Goal: Book appointment/travel/reservation

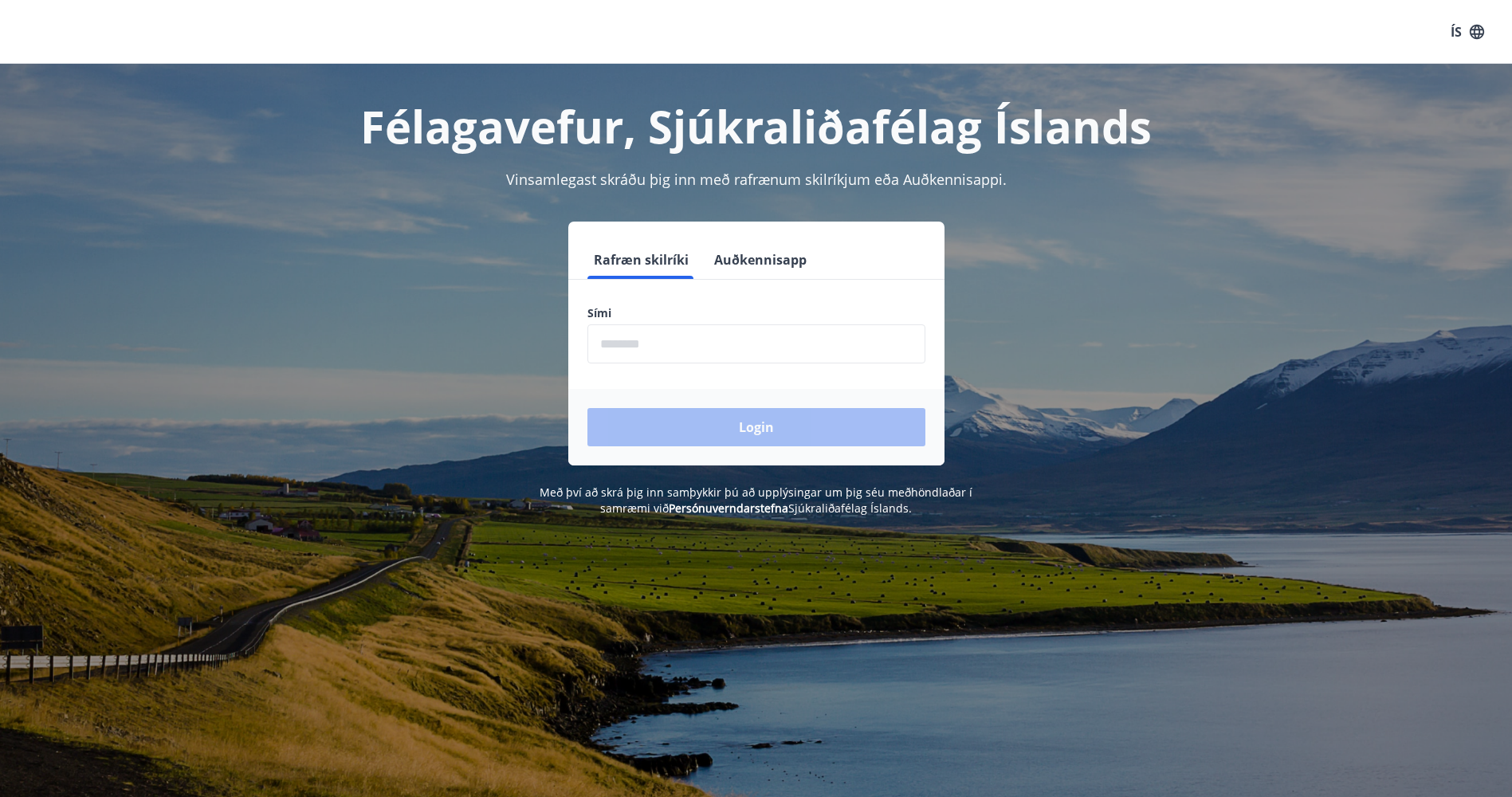
drag, startPoint x: 0, startPoint y: 0, endPoint x: 696, endPoint y: 357, distance: 782.2
click at [696, 357] on input "phone" at bounding box center [756, 344] width 338 height 39
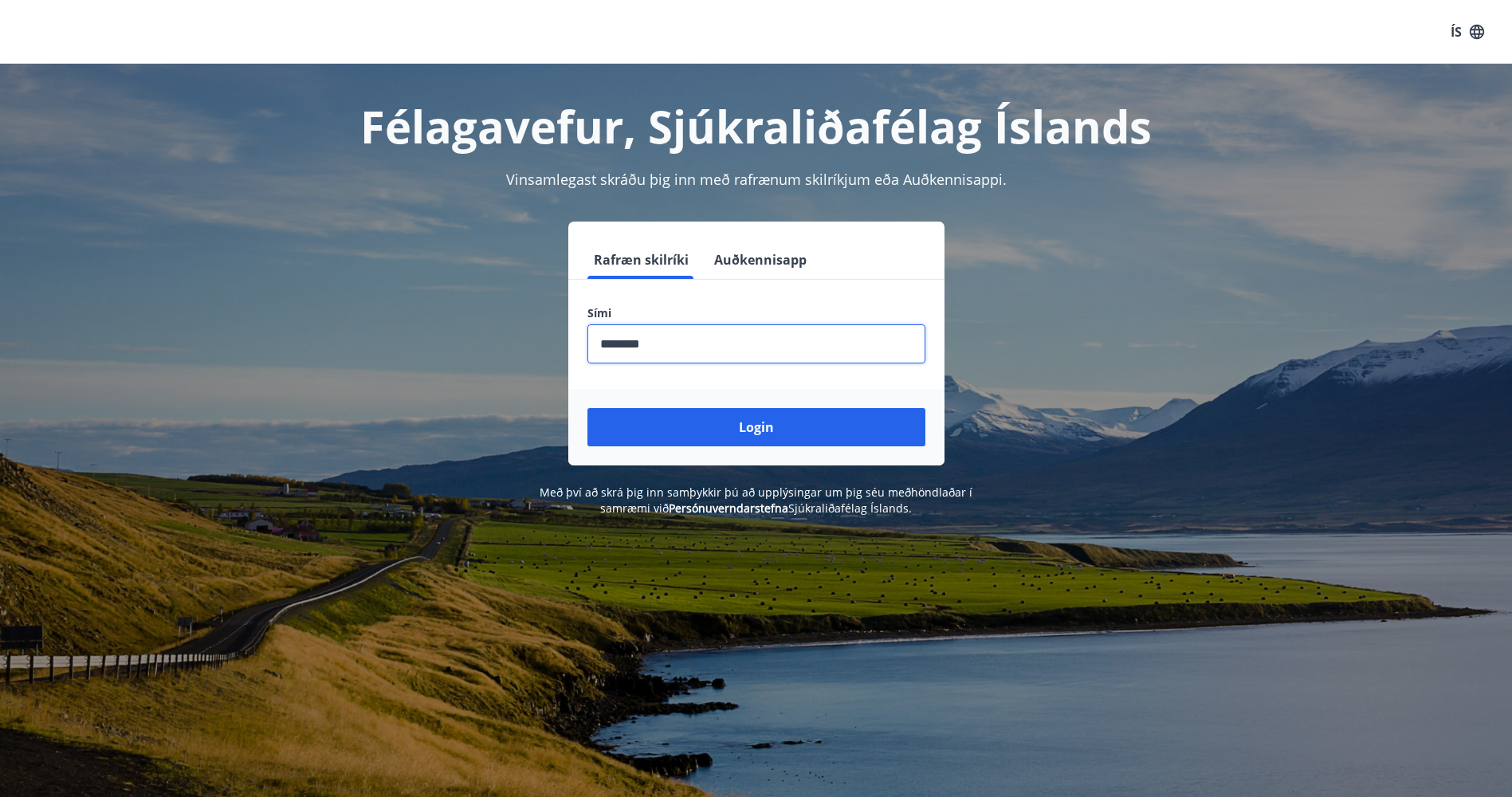
type input "********"
click at [587, 408] on button "Login" at bounding box center [756, 426] width 338 height 38
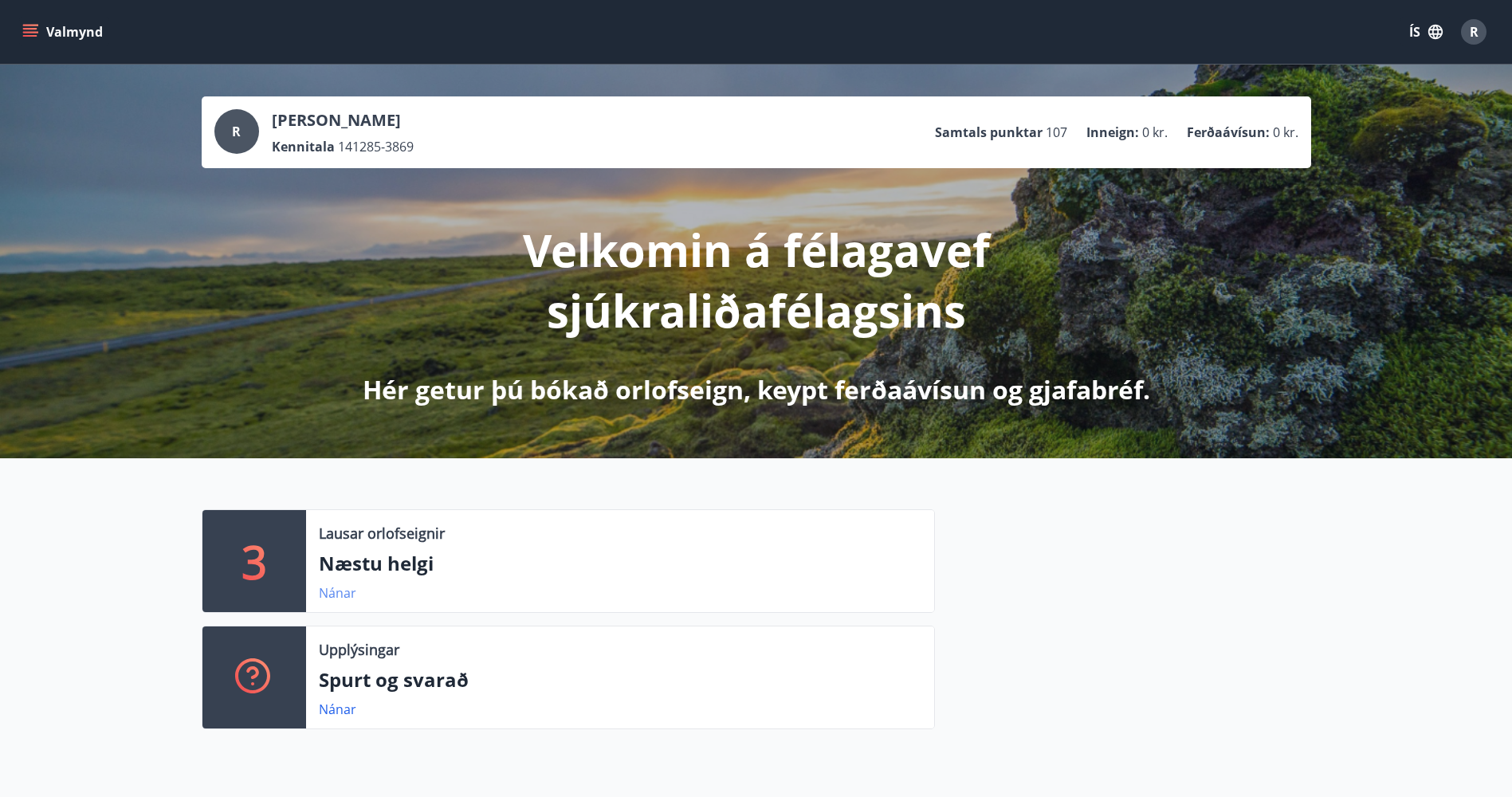
click at [335, 597] on link "Nánar" at bounding box center [337, 593] width 37 height 18
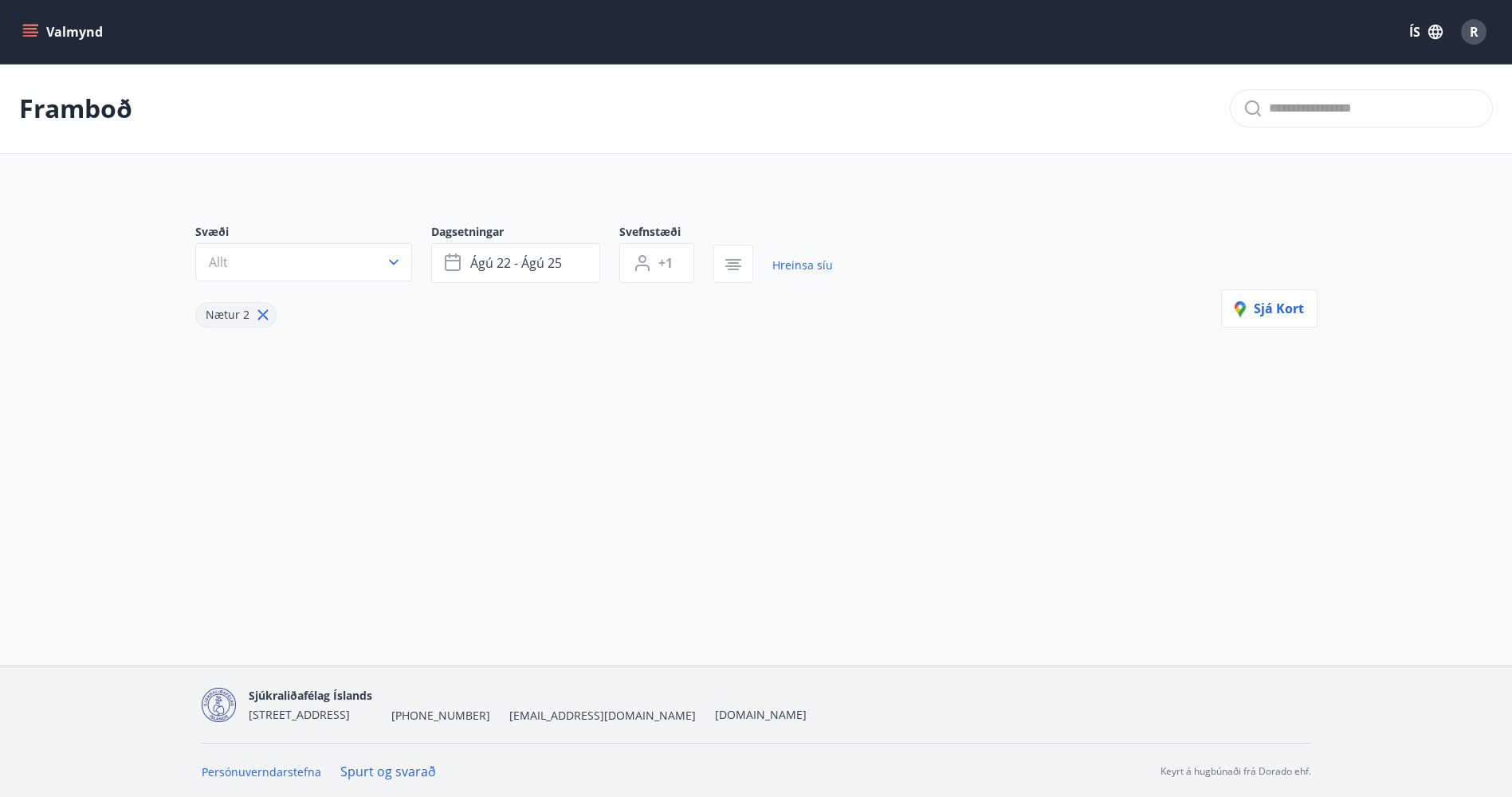
type input "*"
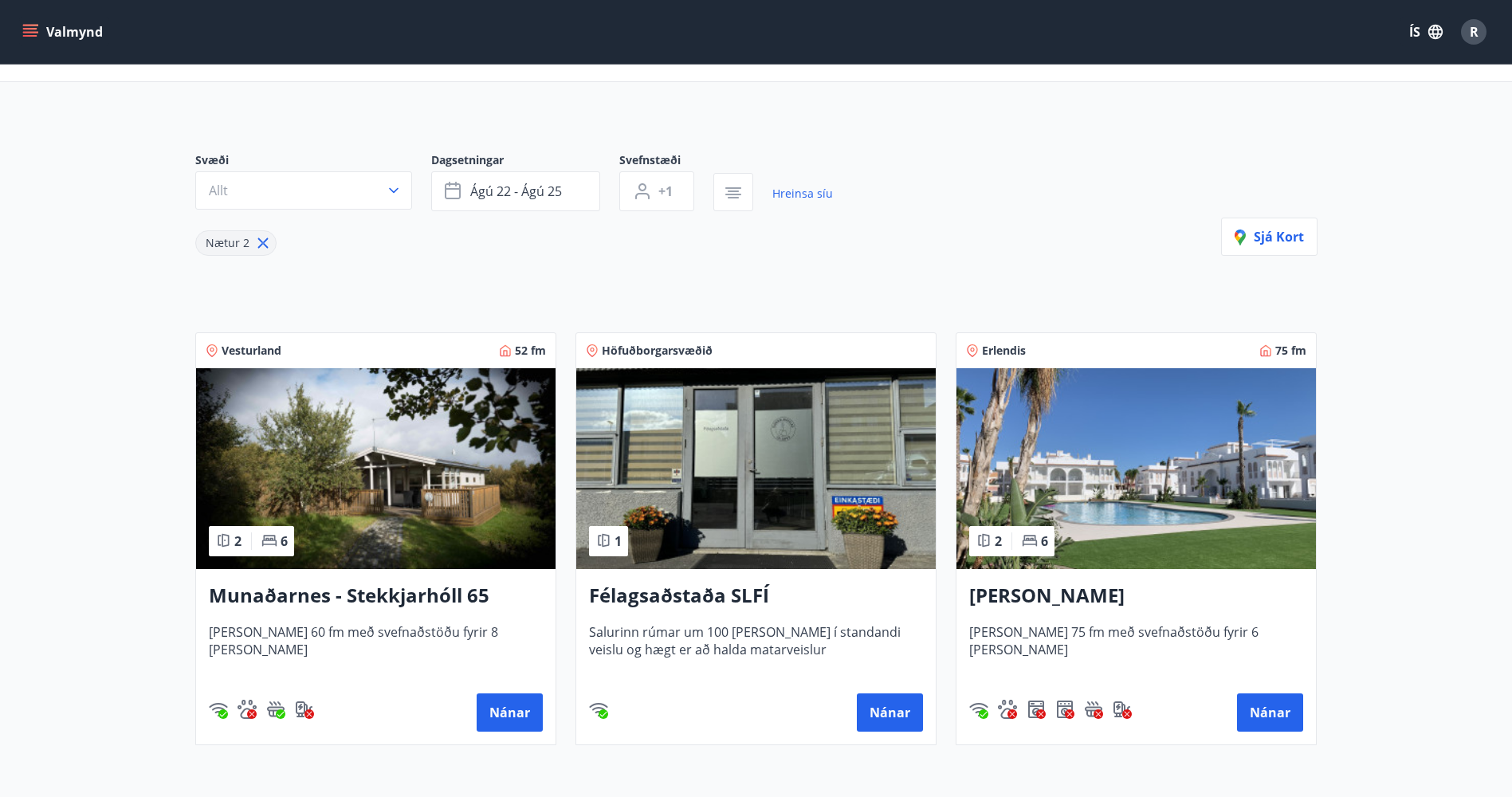
scroll to position [71, 0]
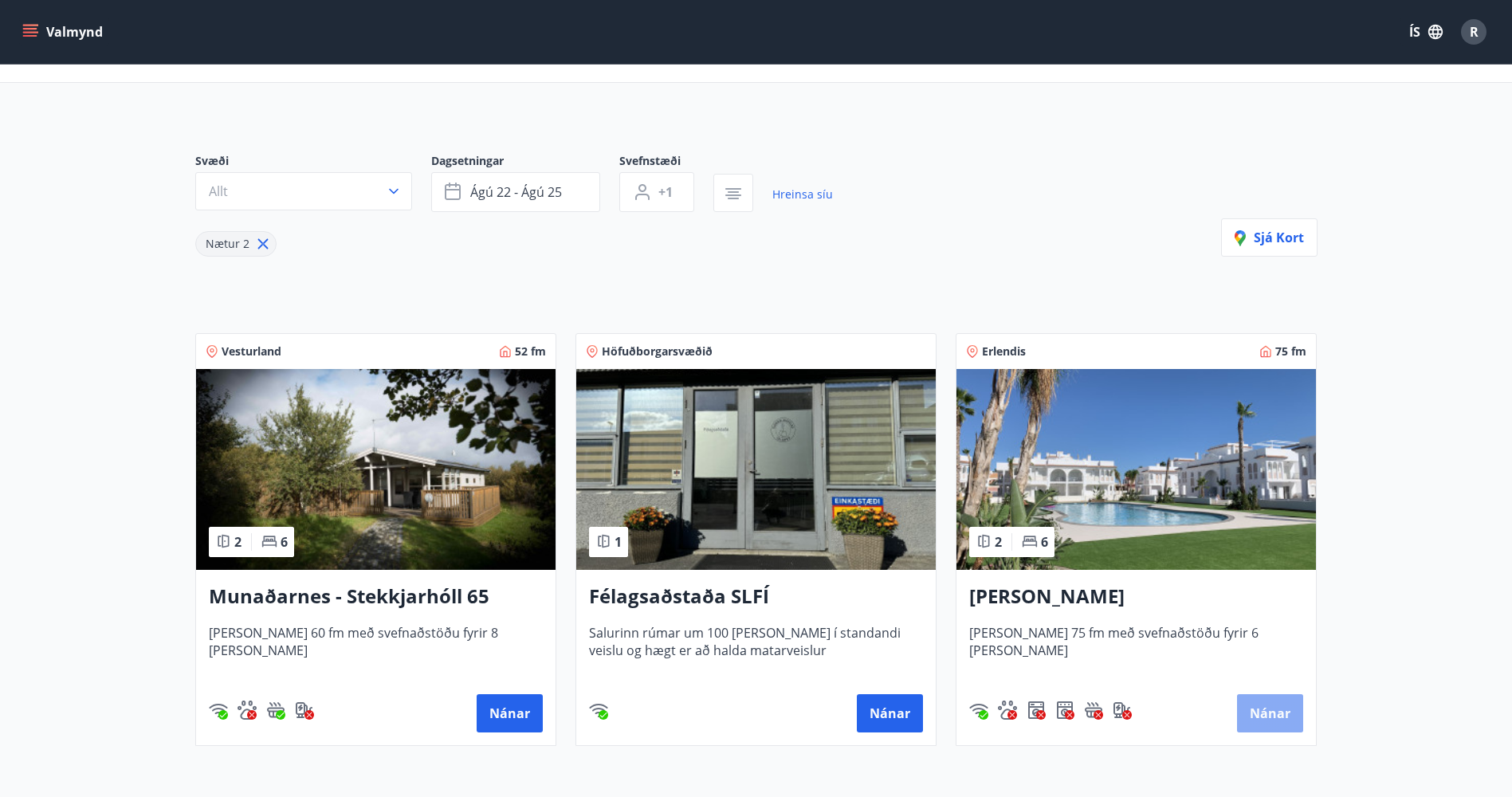
click at [1276, 716] on button "Nánar" at bounding box center [1270, 713] width 67 height 38
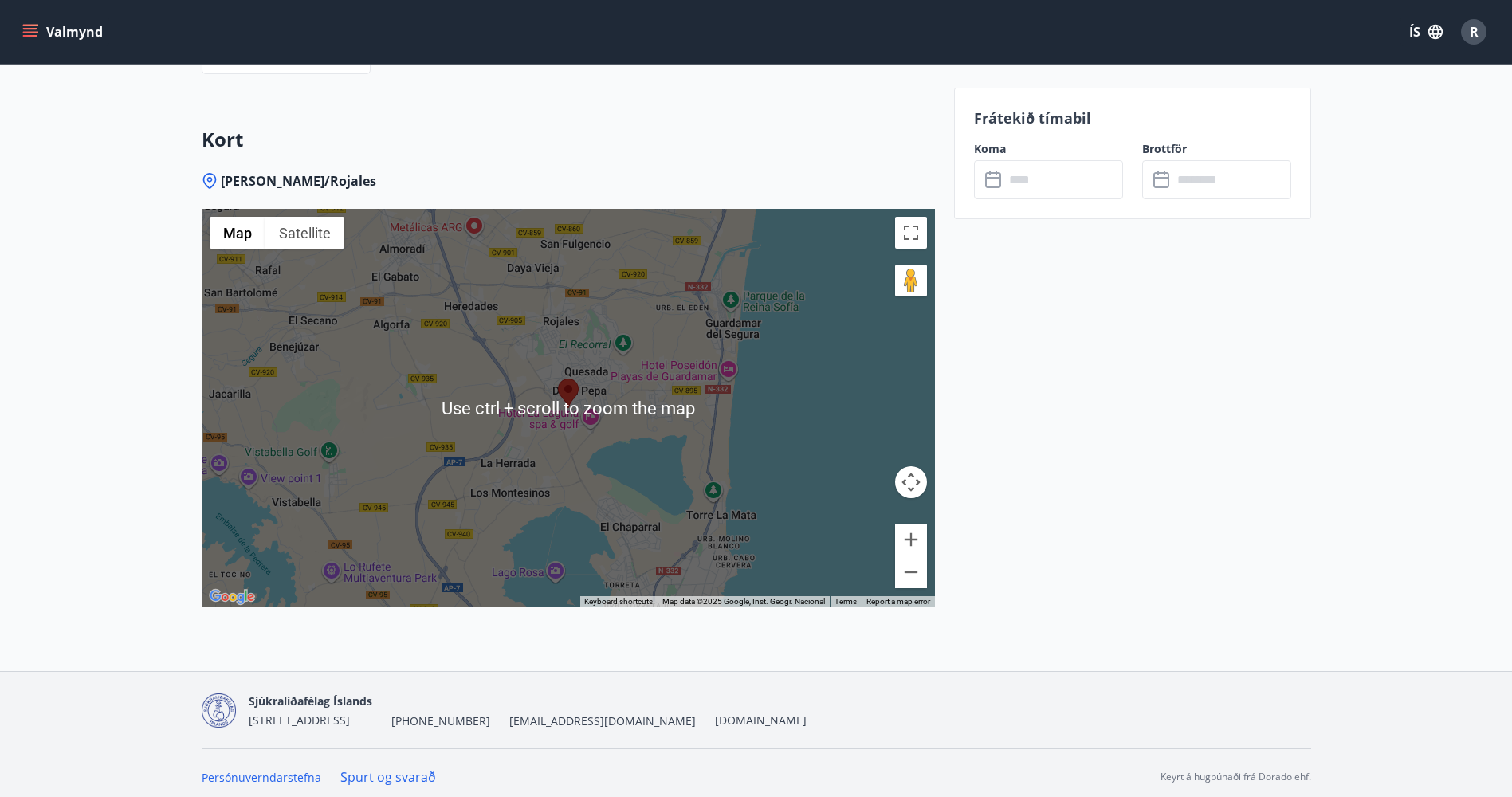
scroll to position [2145, 0]
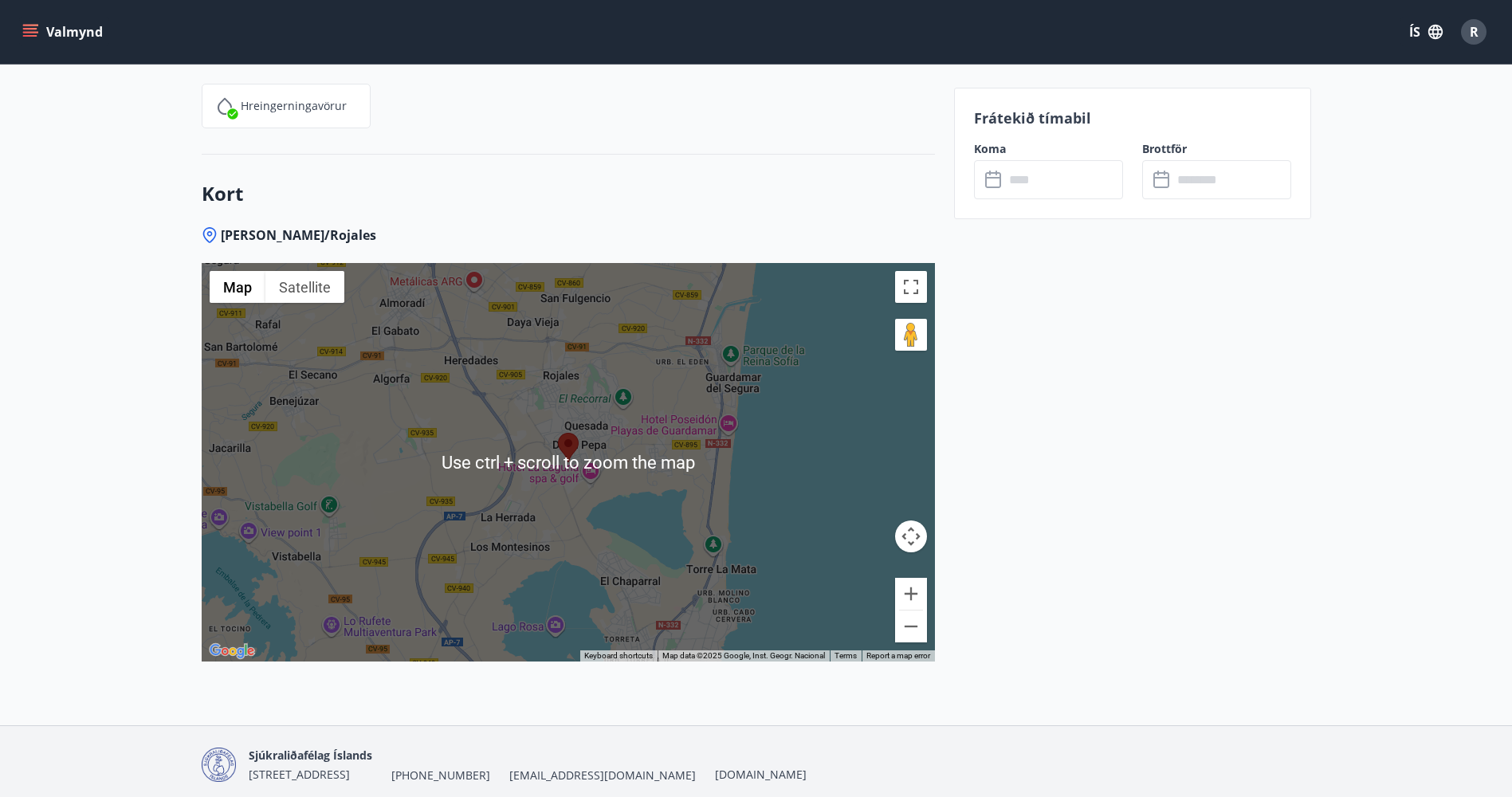
scroll to position [2064, 0]
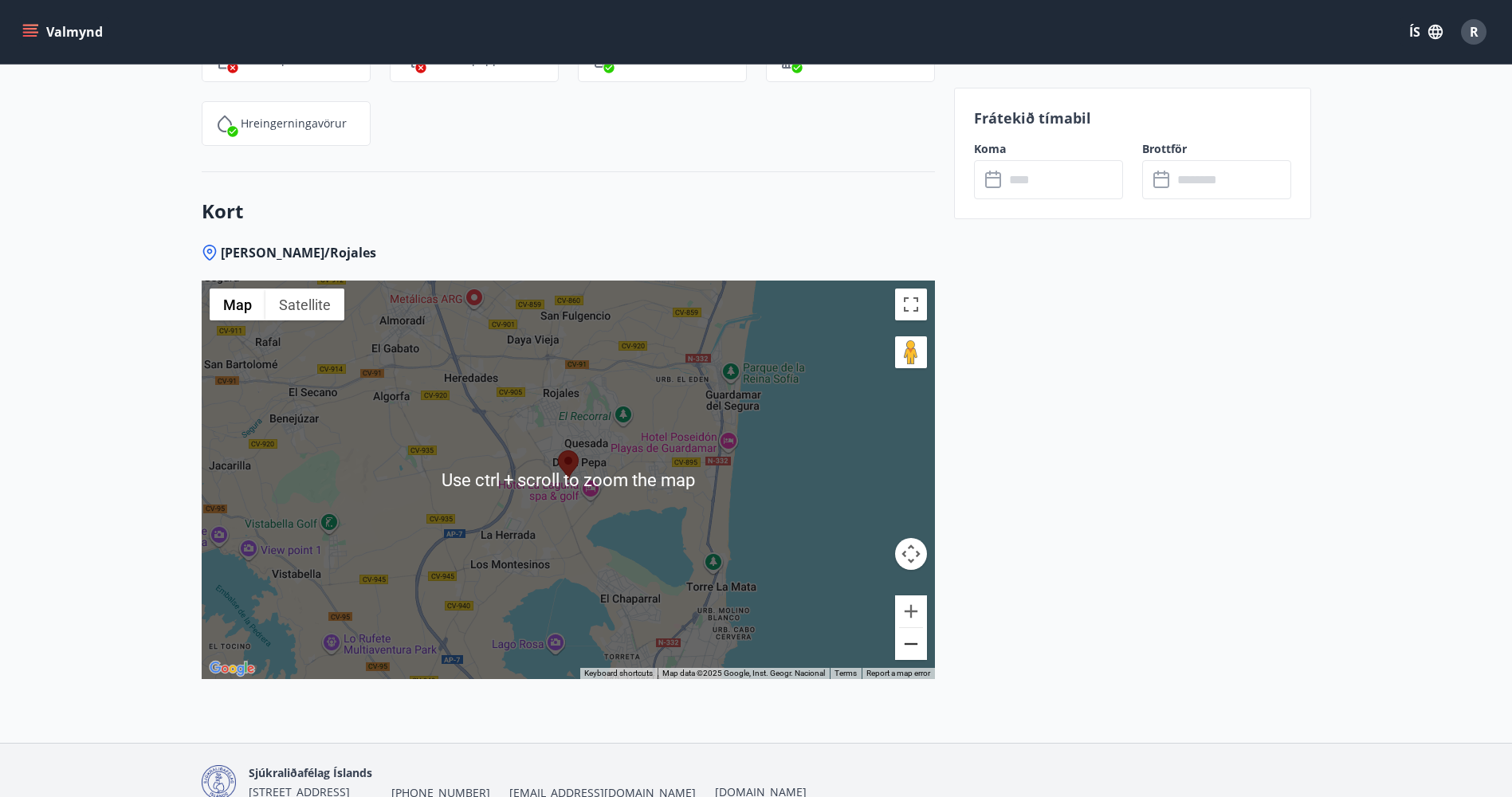
click at [917, 641] on button "Zoom out" at bounding box center [911, 643] width 32 height 32
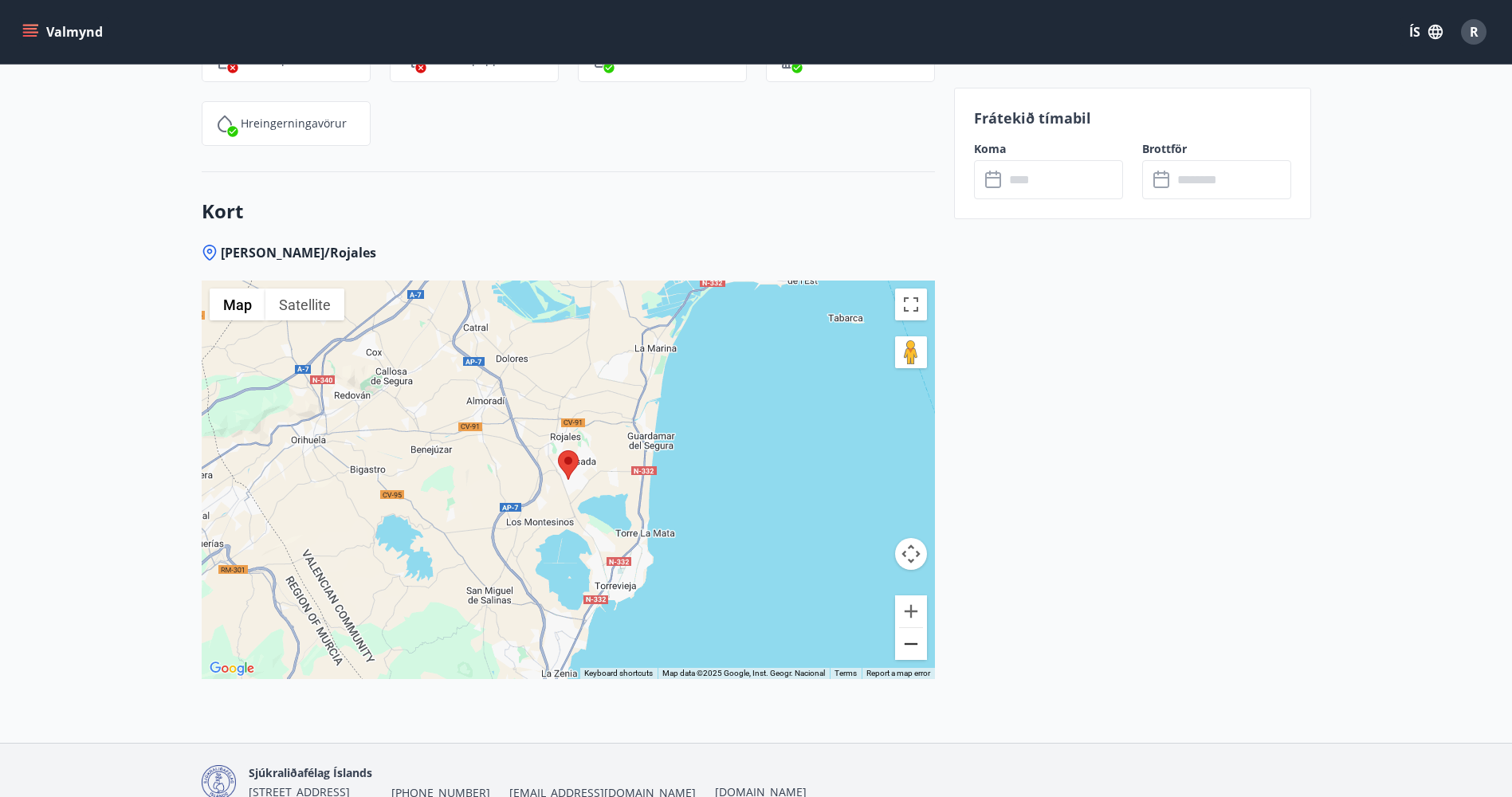
click at [917, 641] on button "Zoom out" at bounding box center [911, 643] width 32 height 32
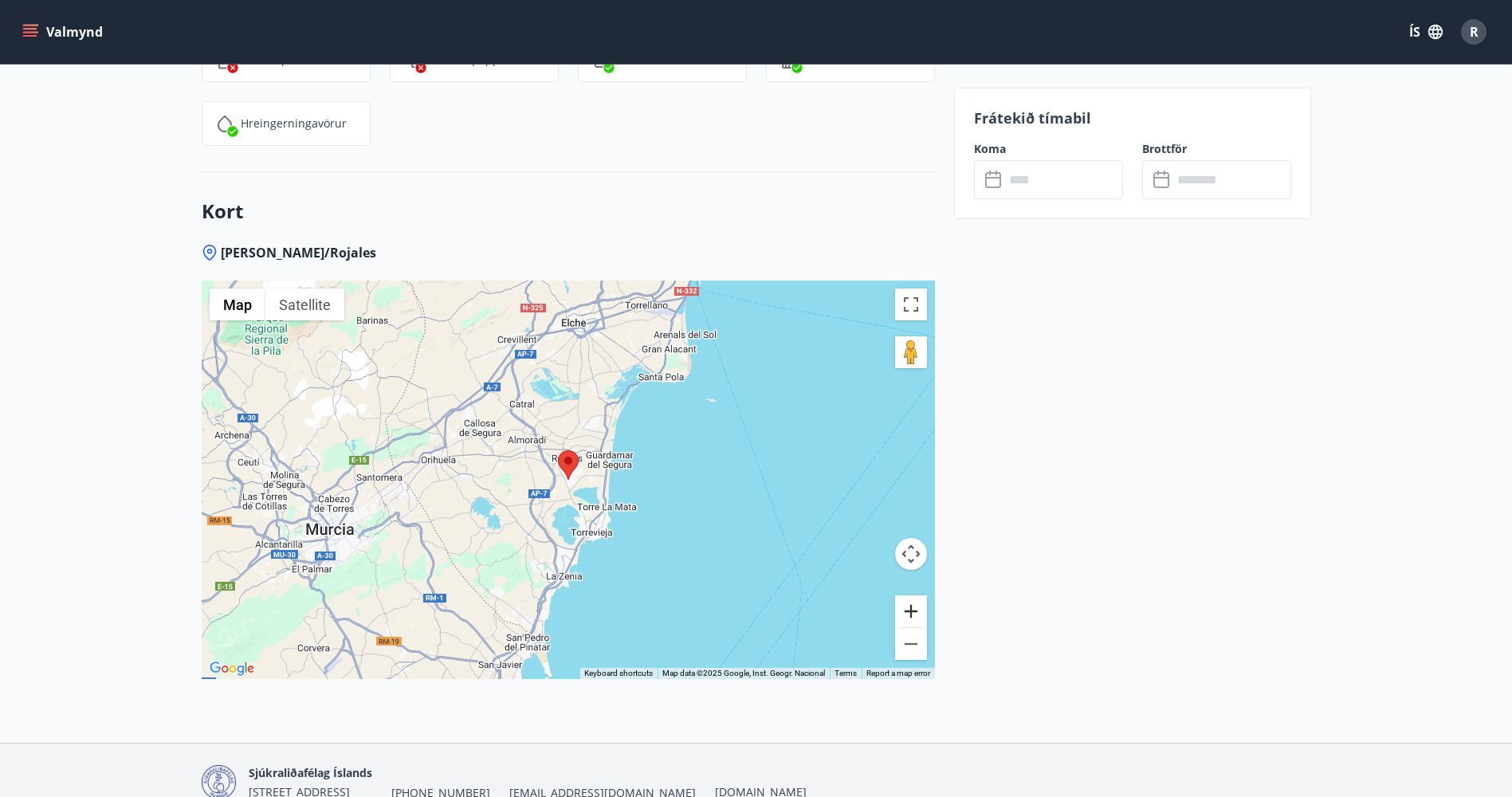
click at [917, 618] on button "Zoom in" at bounding box center [911, 611] width 32 height 32
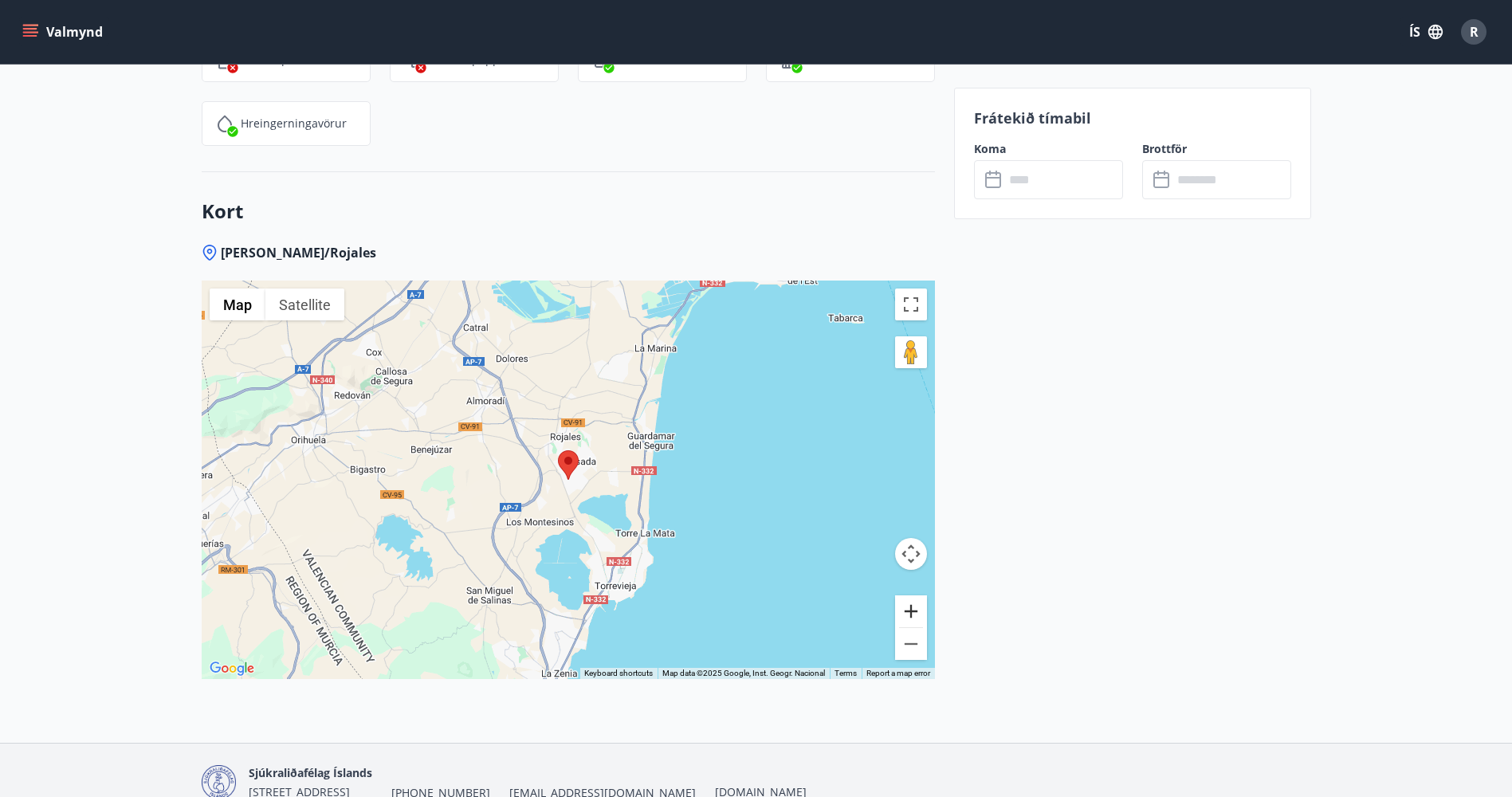
click at [917, 618] on button "Zoom in" at bounding box center [911, 611] width 32 height 32
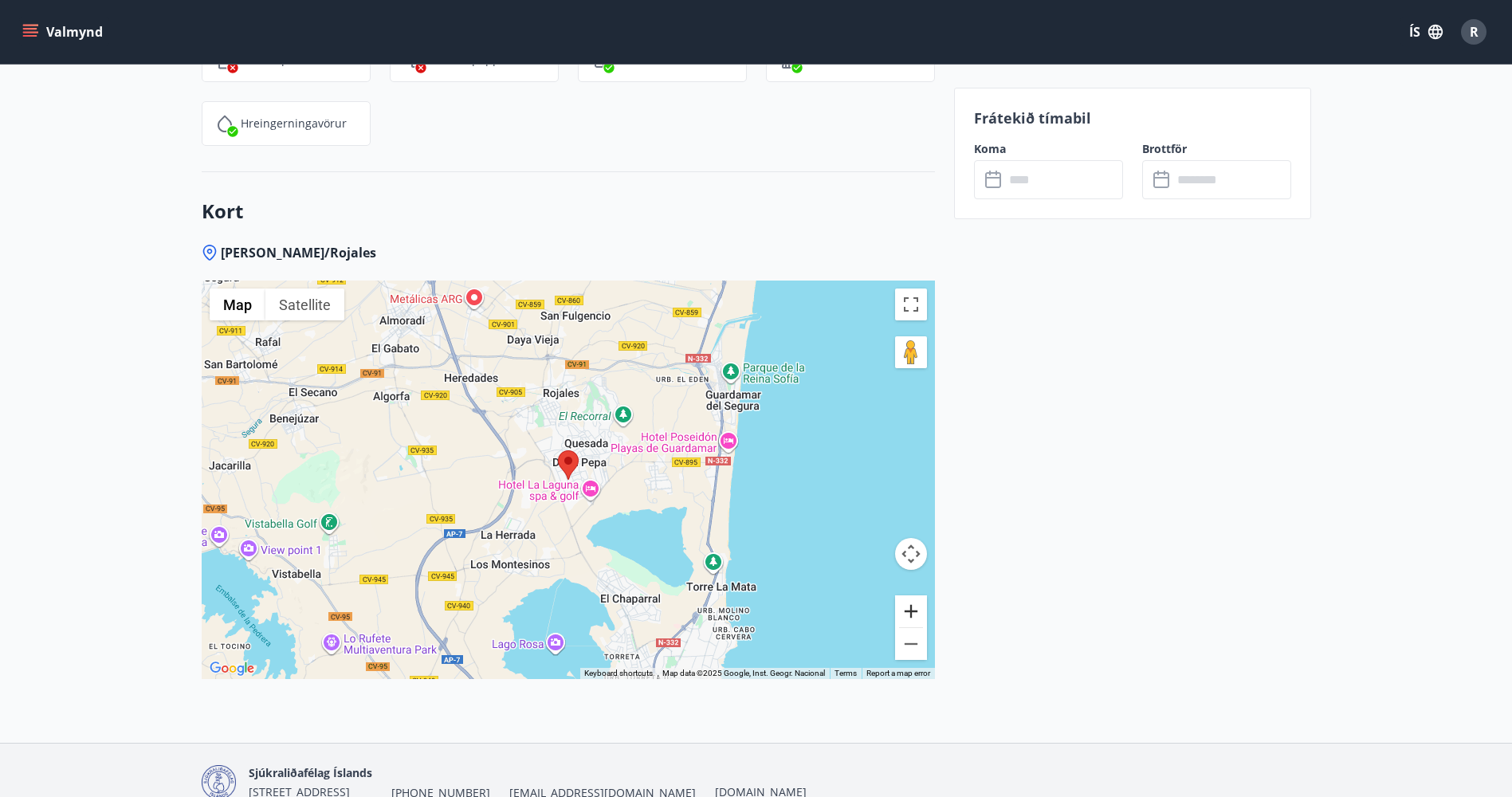
click at [917, 618] on button "Zoom in" at bounding box center [911, 611] width 32 height 32
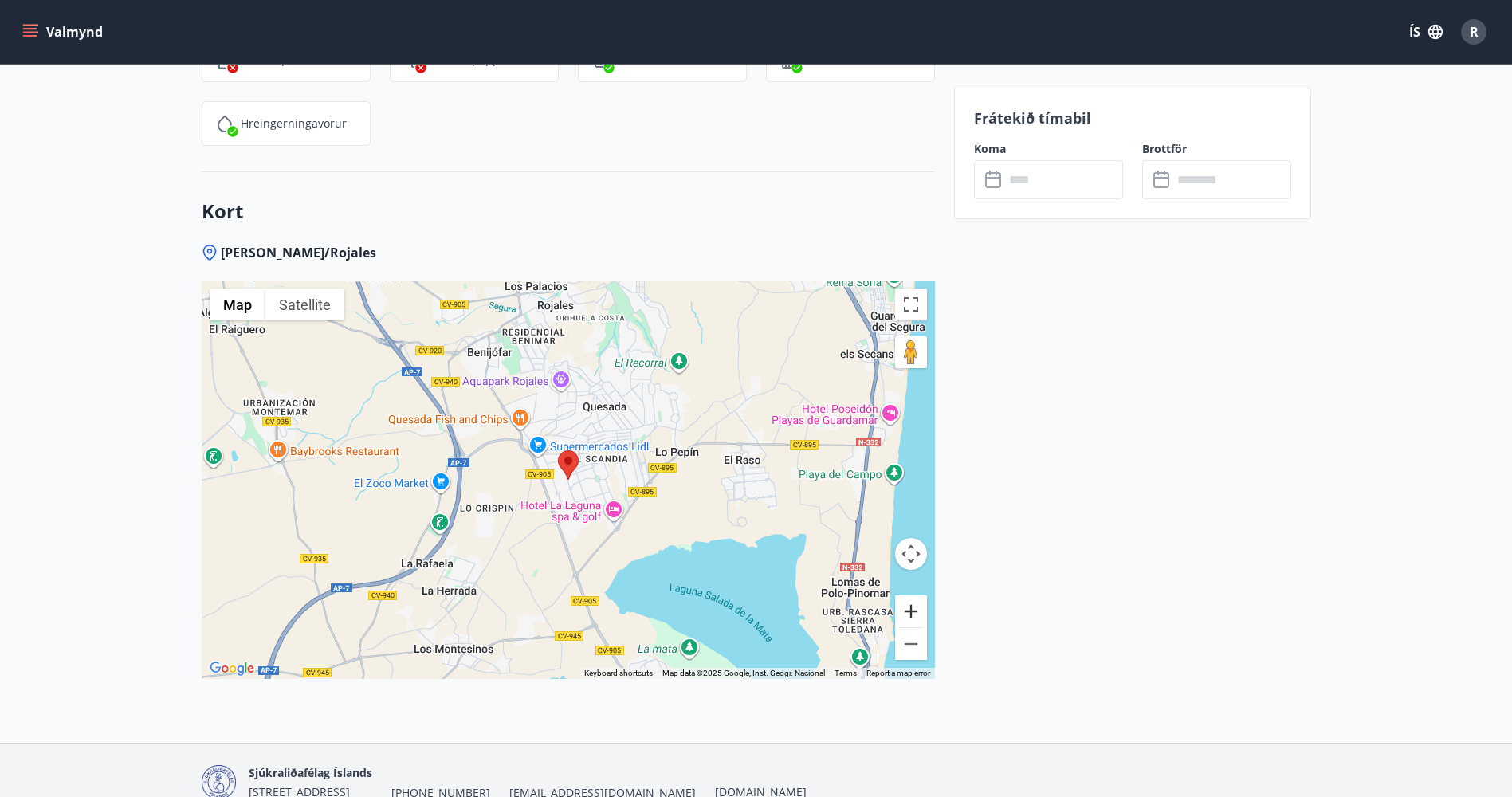
click at [917, 618] on button "Zoom in" at bounding box center [911, 611] width 32 height 32
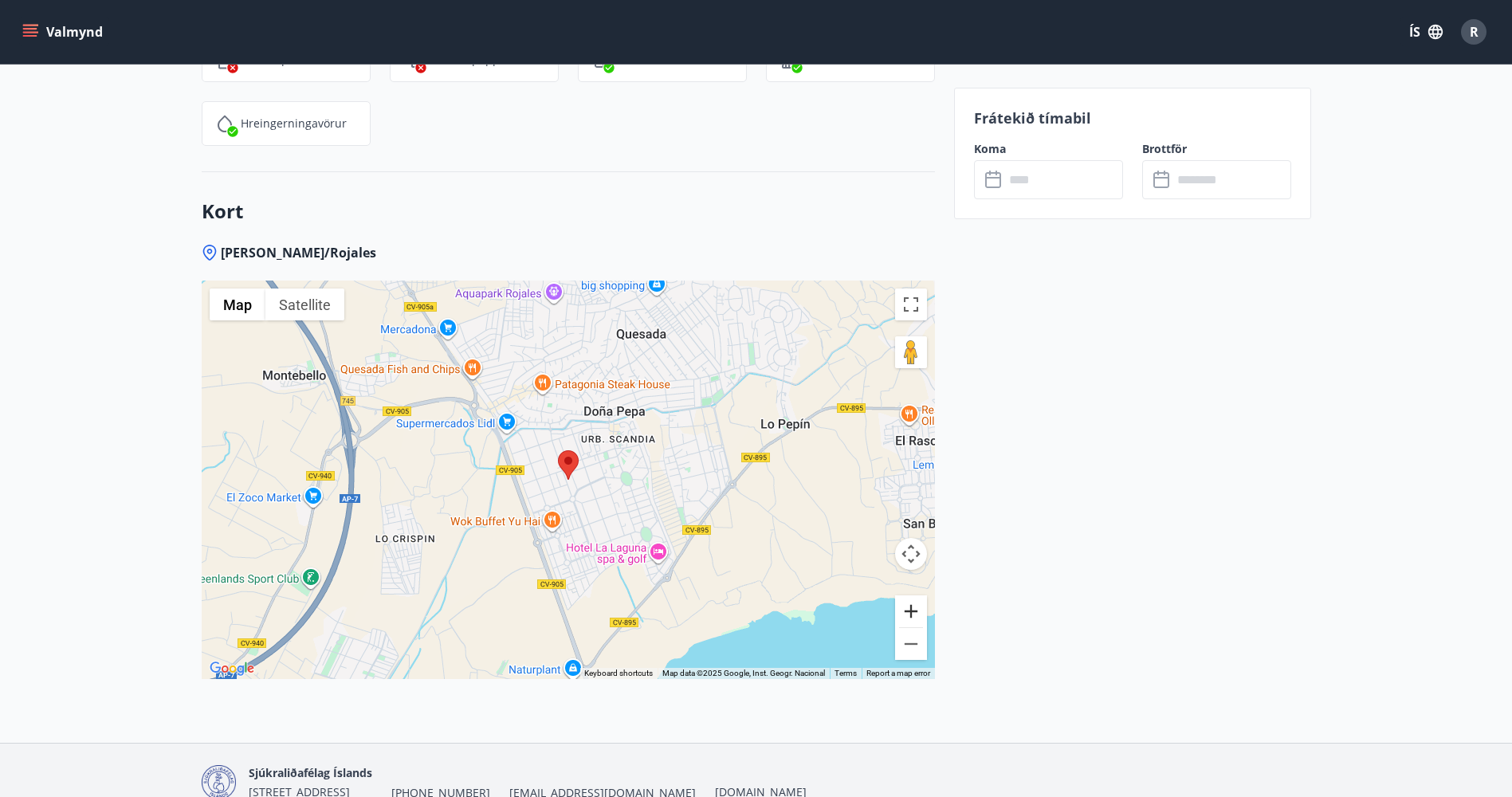
click at [917, 618] on button "Zoom in" at bounding box center [911, 611] width 32 height 32
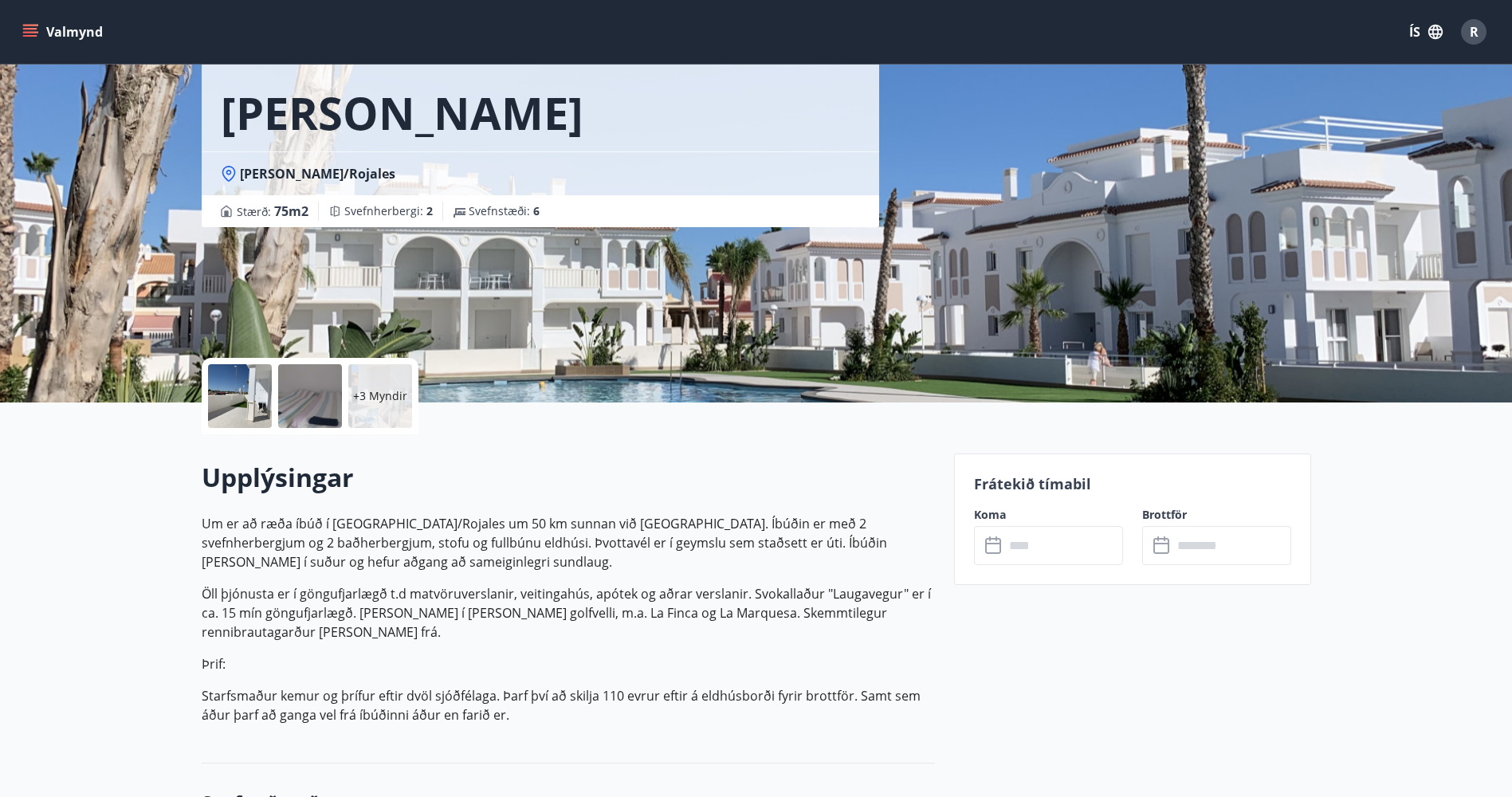
scroll to position [0, 0]
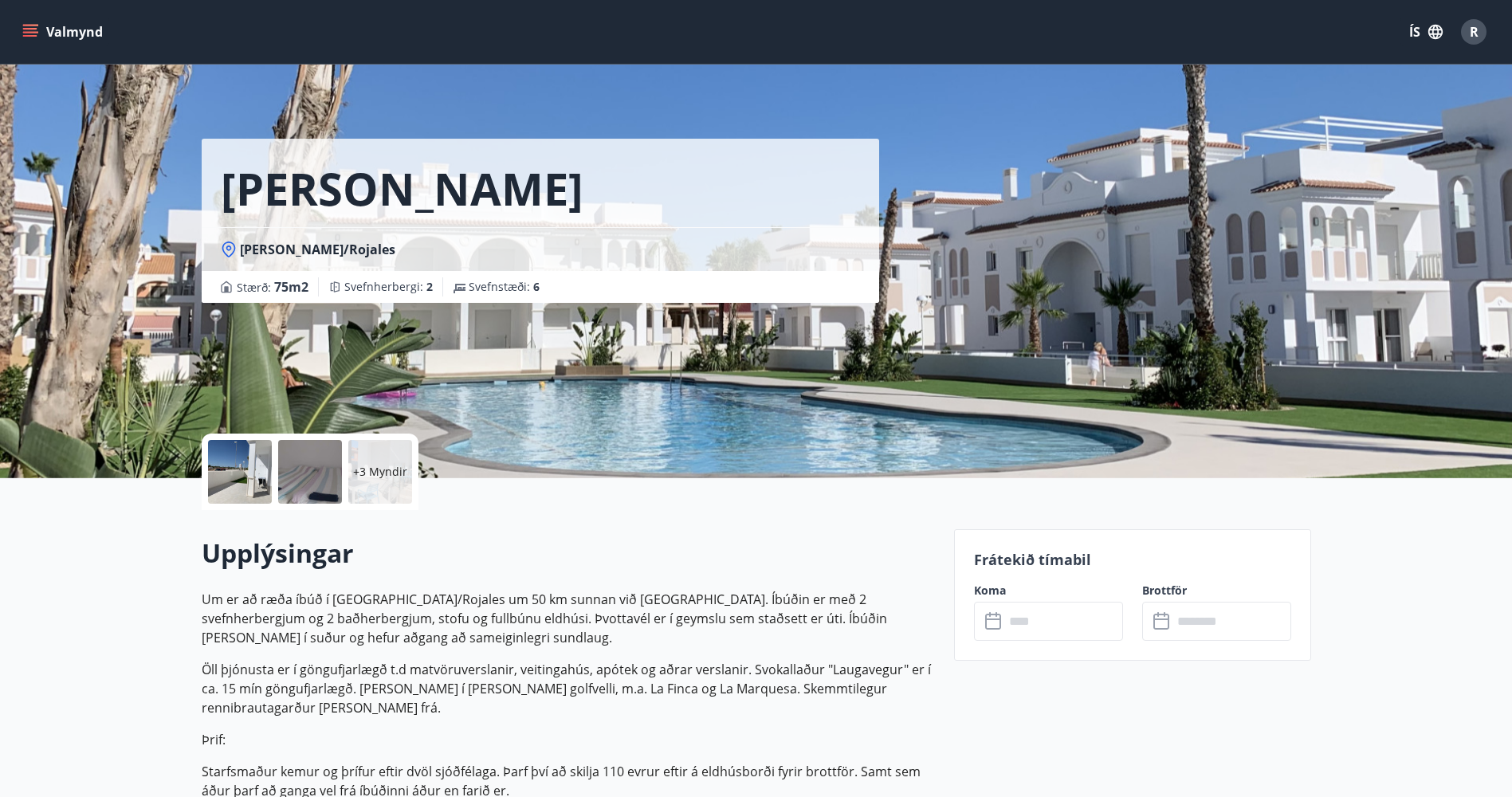
click at [376, 469] on p "+3 Myndir" at bounding box center [380, 472] width 54 height 16
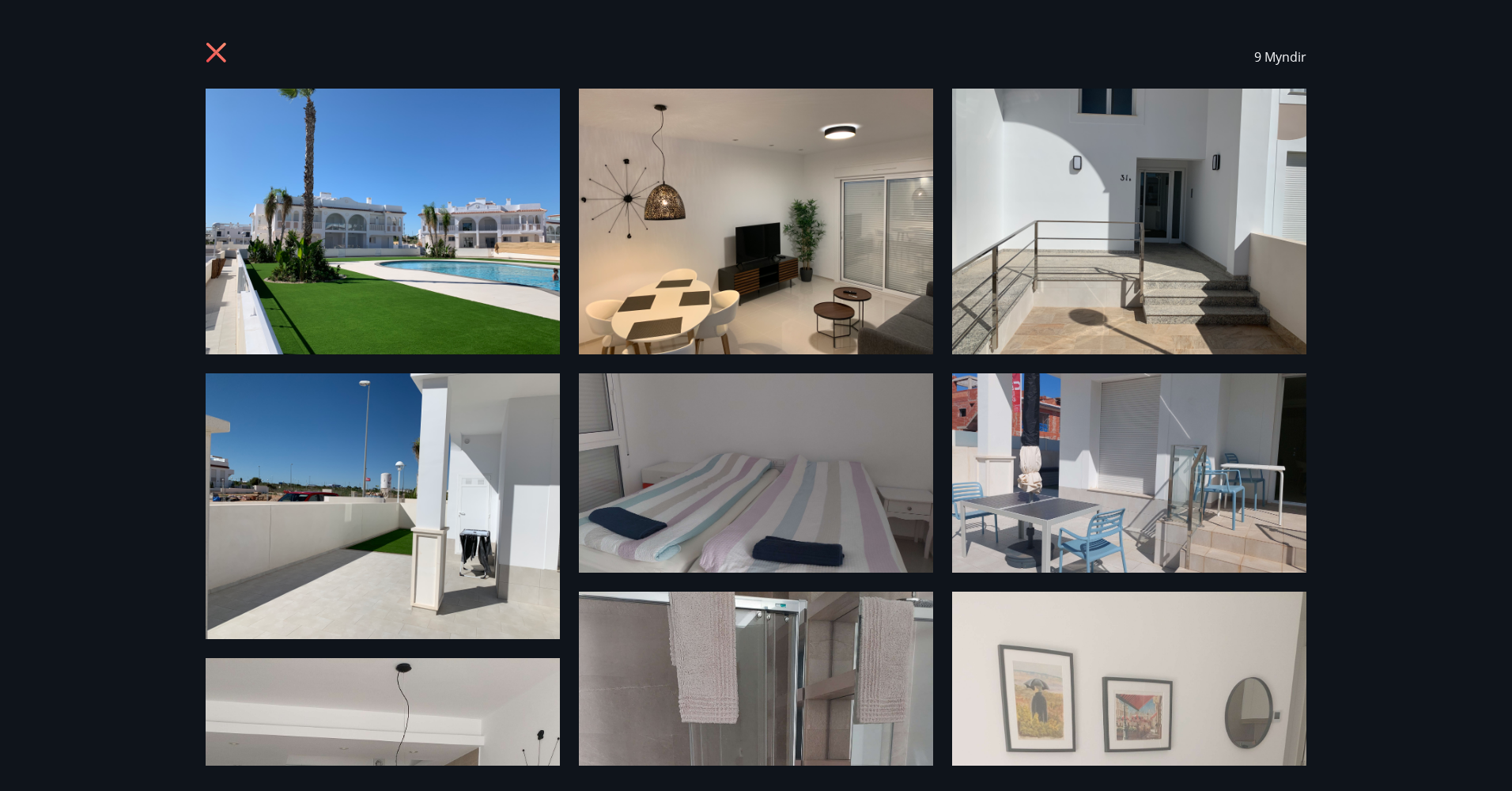
click at [378, 265] on img at bounding box center [383, 221] width 354 height 266
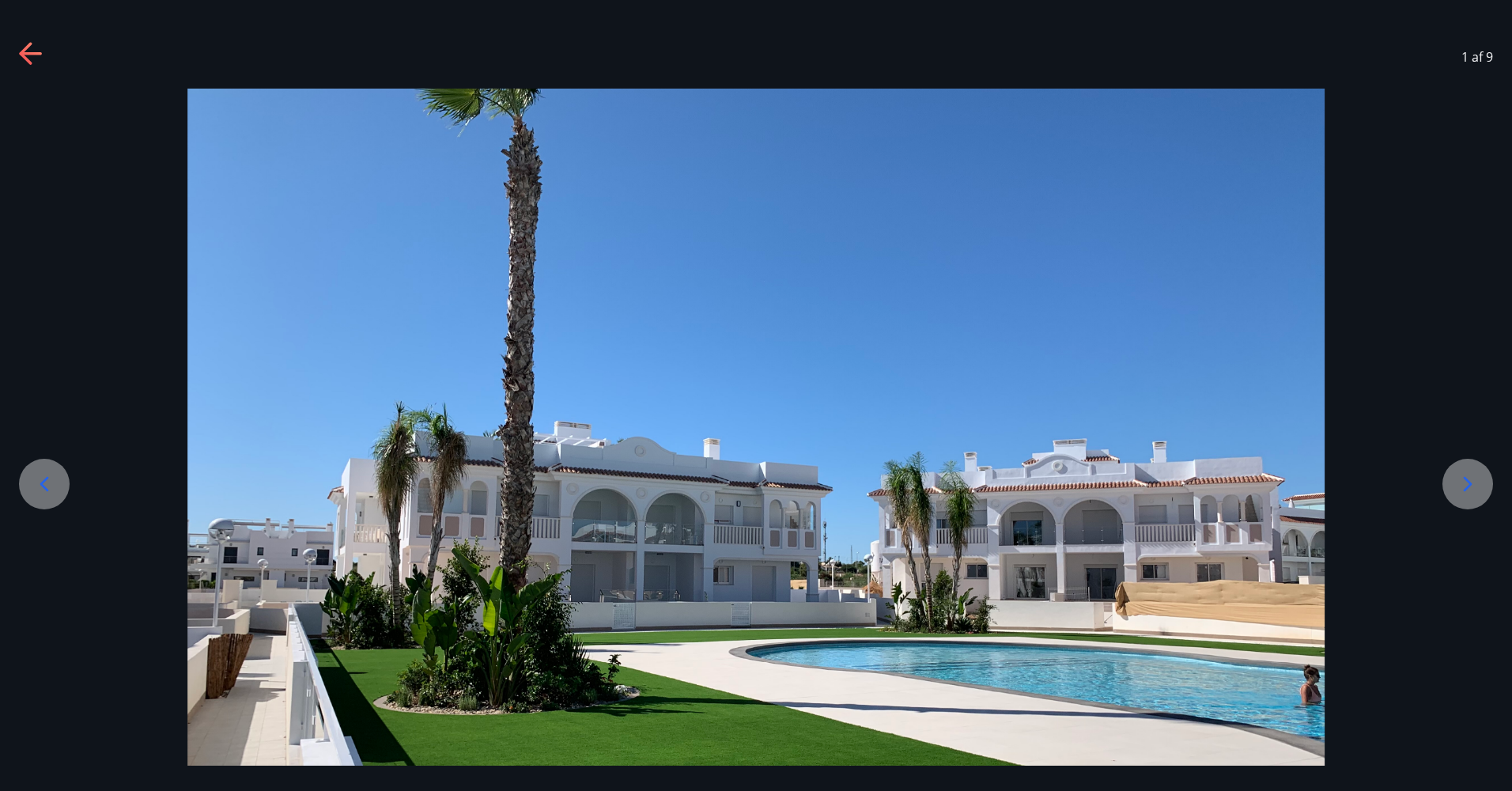
click at [1467, 492] on icon at bounding box center [1467, 484] width 25 height 25
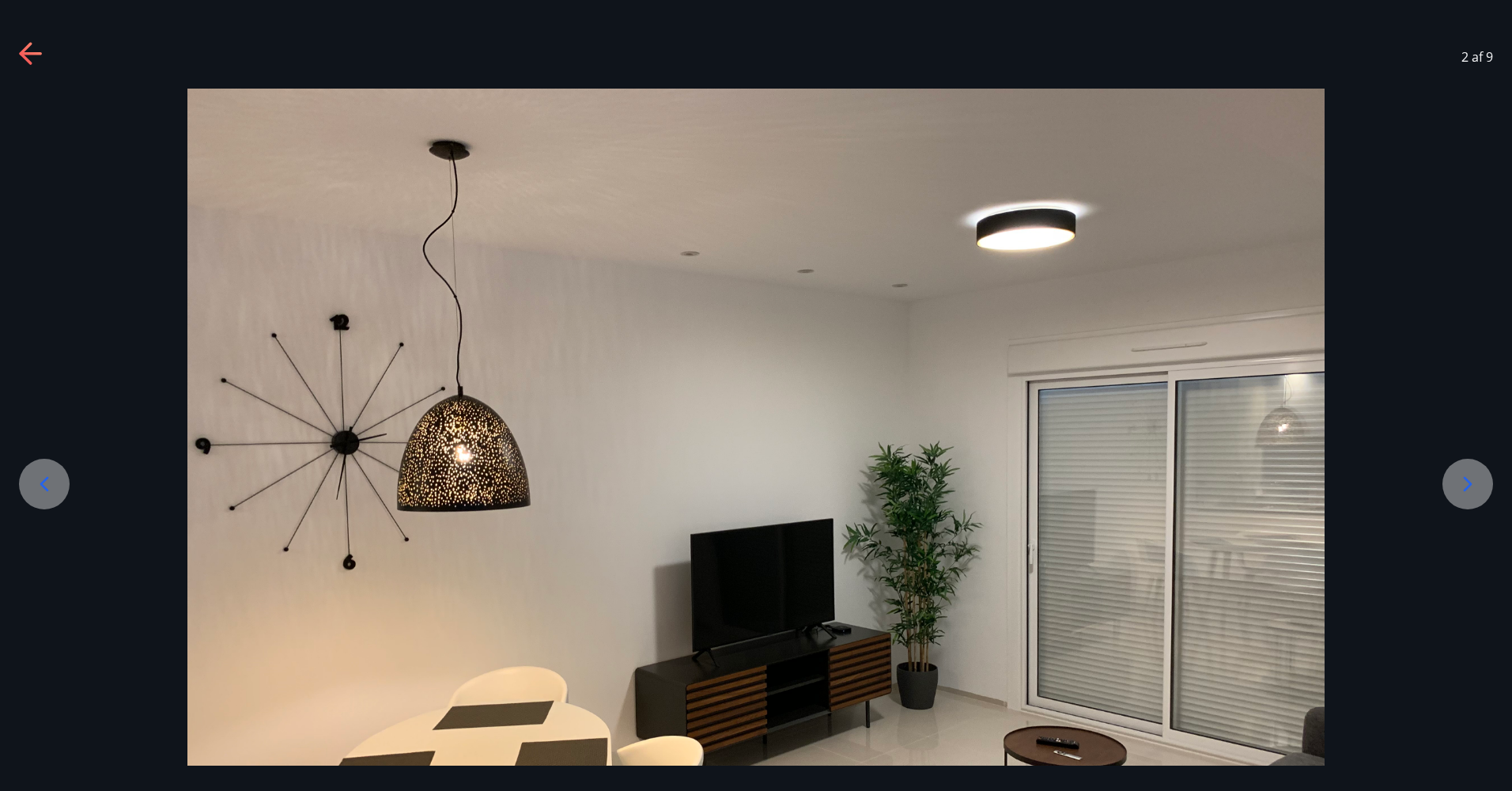
click at [1467, 491] on icon at bounding box center [1467, 484] width 25 height 25
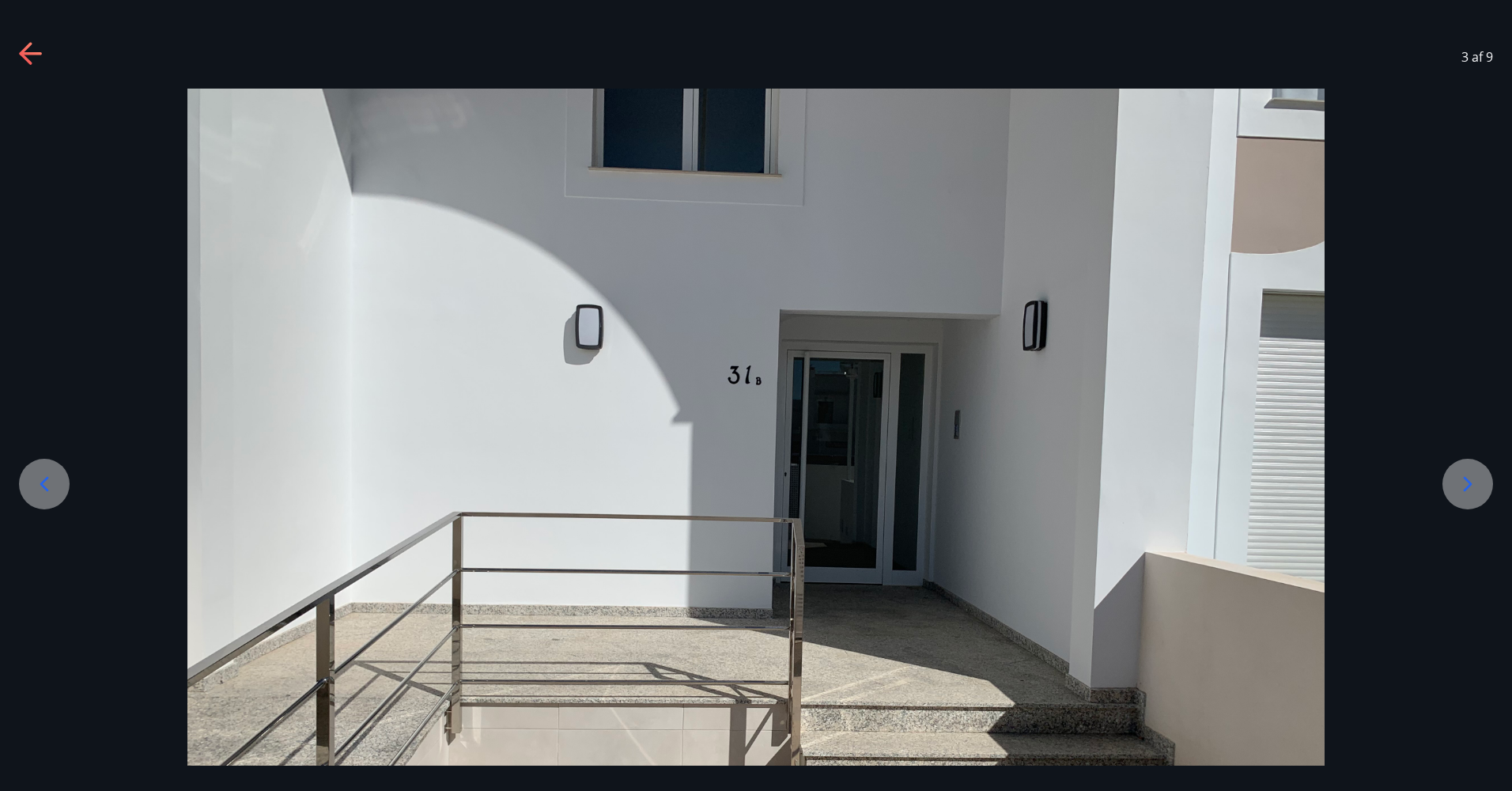
click at [1467, 491] on icon at bounding box center [1467, 484] width 25 height 25
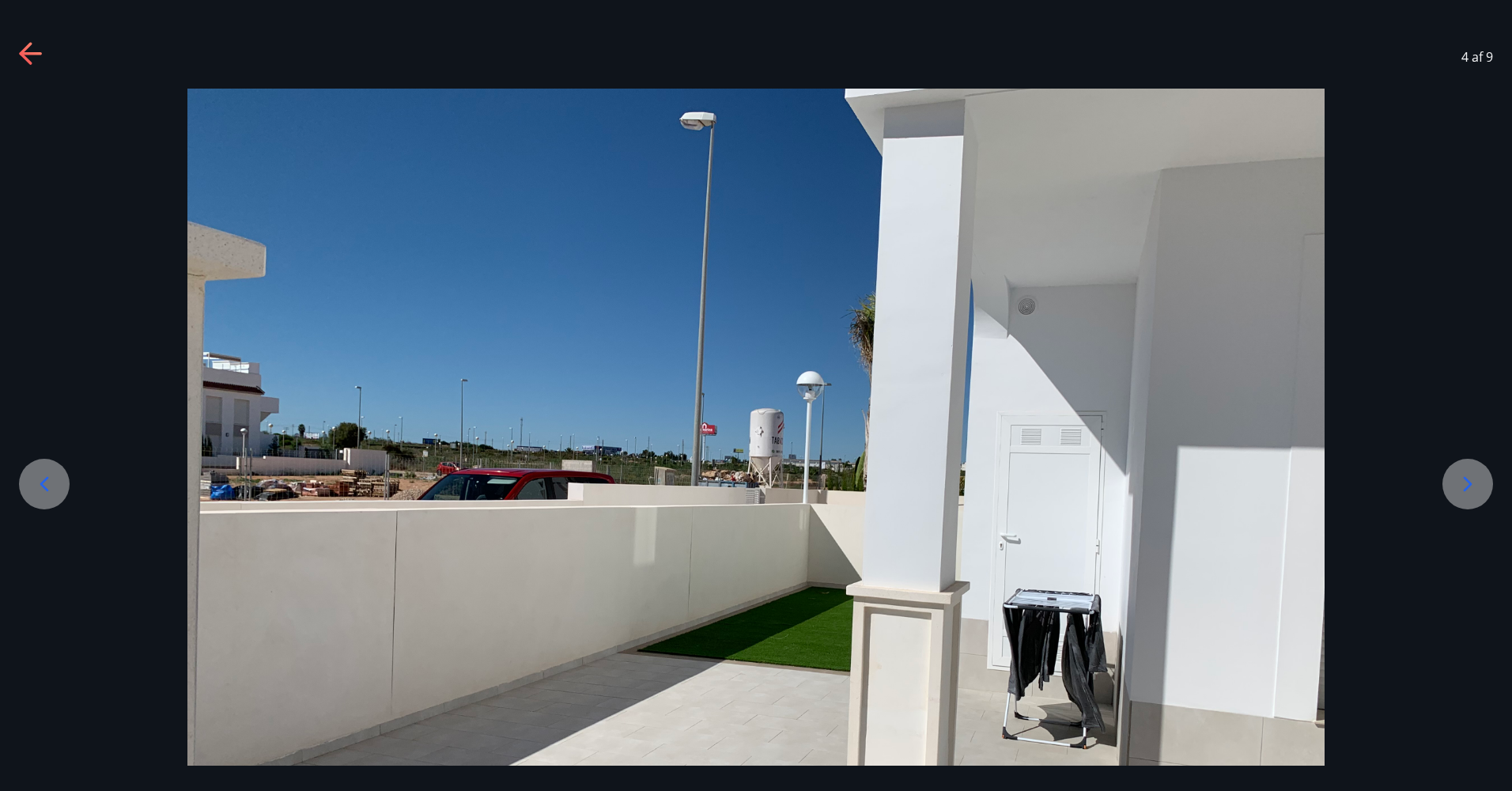
click at [1467, 491] on icon at bounding box center [1467, 484] width 25 height 25
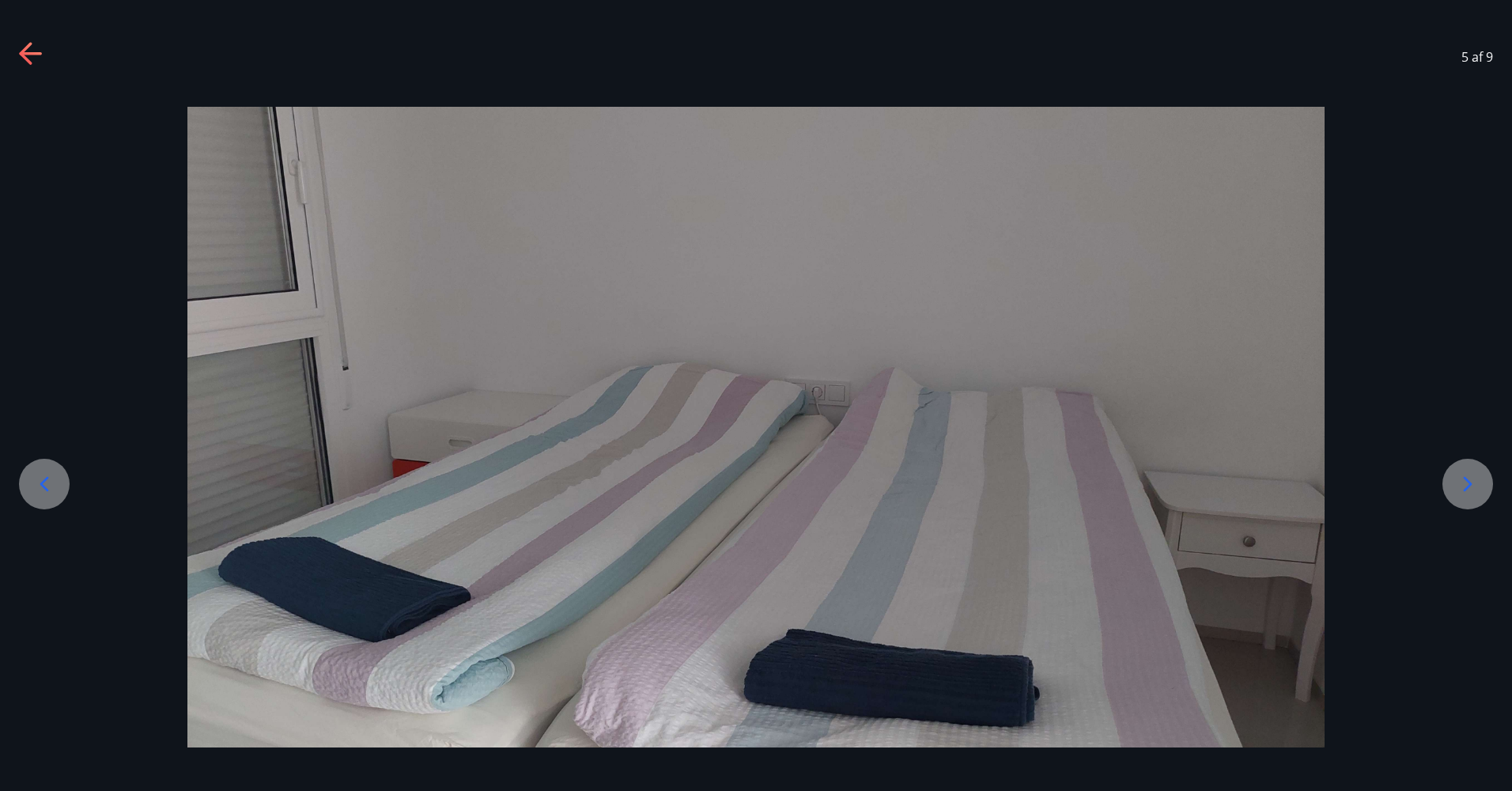
click at [1467, 491] on icon at bounding box center [1467, 484] width 25 height 25
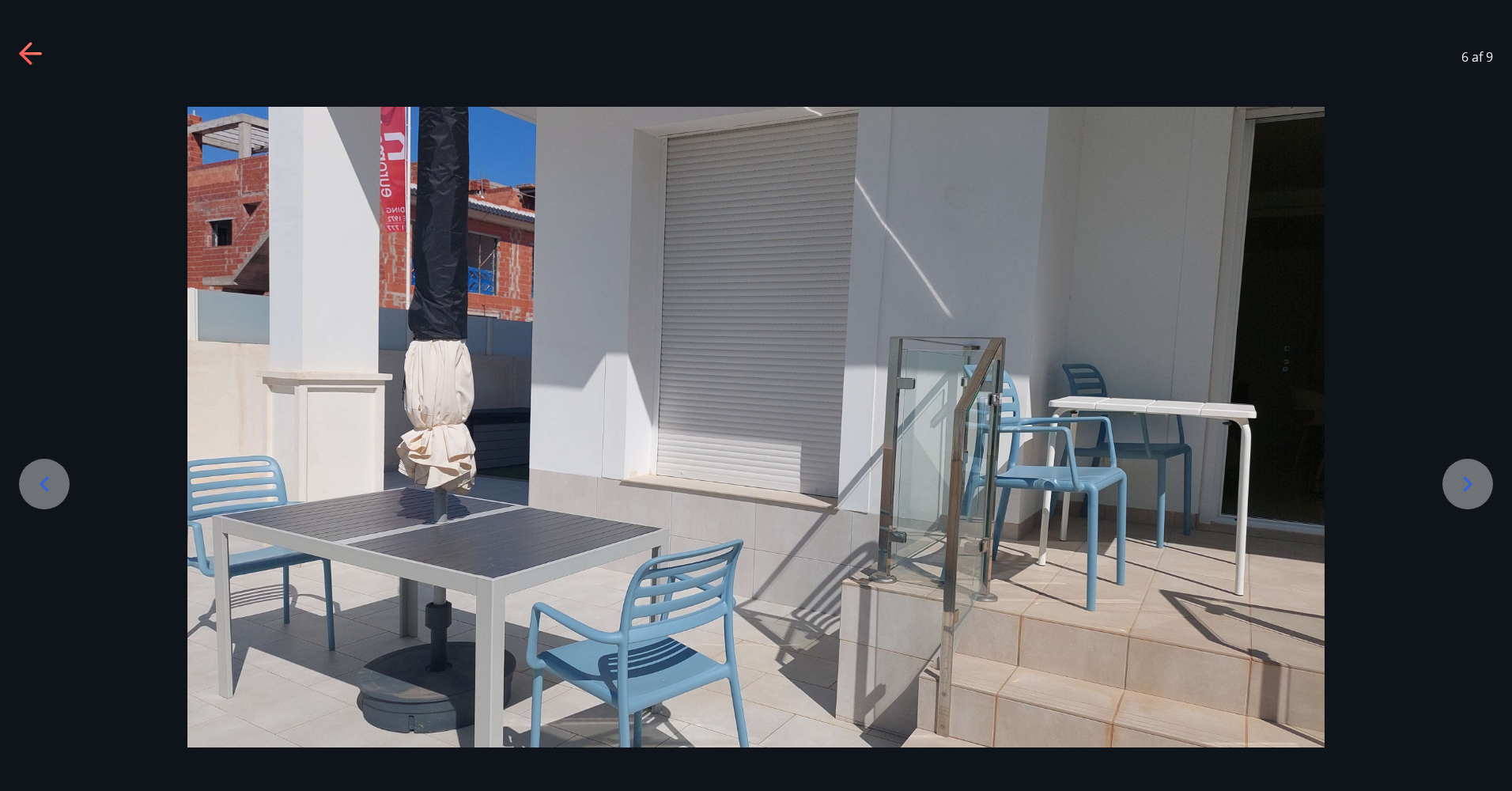
click at [1467, 491] on icon at bounding box center [1467, 484] width 25 height 25
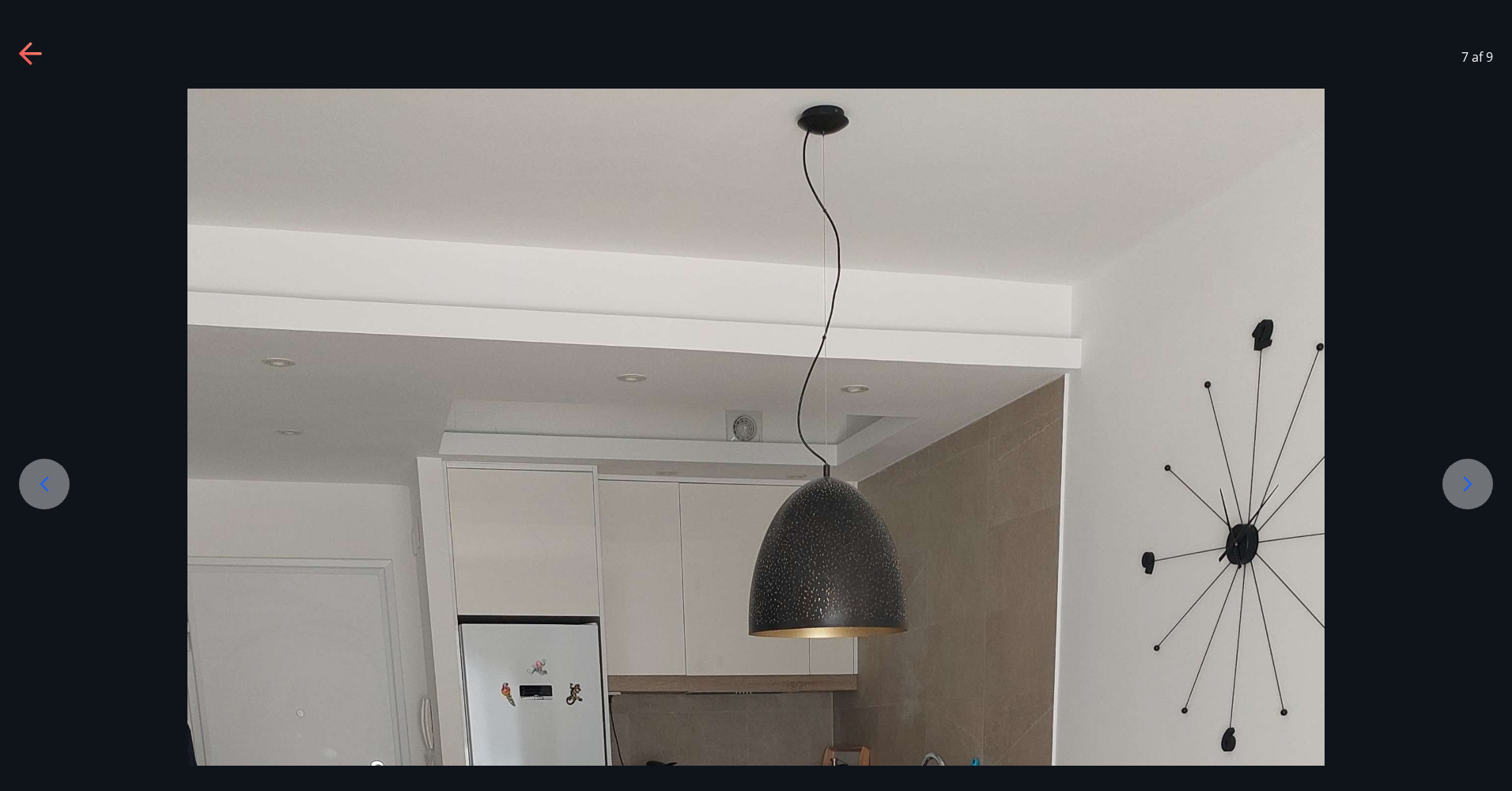
click at [1467, 491] on icon at bounding box center [1467, 484] width 25 height 25
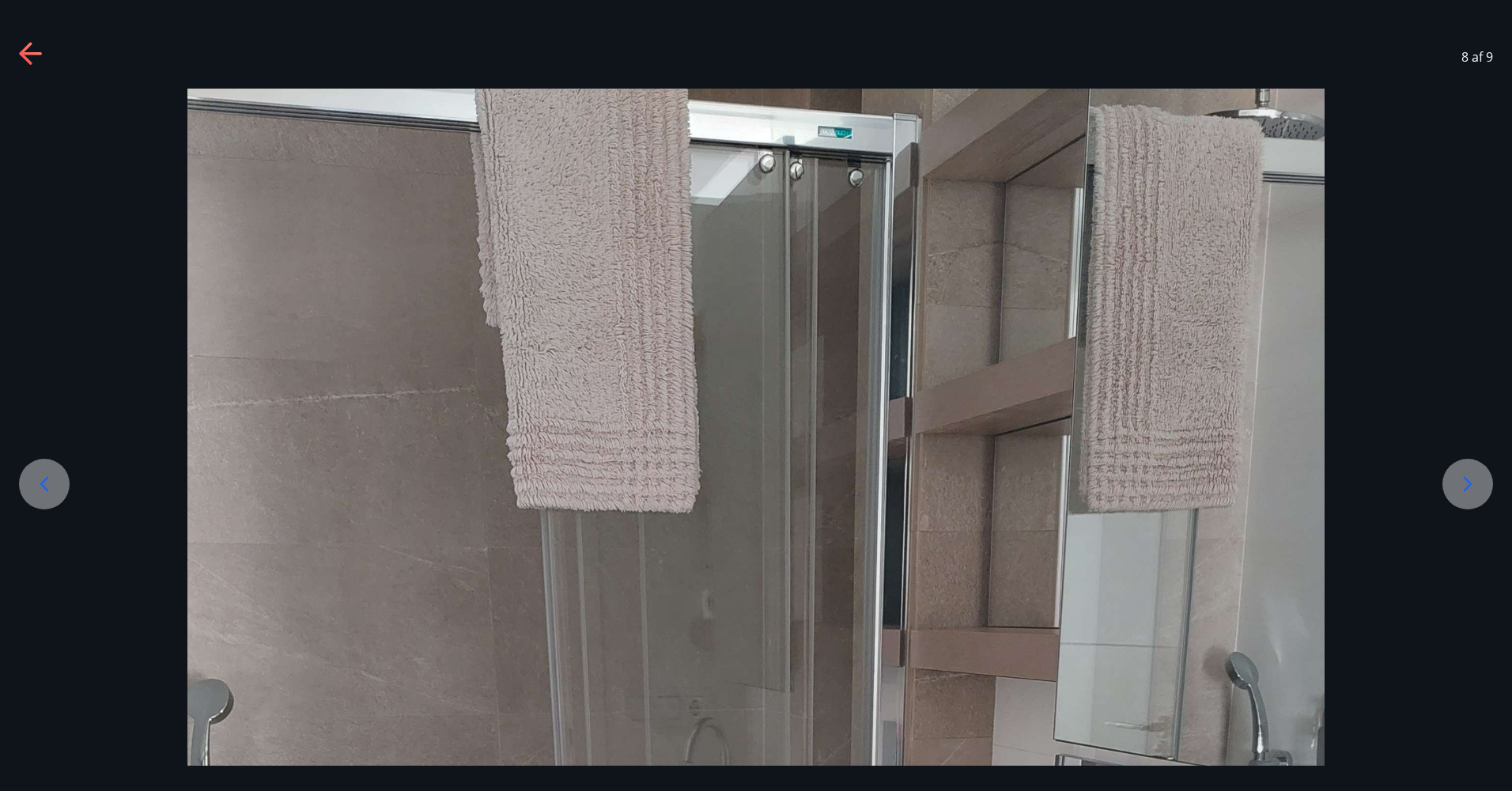
click at [1467, 477] on icon at bounding box center [1467, 484] width 25 height 25
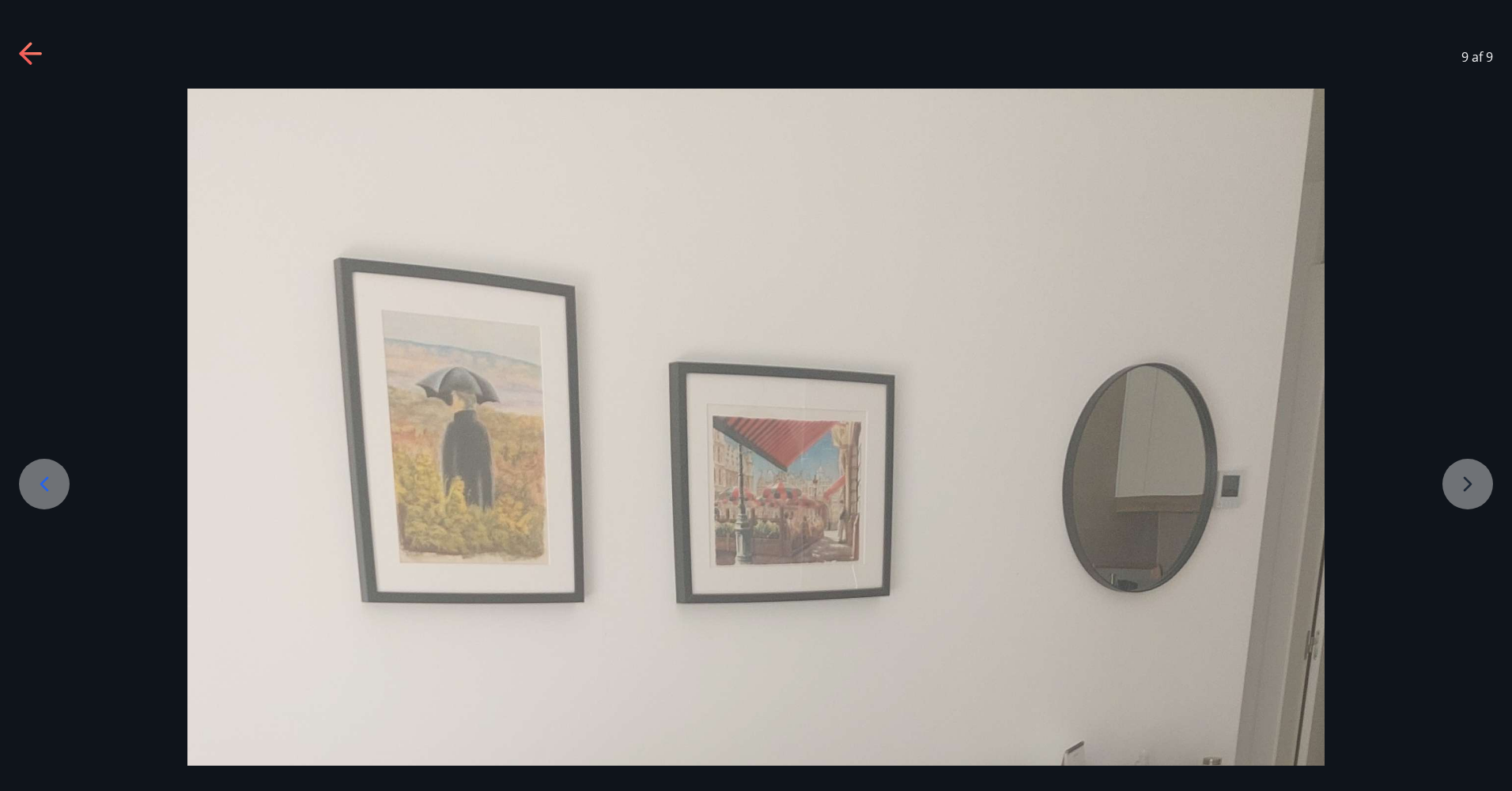
click at [38, 43] on icon at bounding box center [31, 54] width 25 height 25
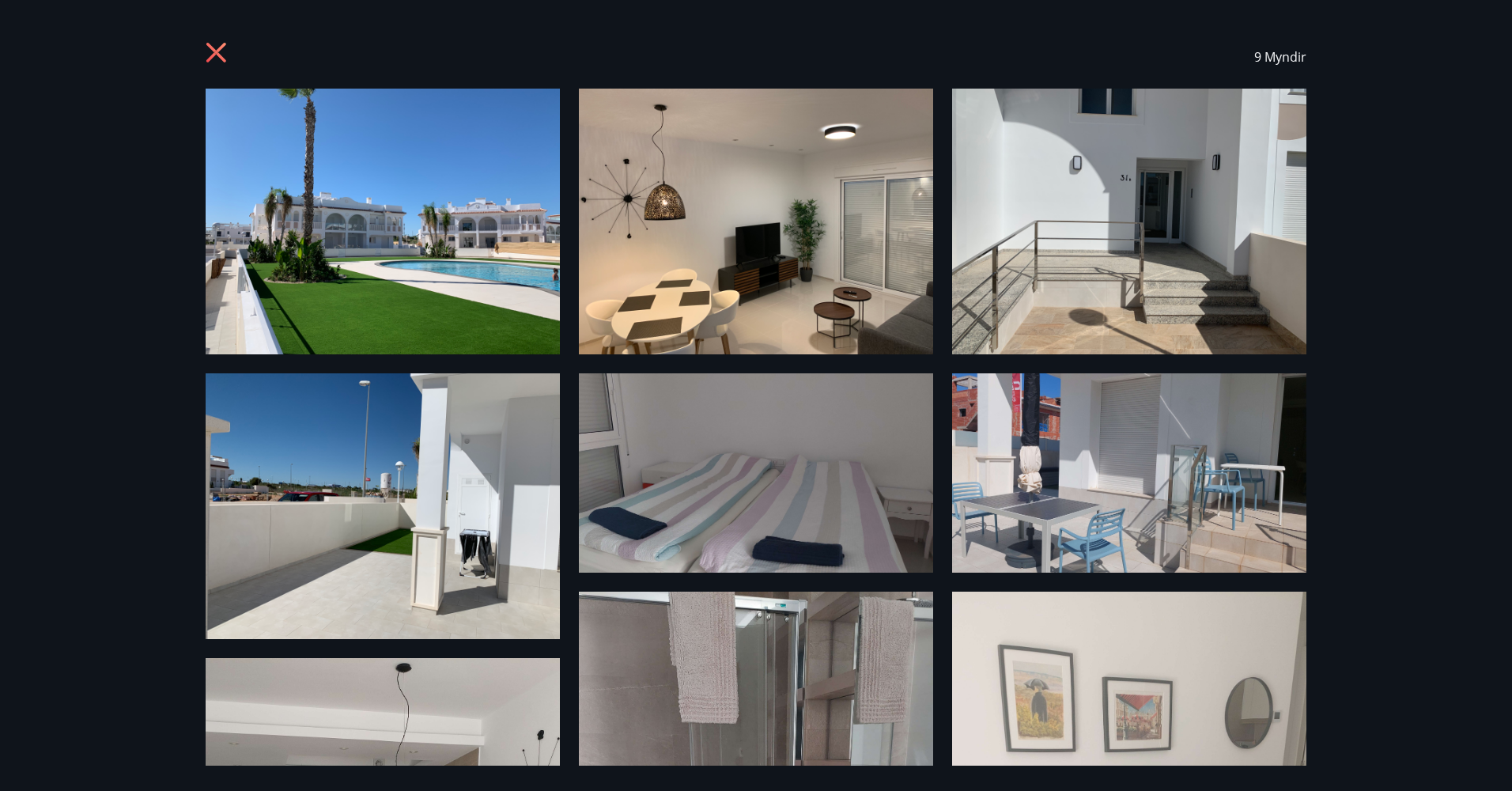
click at [218, 43] on icon at bounding box center [218, 54] width 25 height 25
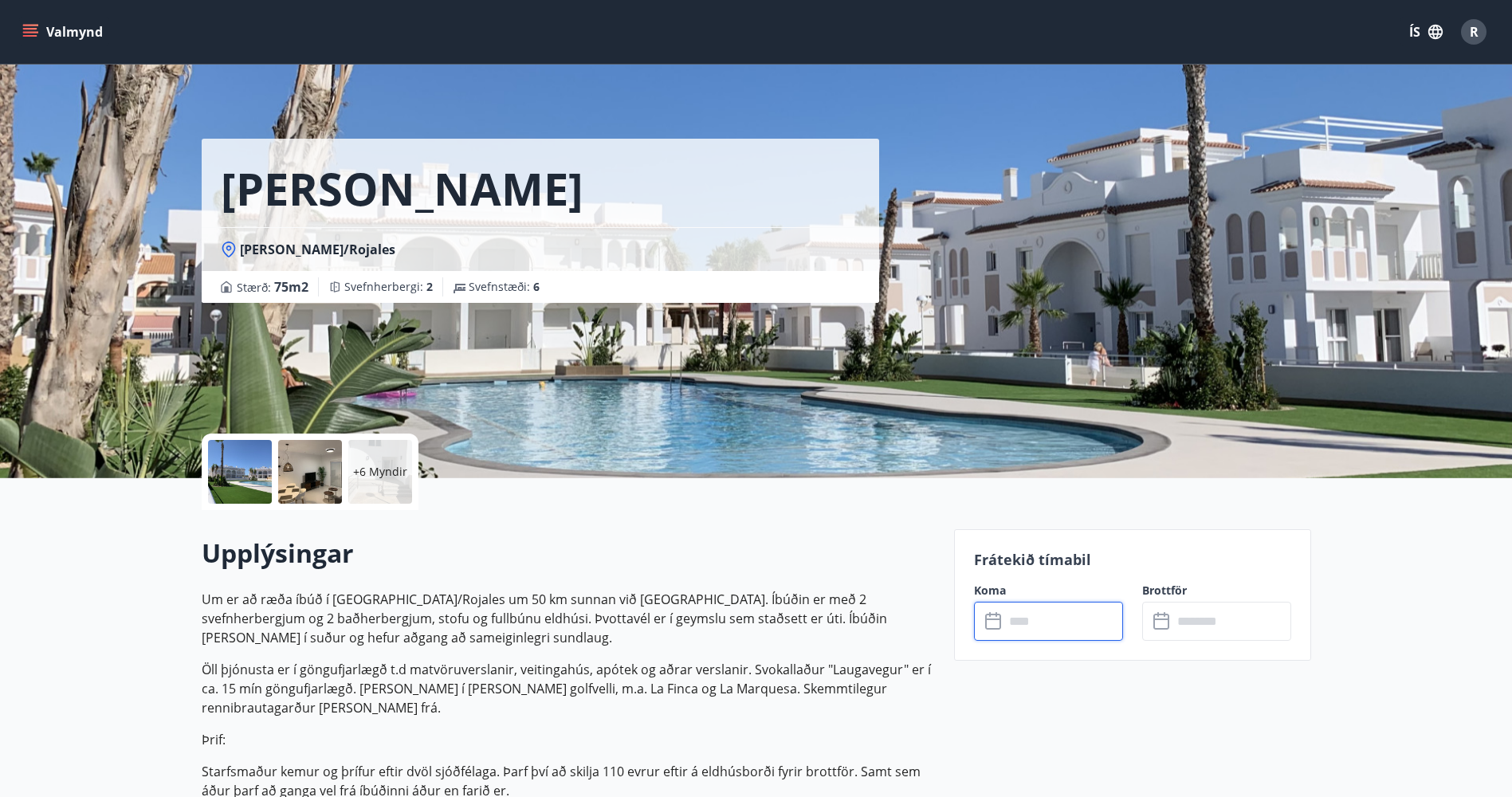
click at [1048, 630] on input "text" at bounding box center [1063, 621] width 118 height 39
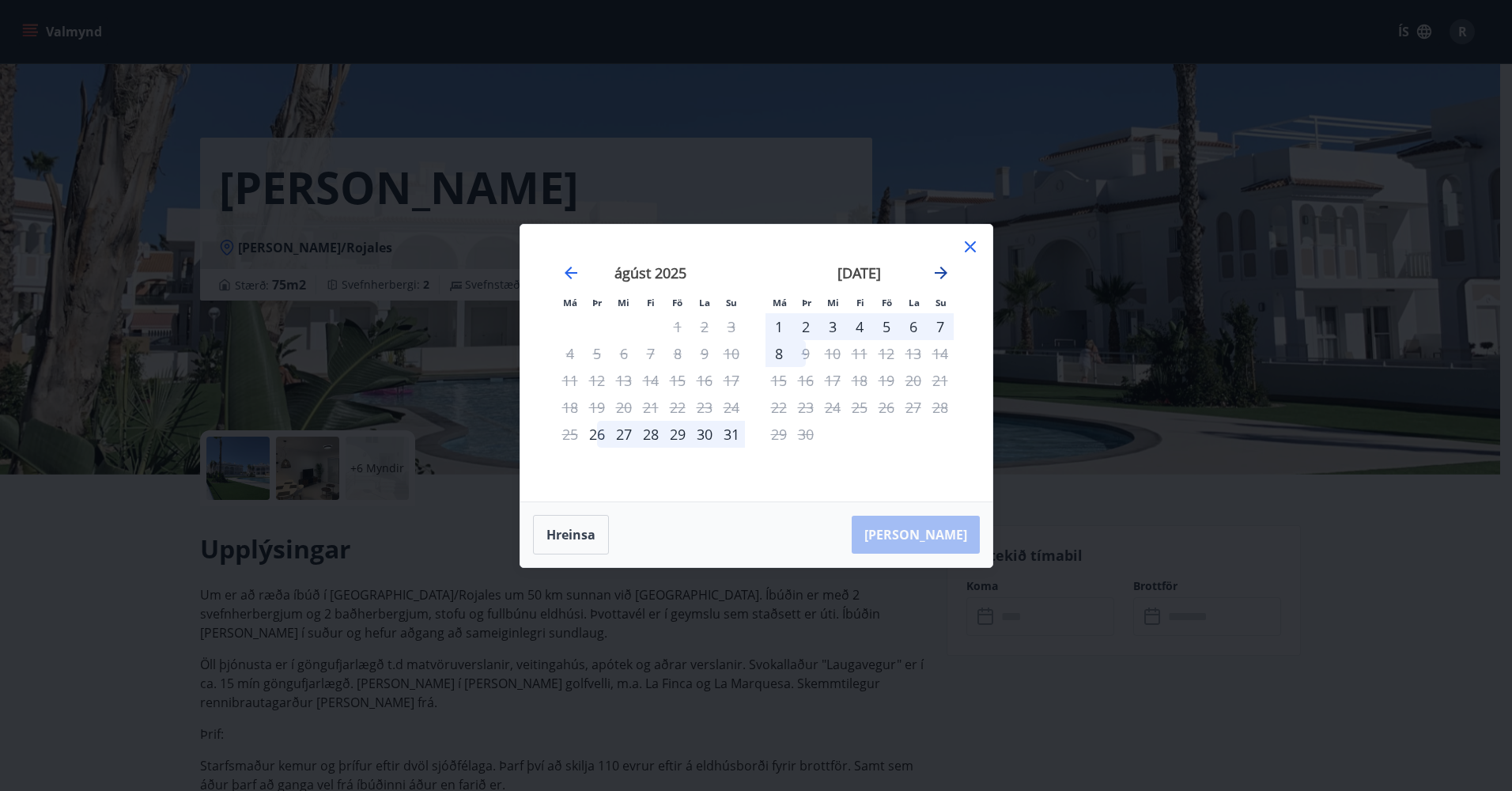
click at [940, 275] on icon "Move forward to switch to the next month." at bounding box center [941, 273] width 19 height 19
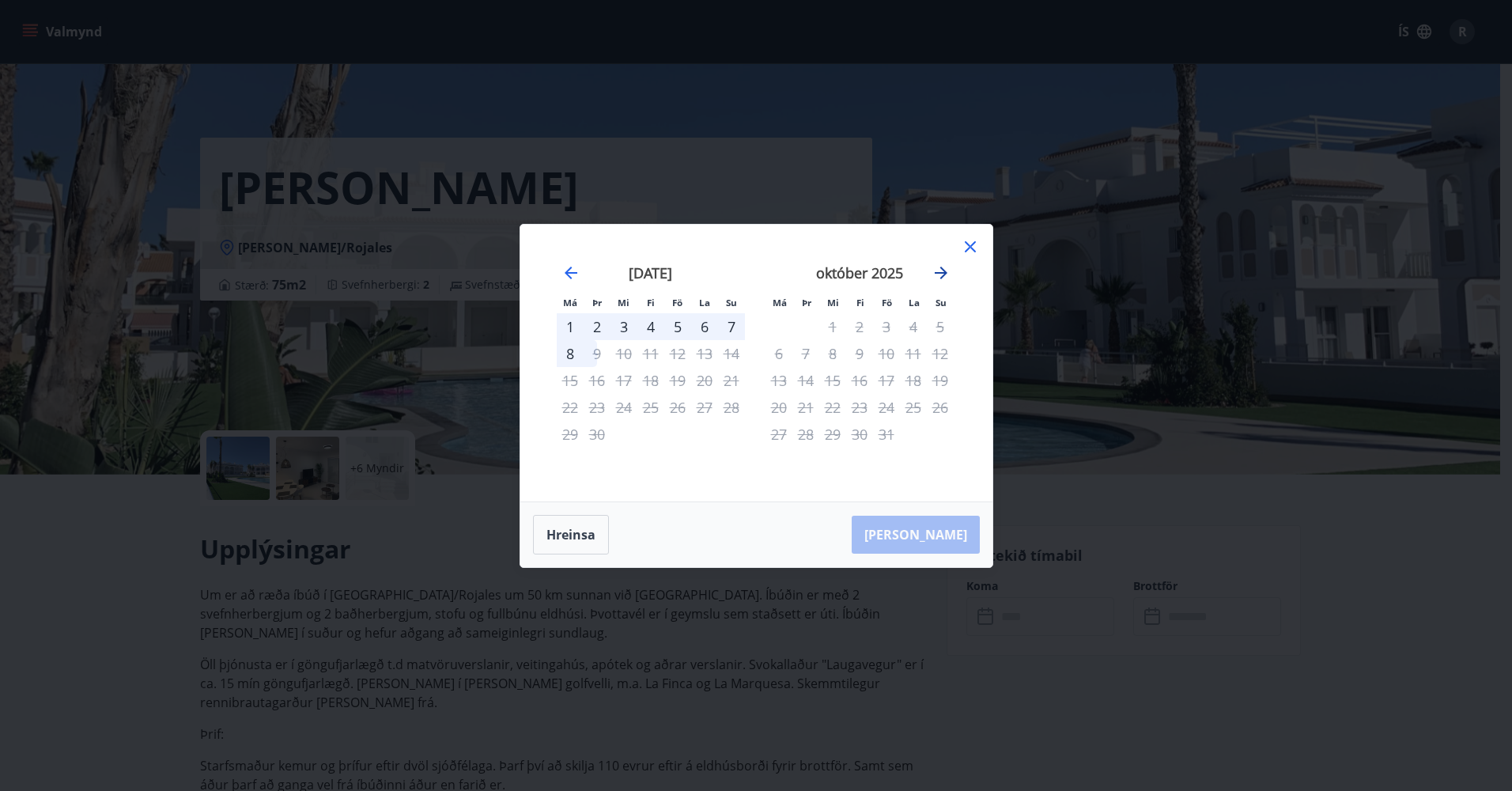
click at [940, 275] on icon "Move forward to switch to the next month." at bounding box center [941, 273] width 19 height 19
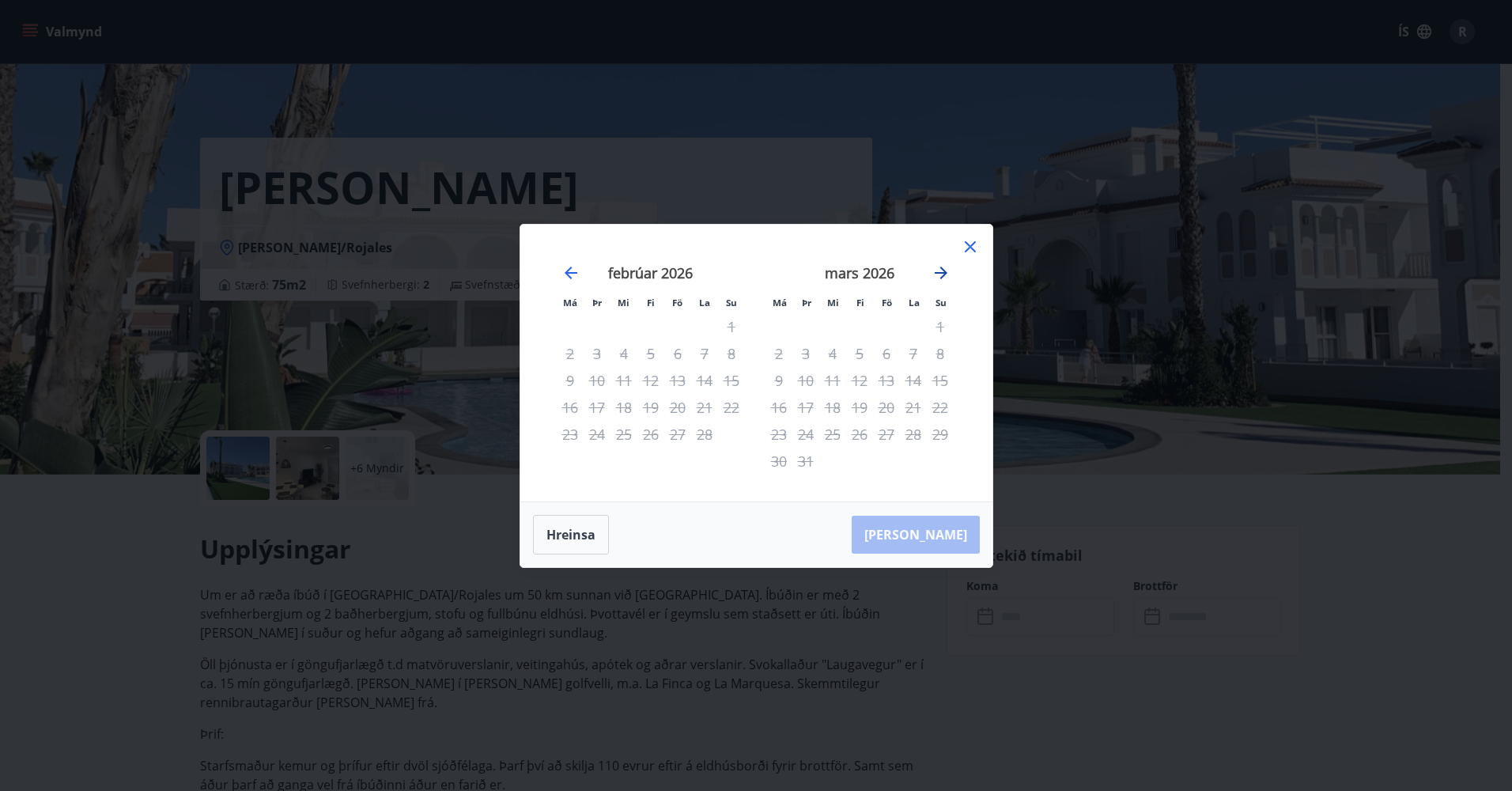
click at [940, 275] on icon "Move forward to switch to the next month." at bounding box center [941, 273] width 19 height 19
click at [573, 276] on icon "Move backward to switch to the previous month." at bounding box center [571, 273] width 19 height 19
click at [583, 545] on button "Hreinsa" at bounding box center [571, 534] width 76 height 39
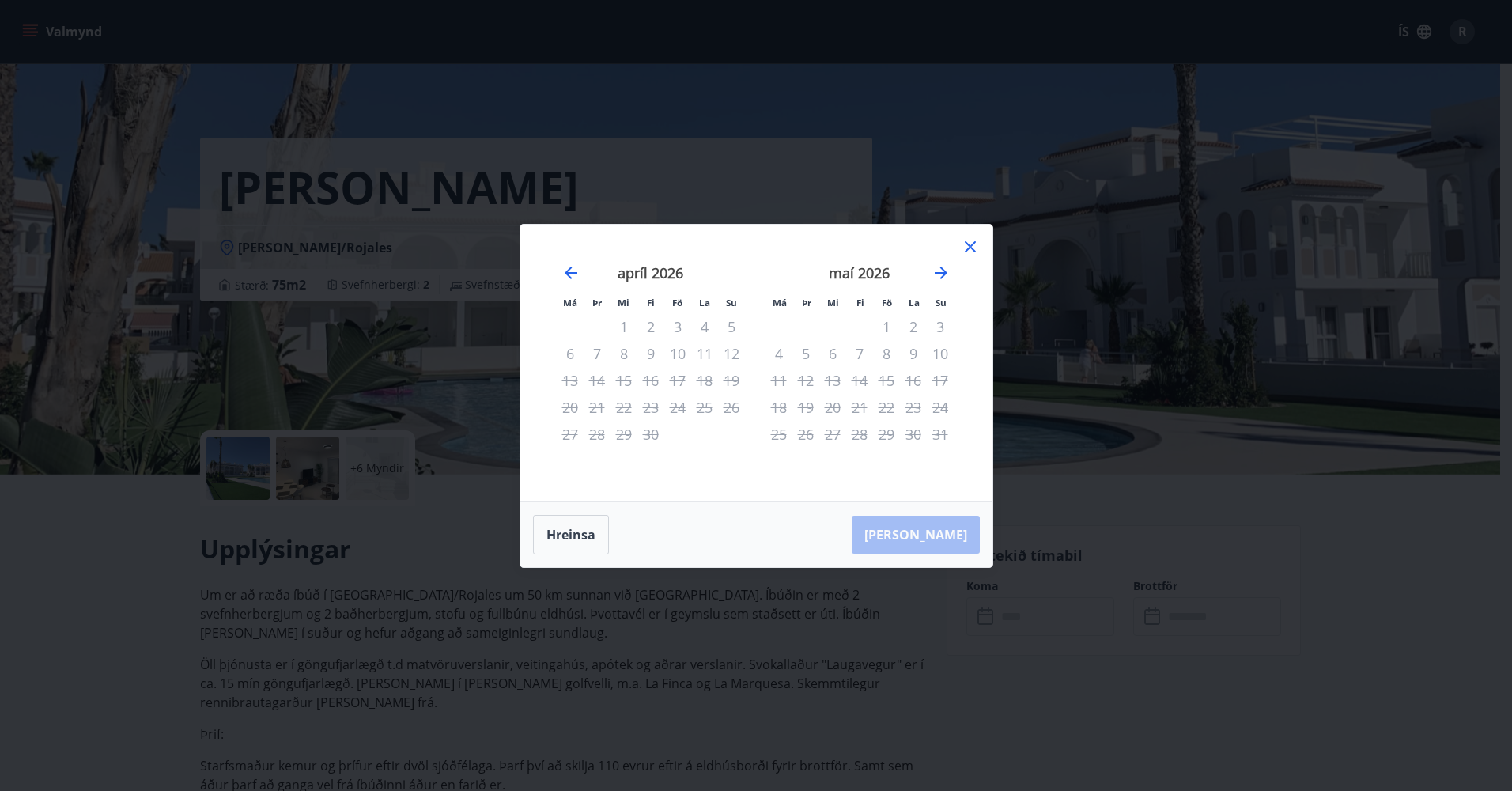
click at [968, 248] on icon at bounding box center [970, 247] width 11 height 11
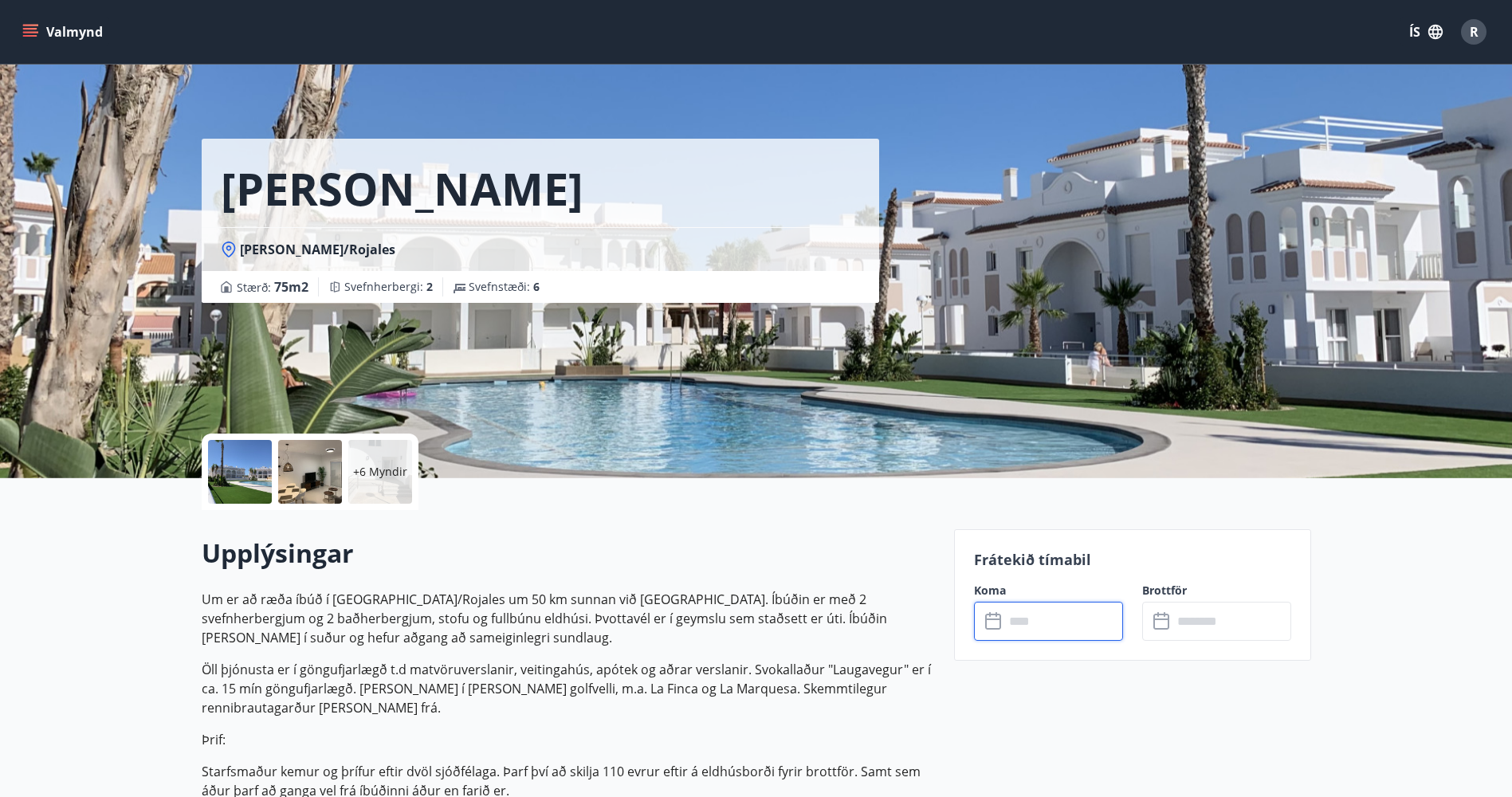
click at [37, 34] on icon "menu" at bounding box center [31, 32] width 16 height 16
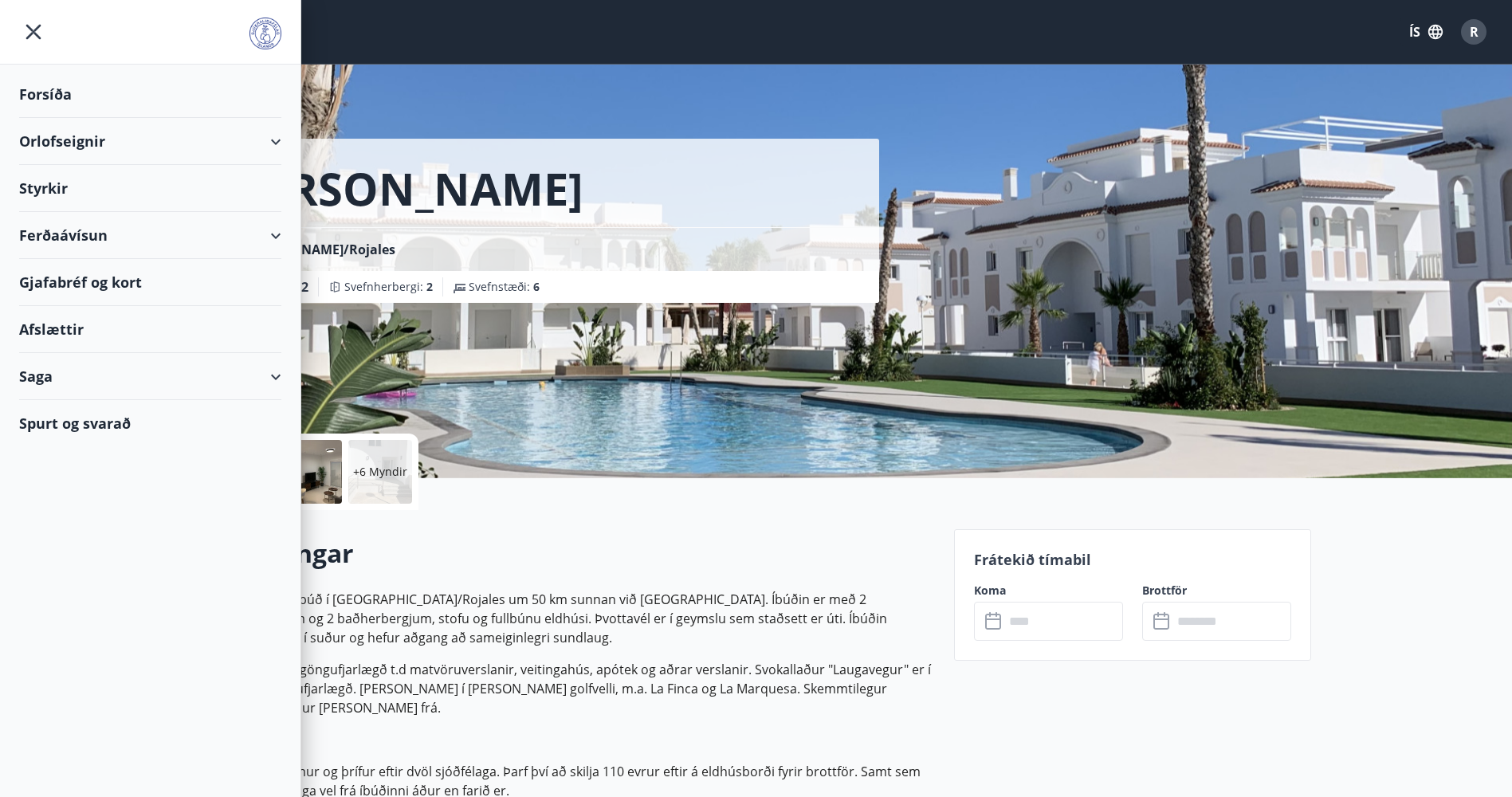
click at [83, 154] on div "Orlofseignir" at bounding box center [150, 141] width 262 height 47
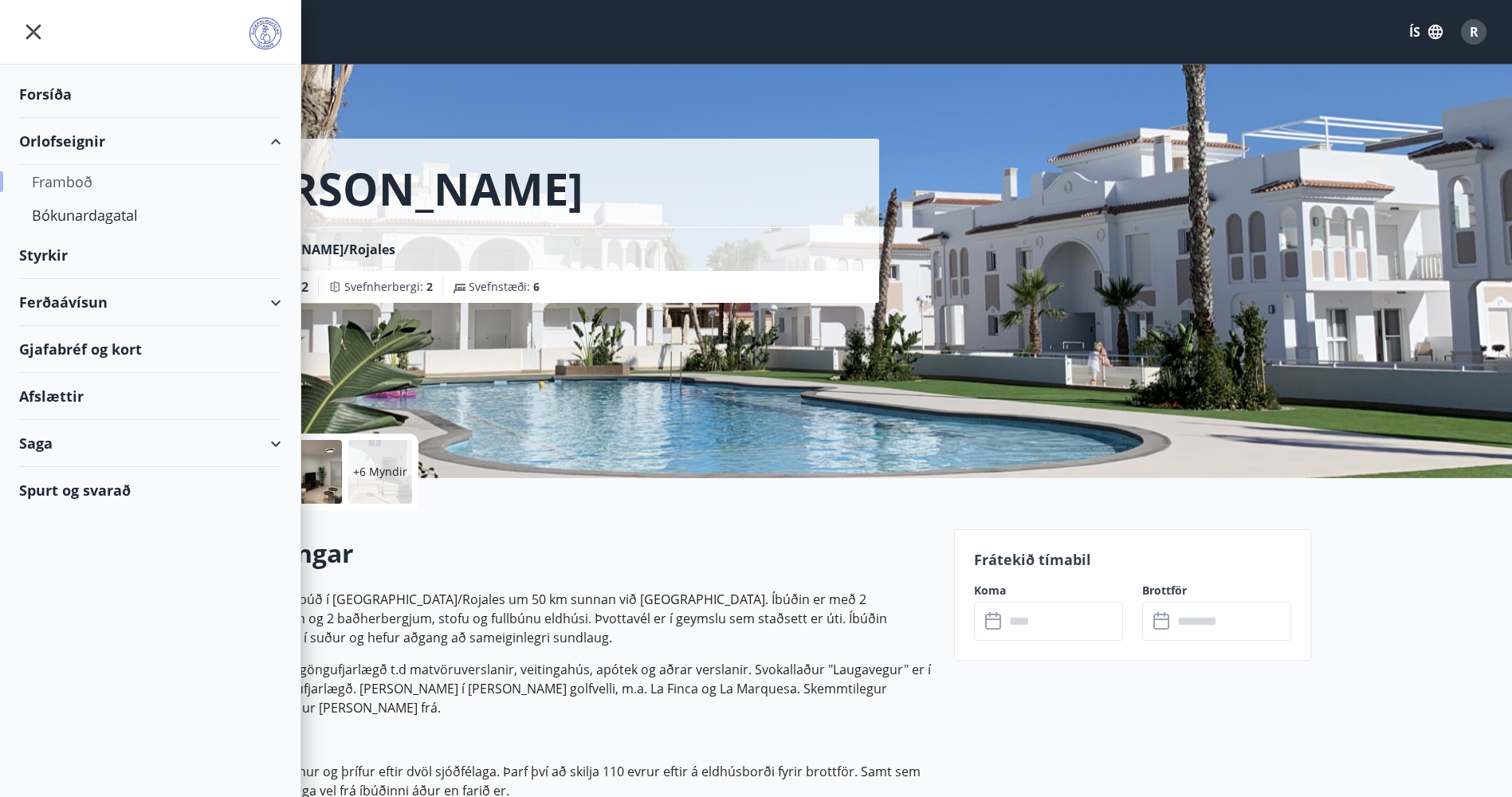
click at [85, 183] on div "Framboð" at bounding box center [150, 181] width 237 height 33
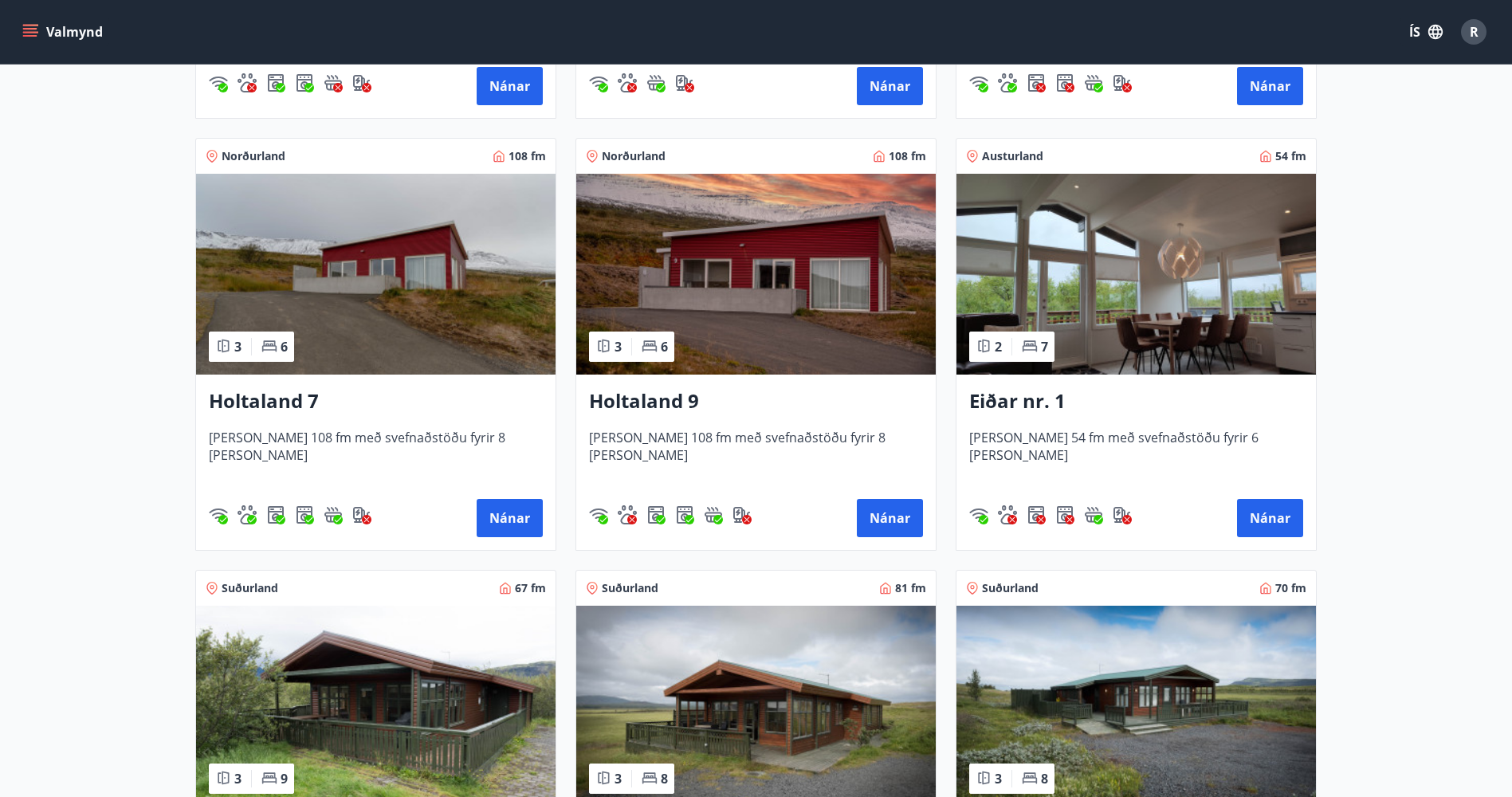
scroll to position [1913, 0]
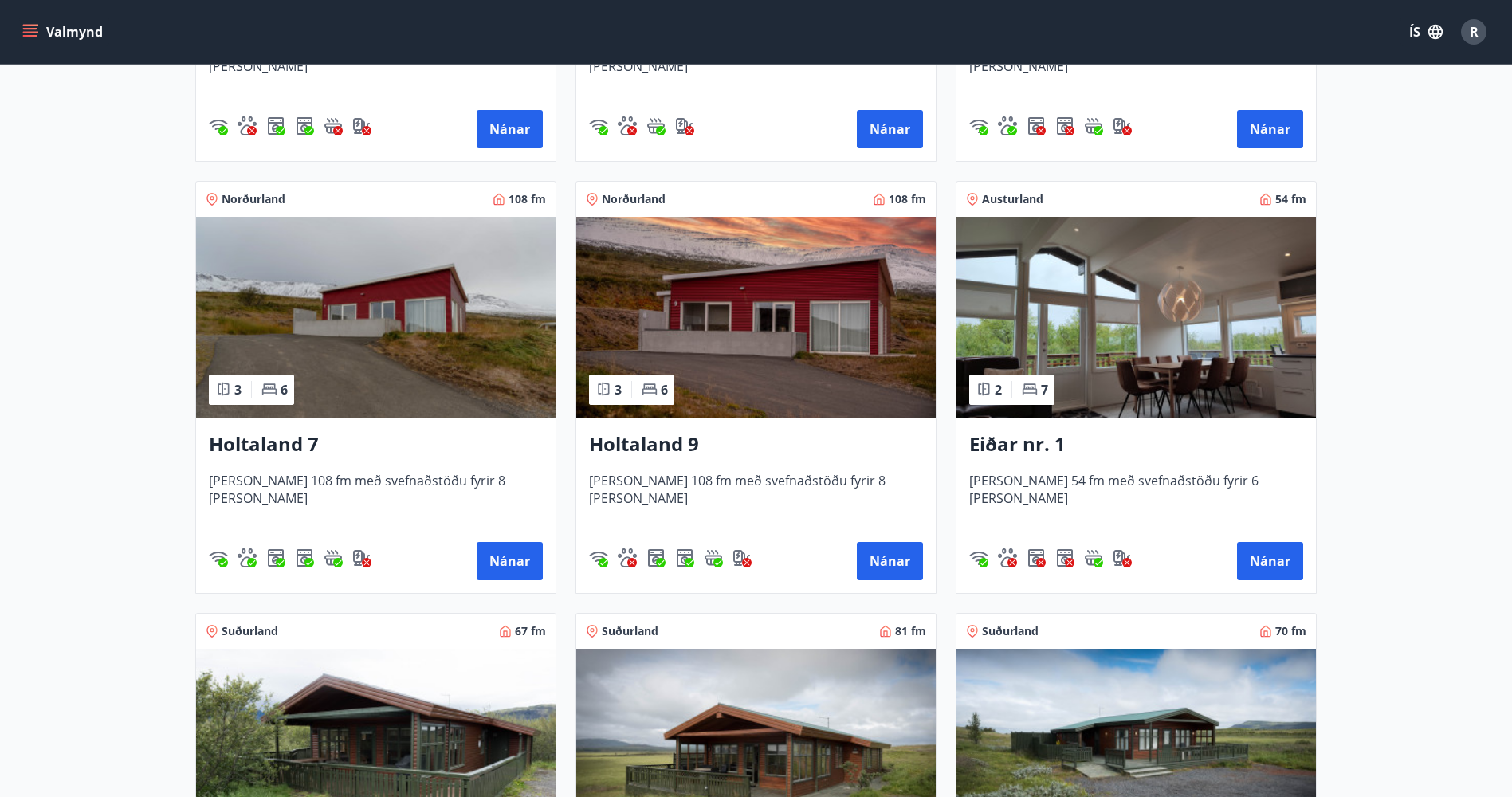
click at [1192, 484] on span "[PERSON_NAME] 54 fm með svefnaðstöðu fyrir 6 [PERSON_NAME]" at bounding box center [1136, 498] width 334 height 53
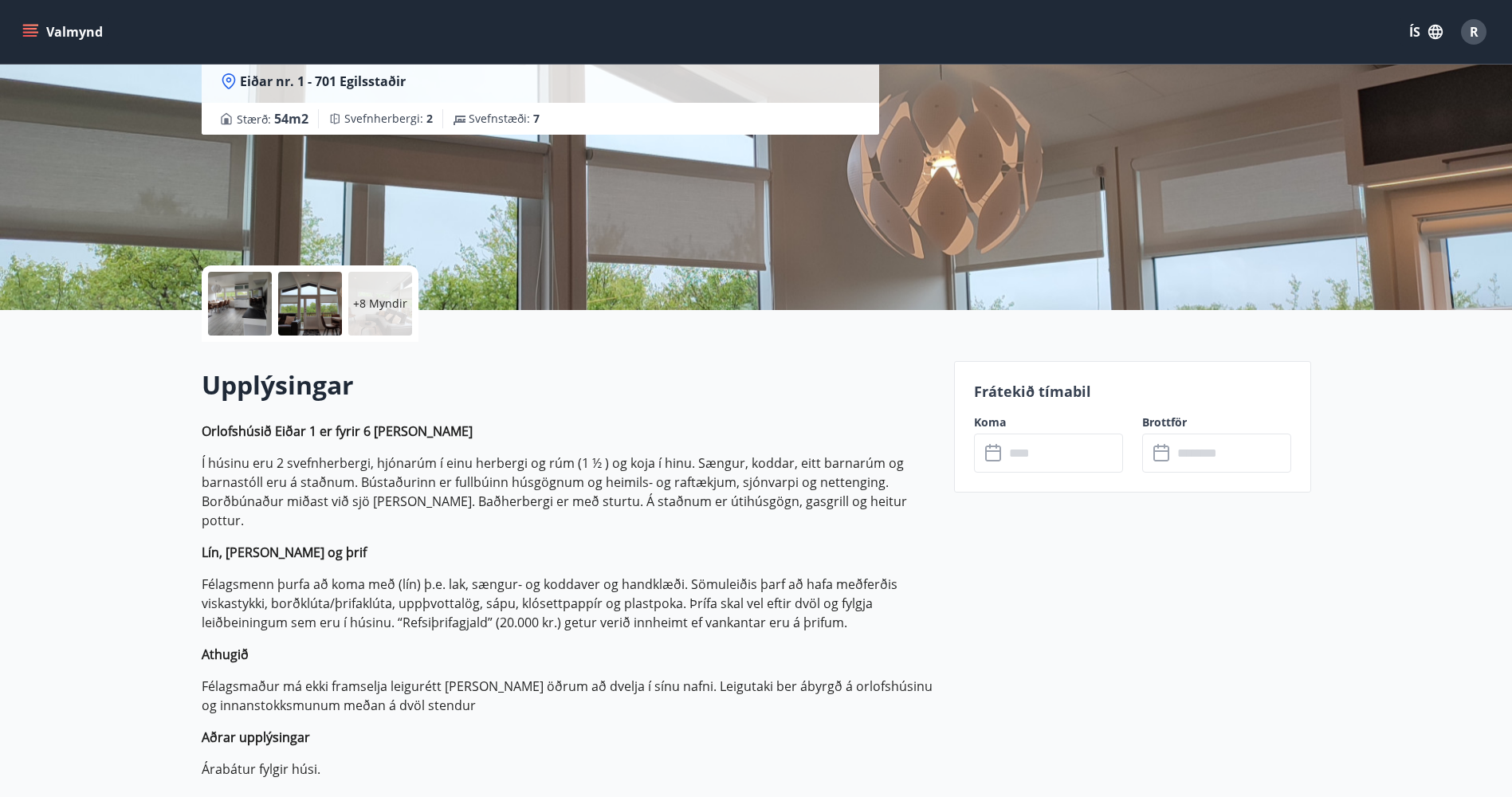
scroll to position [160, 0]
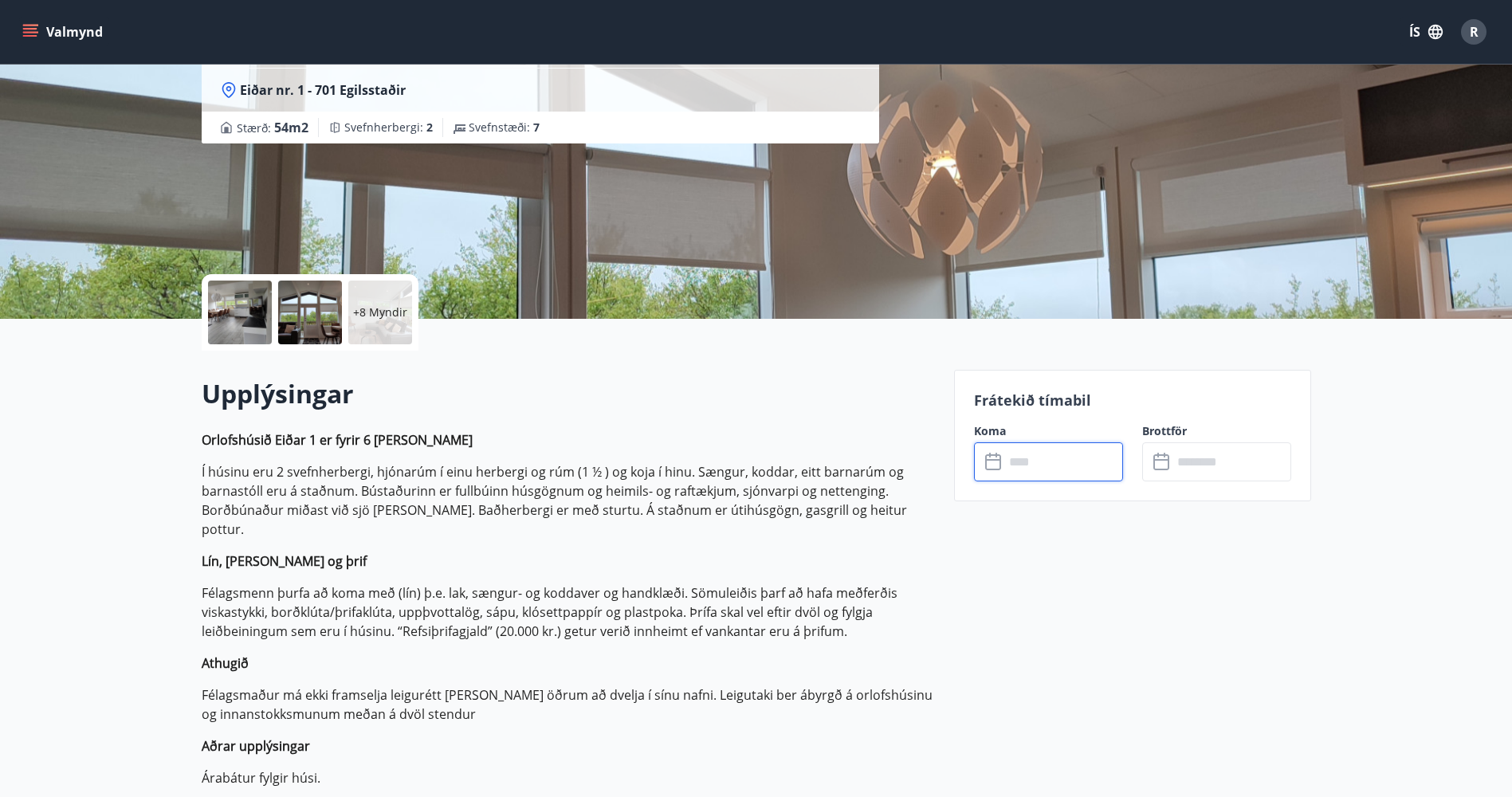
click at [1054, 461] on input "text" at bounding box center [1063, 461] width 118 height 39
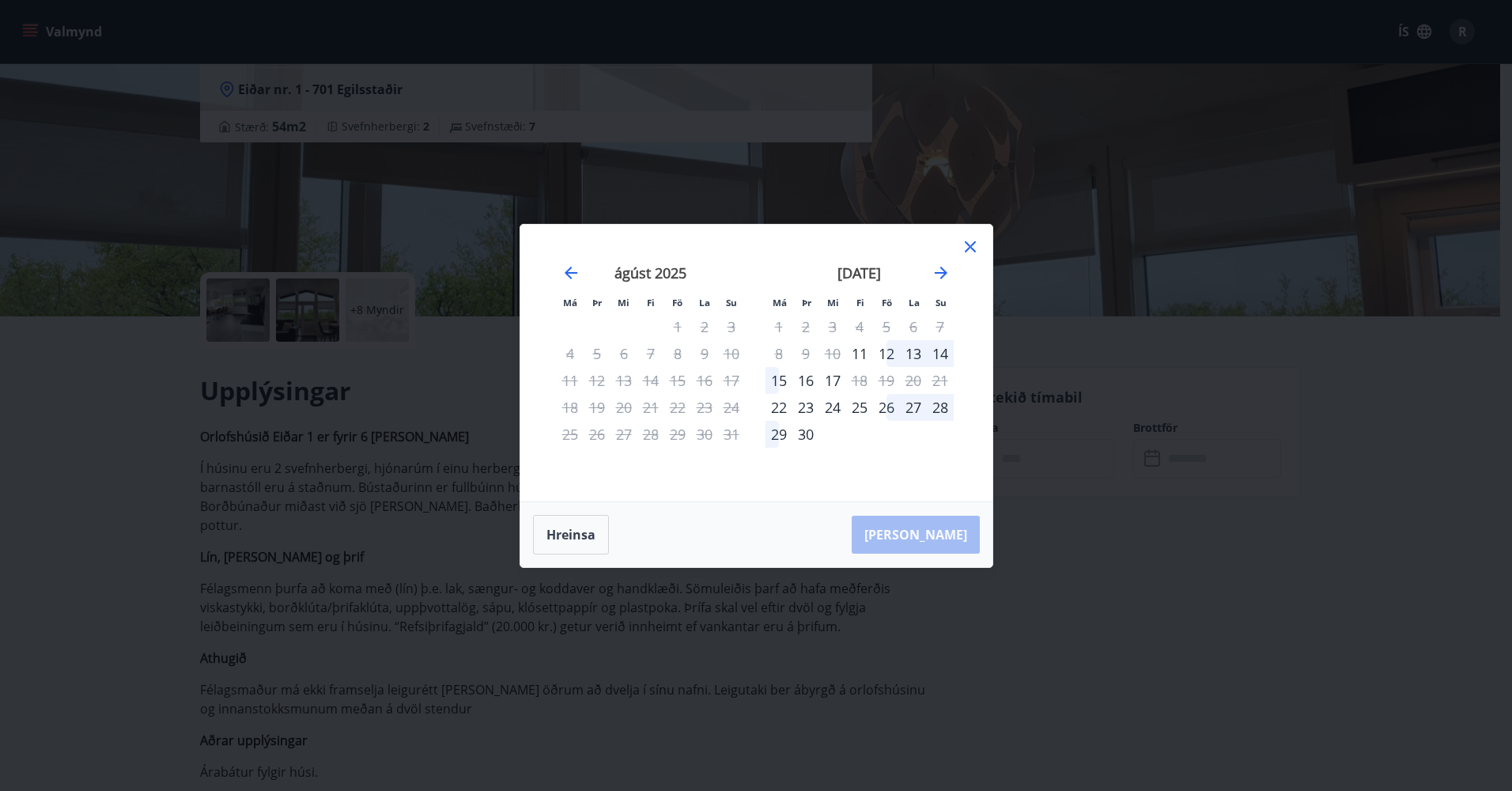
click at [972, 248] on icon at bounding box center [970, 247] width 11 height 11
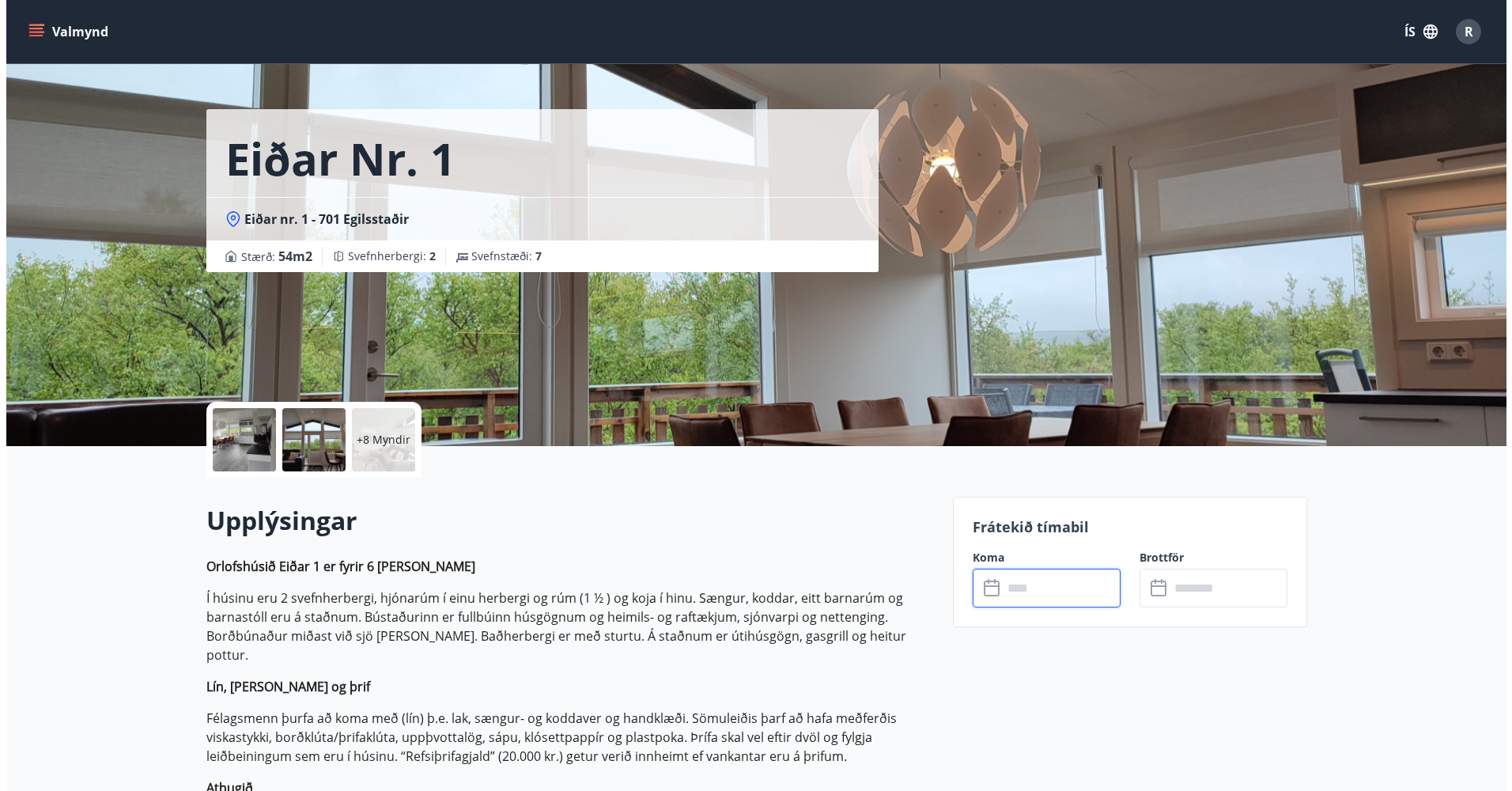
scroll to position [0, 0]
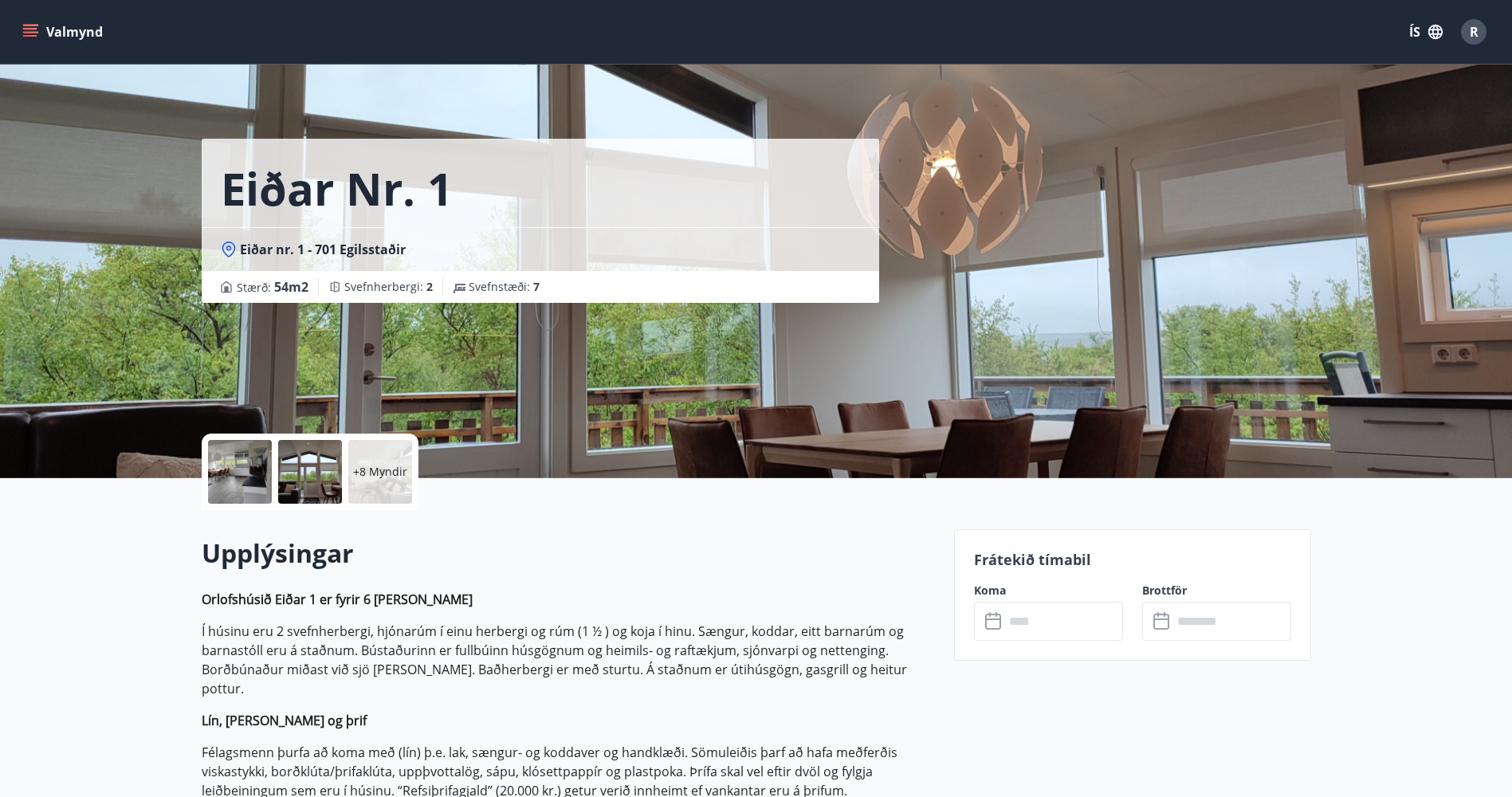
click at [315, 476] on div at bounding box center [310, 471] width 64 height 64
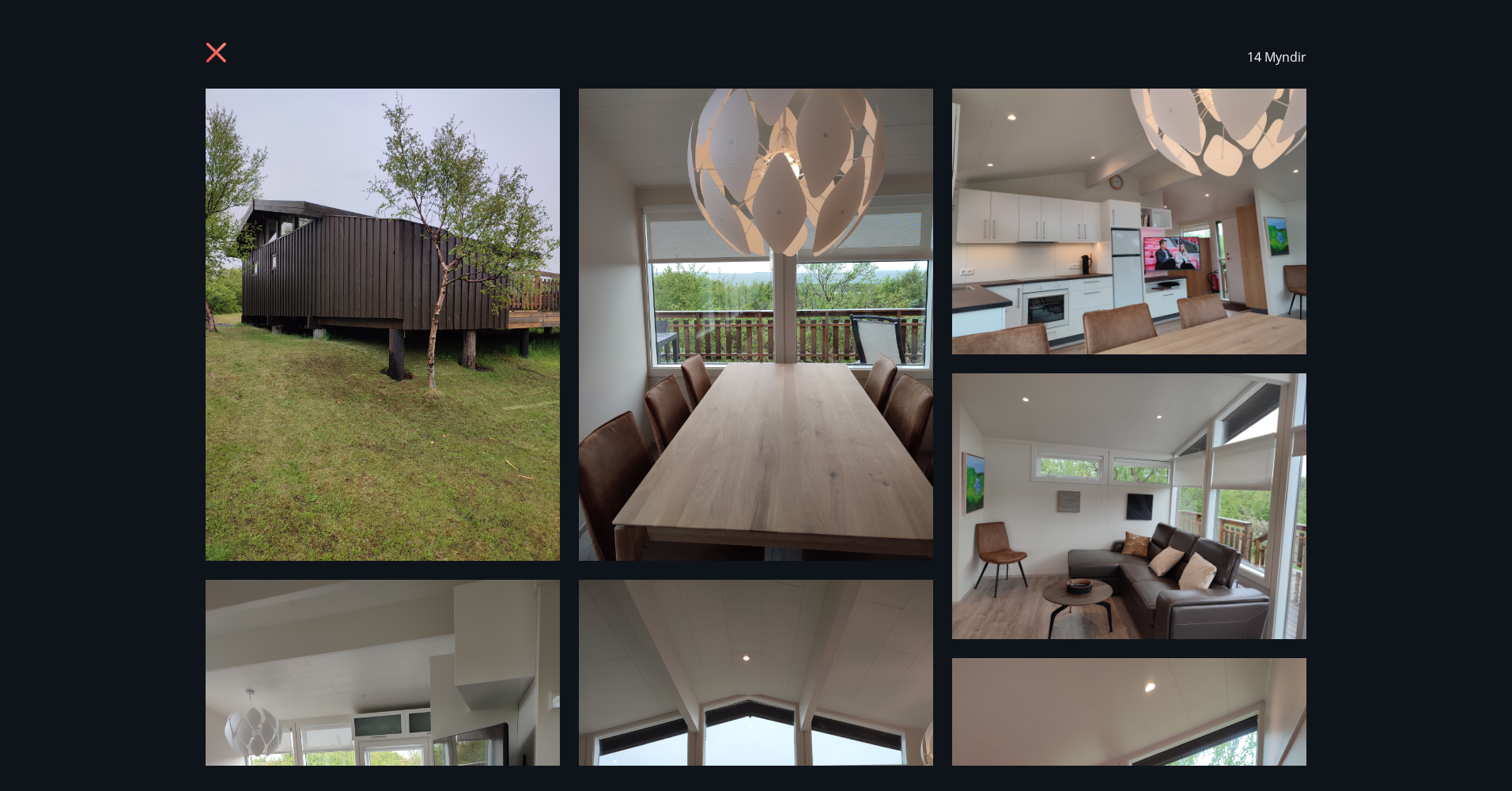
click at [220, 44] on icon at bounding box center [218, 54] width 25 height 25
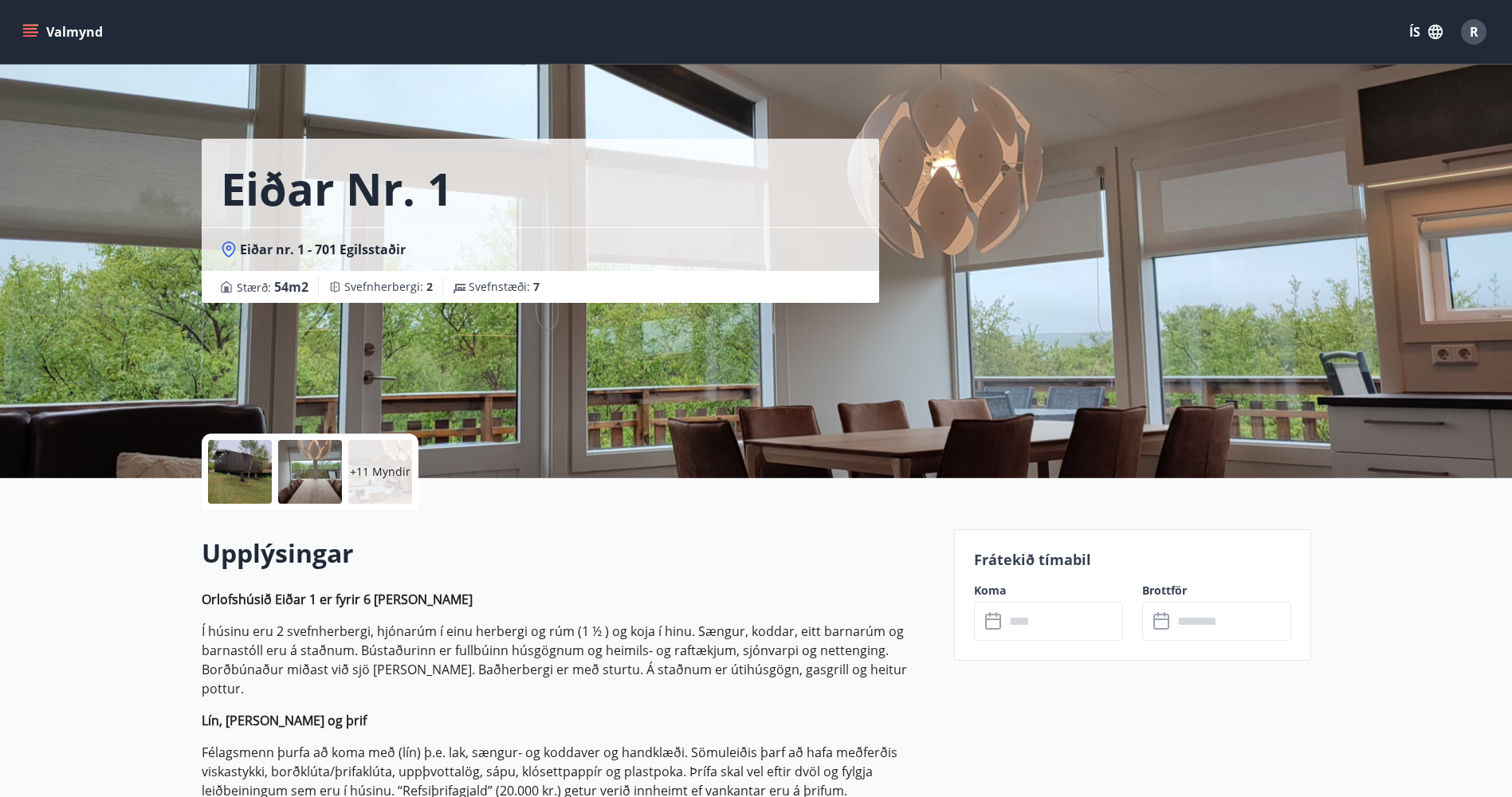
click at [67, 27] on button "Valmynd" at bounding box center [64, 32] width 90 height 28
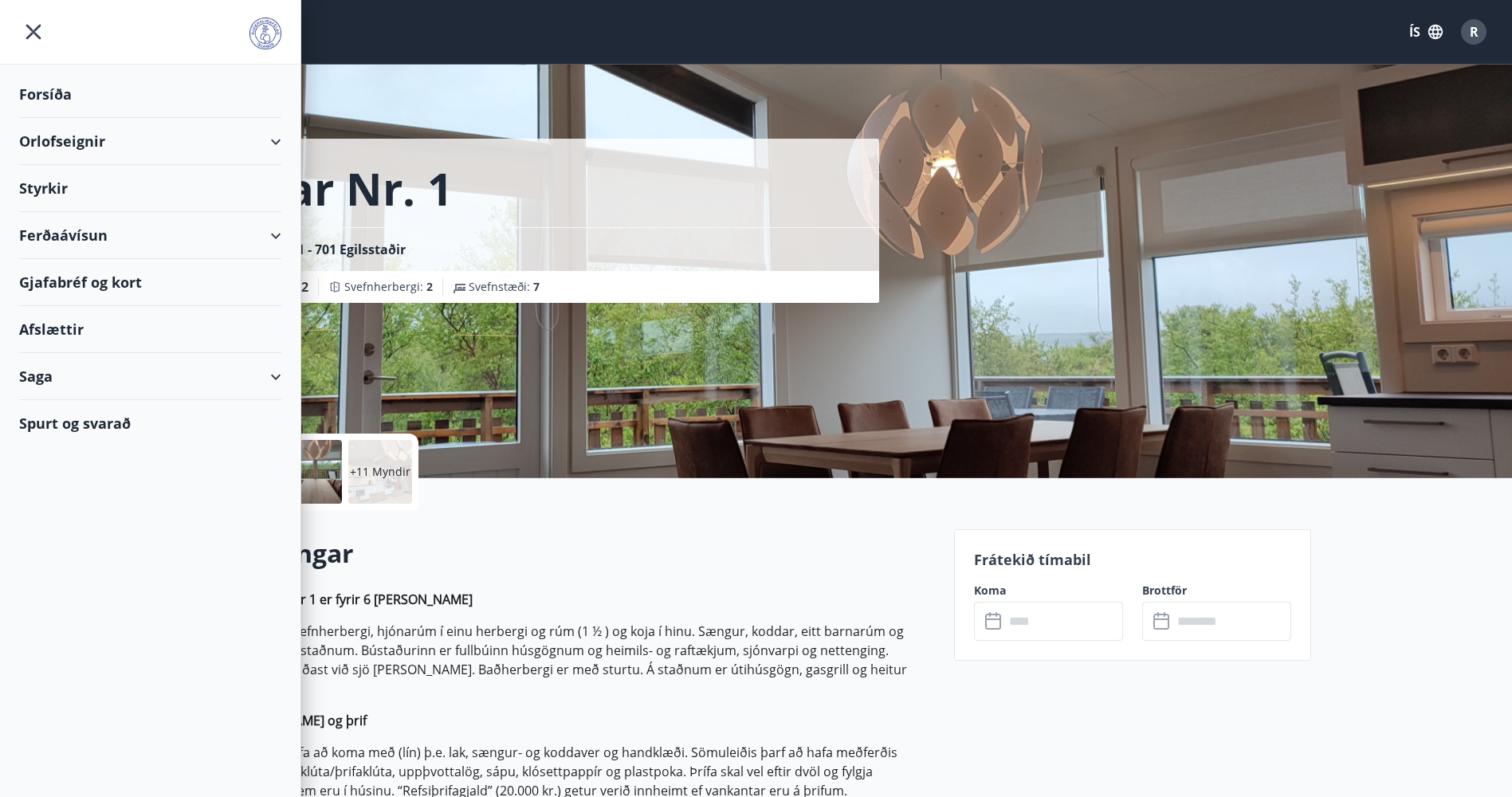
click at [290, 139] on div "Orlofseignir" at bounding box center [150, 141] width 300 height 47
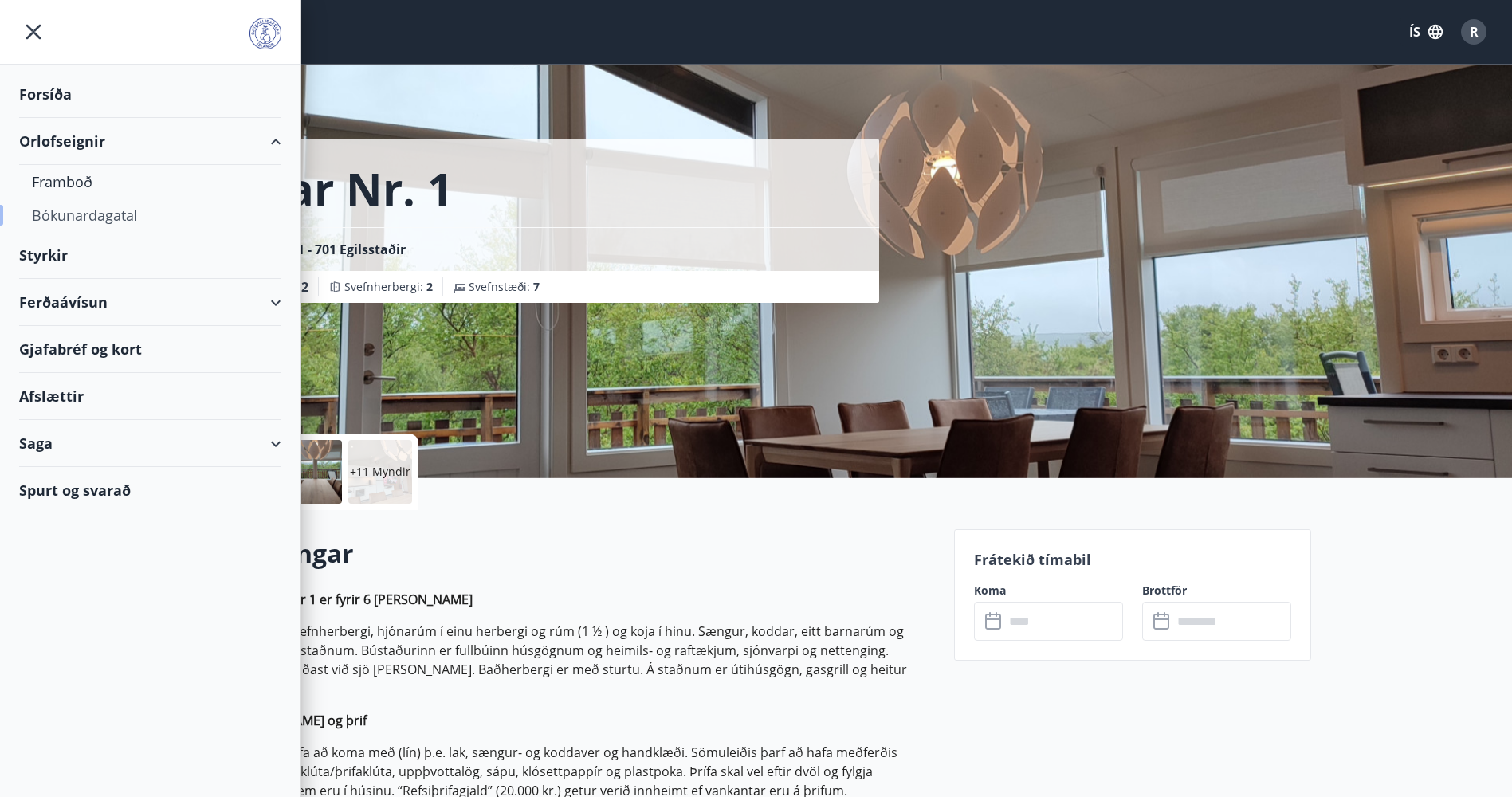
click at [110, 215] on div "Bókunardagatal" at bounding box center [150, 215] width 237 height 33
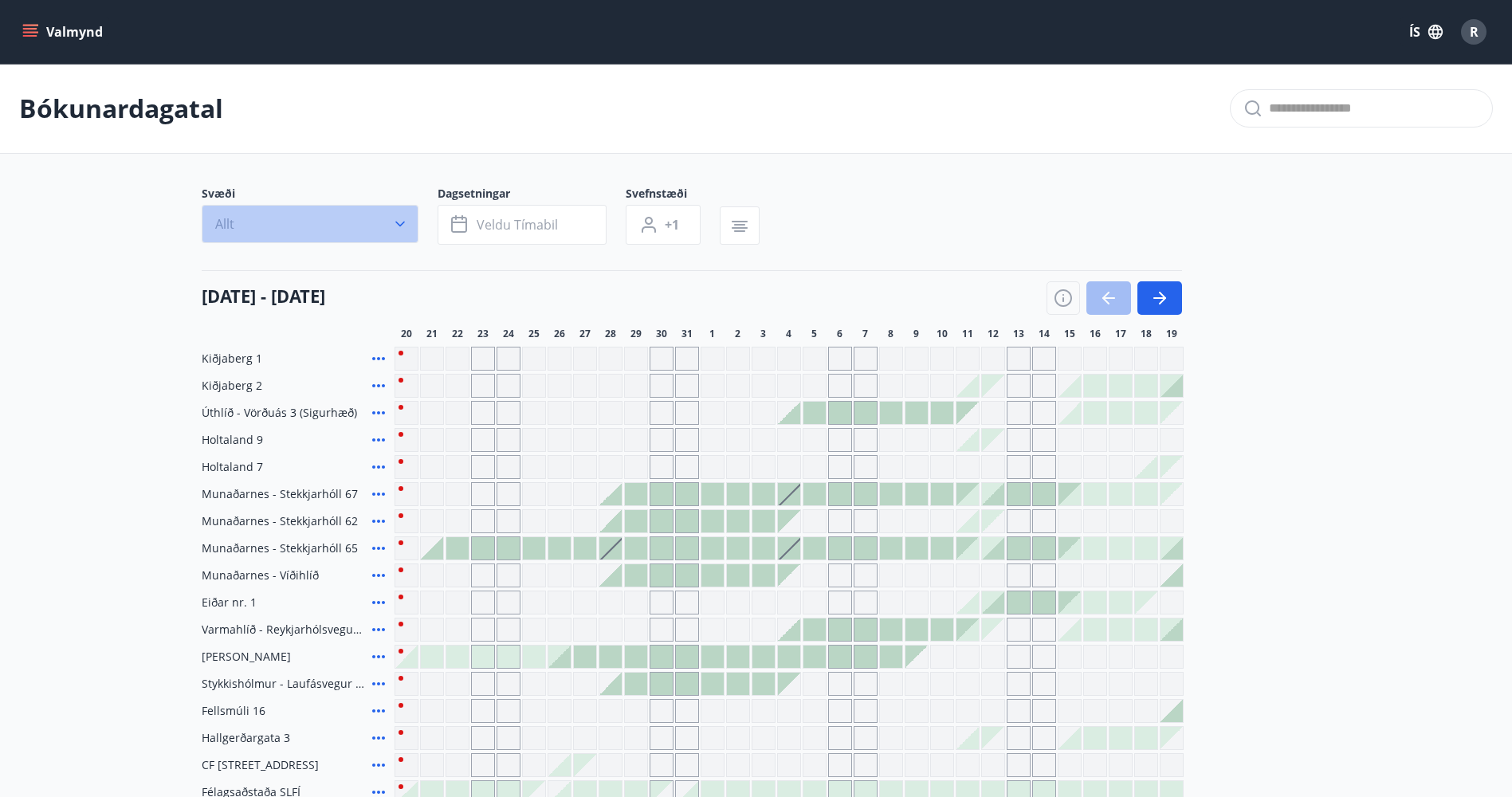
click at [382, 212] on button "Allt" at bounding box center [310, 224] width 217 height 38
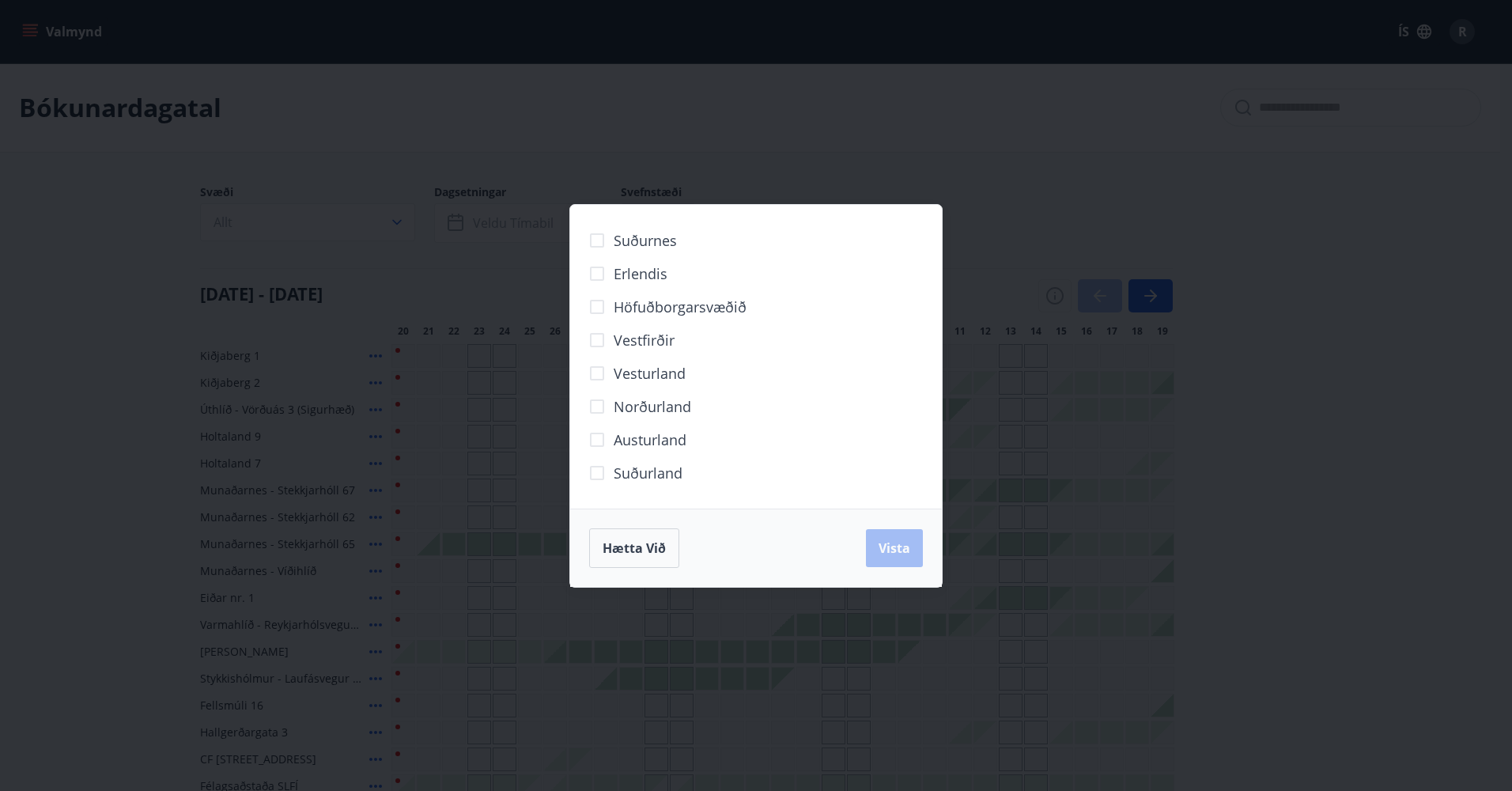
click at [646, 311] on span "Höfuðborgarsvæðið" at bounding box center [680, 307] width 133 height 21
click at [897, 543] on span "Vista" at bounding box center [894, 548] width 31 height 18
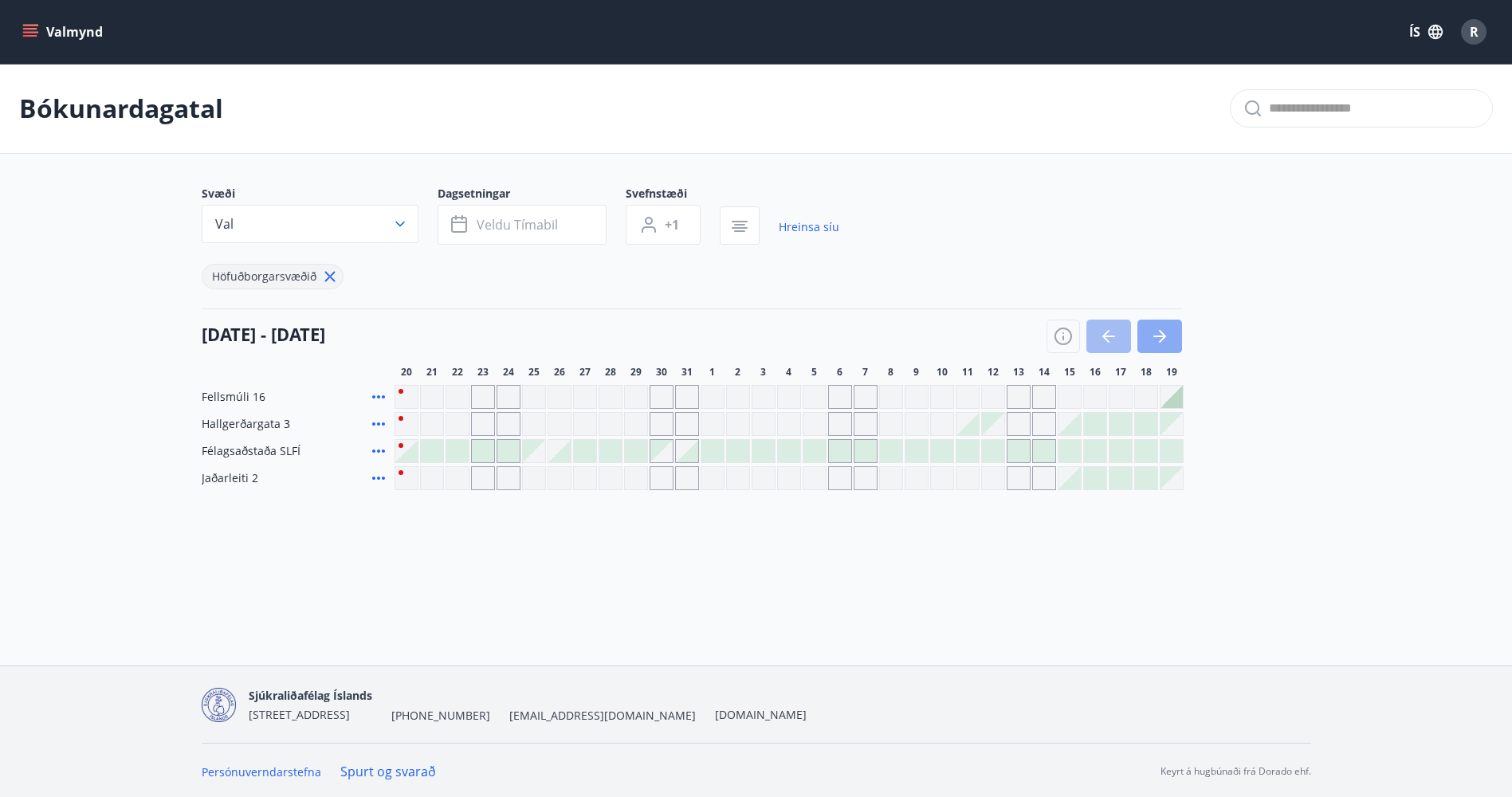
click at [1166, 337] on icon "button" at bounding box center [1160, 336] width 19 height 19
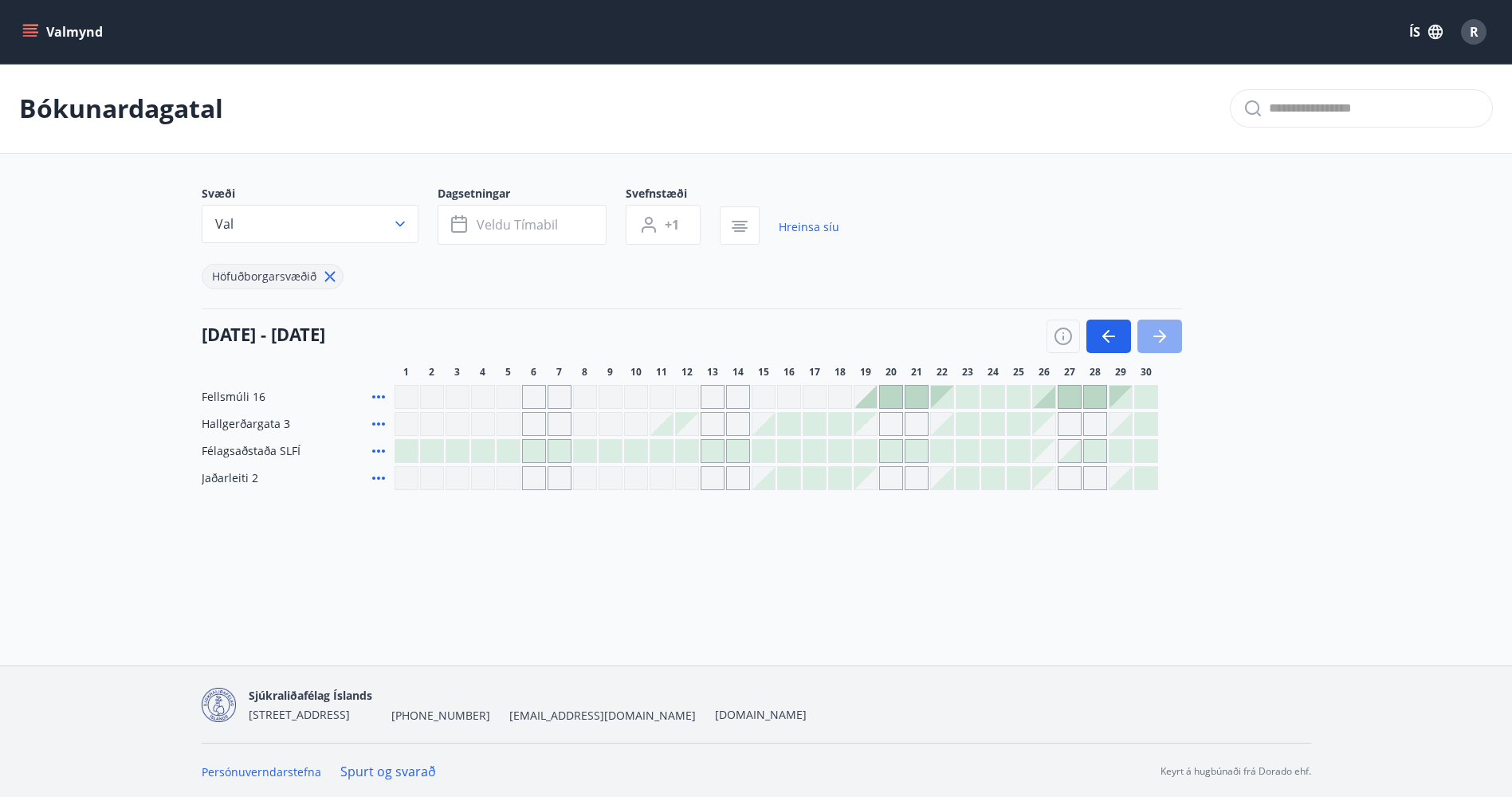
click at [1162, 328] on icon "button" at bounding box center [1160, 336] width 19 height 19
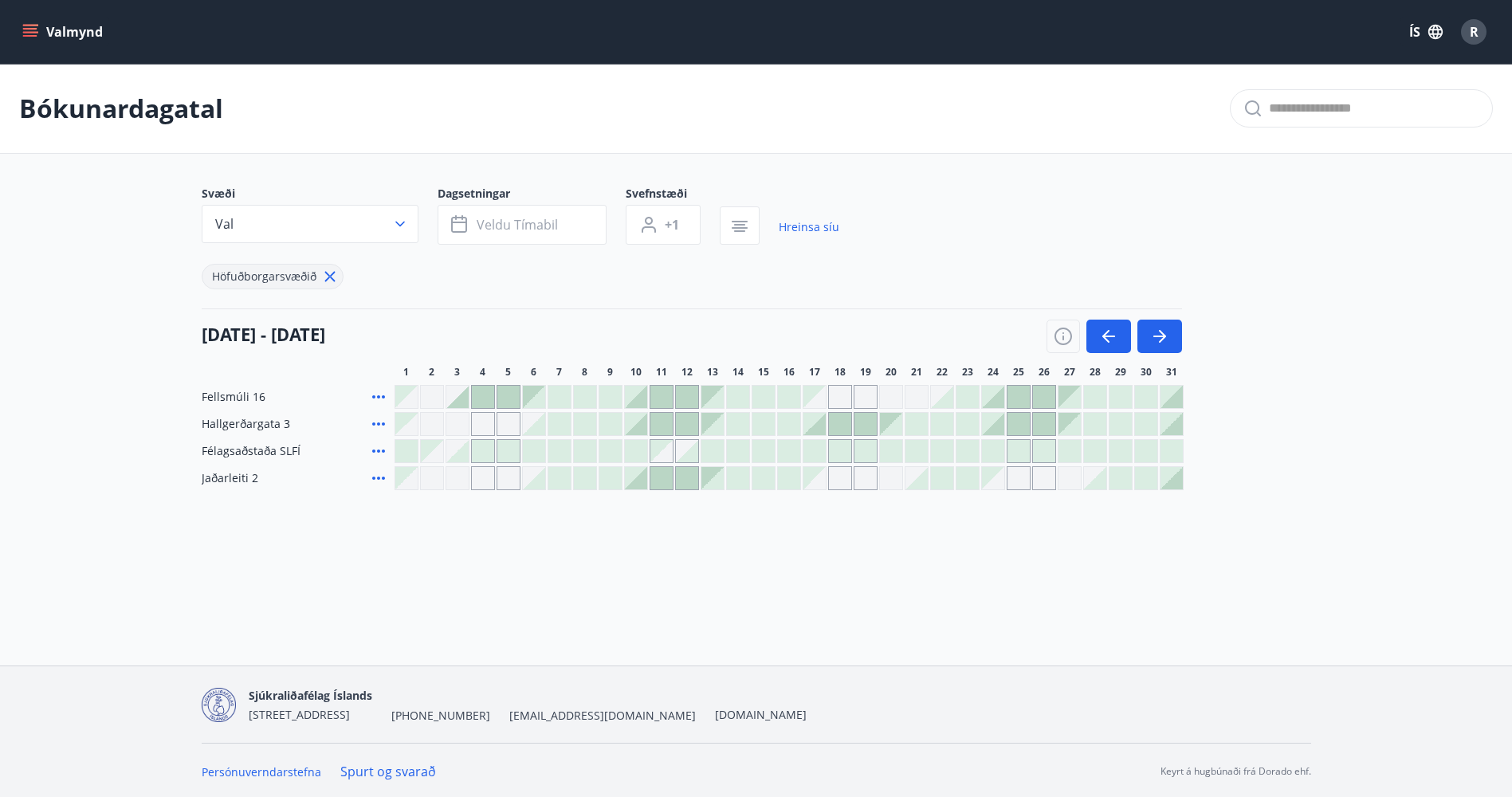
click at [821, 486] on div "Gráir dagar eru ekki bókanlegir" at bounding box center [815, 478] width 23 height 23
click at [821, 482] on div "Gráir dagar eru ekki bókanlegir" at bounding box center [815, 478] width 23 height 23
click at [868, 595] on div "Valmynd ÍS R Bókunardagatal Svæði Val Dagsetningar Veldu tímabil Svefnstæði +1 …" at bounding box center [756, 332] width 1512 height 666
click at [823, 430] on div at bounding box center [815, 424] width 23 height 23
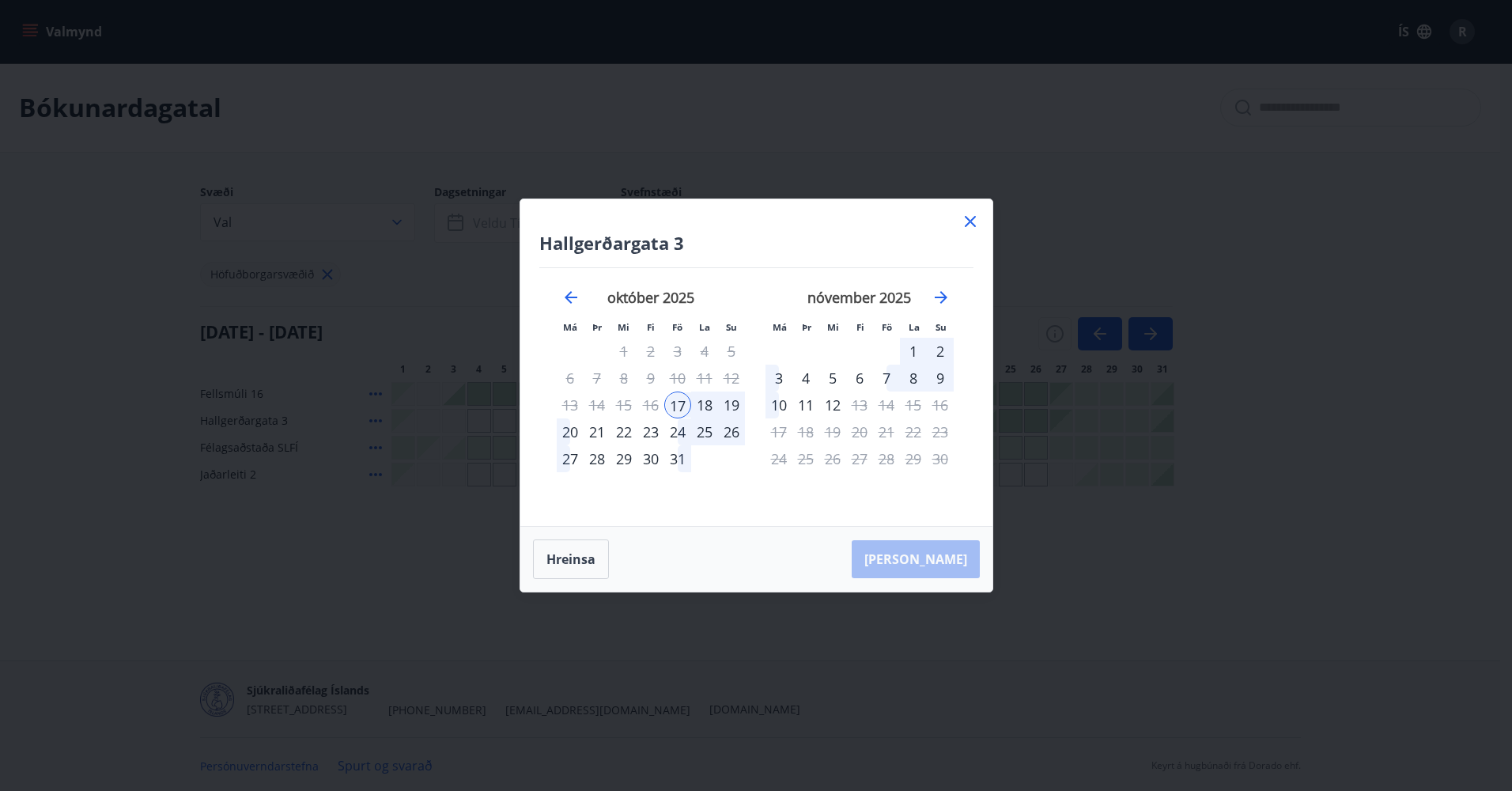
click at [565, 433] on div "20" at bounding box center [570, 431] width 27 height 27
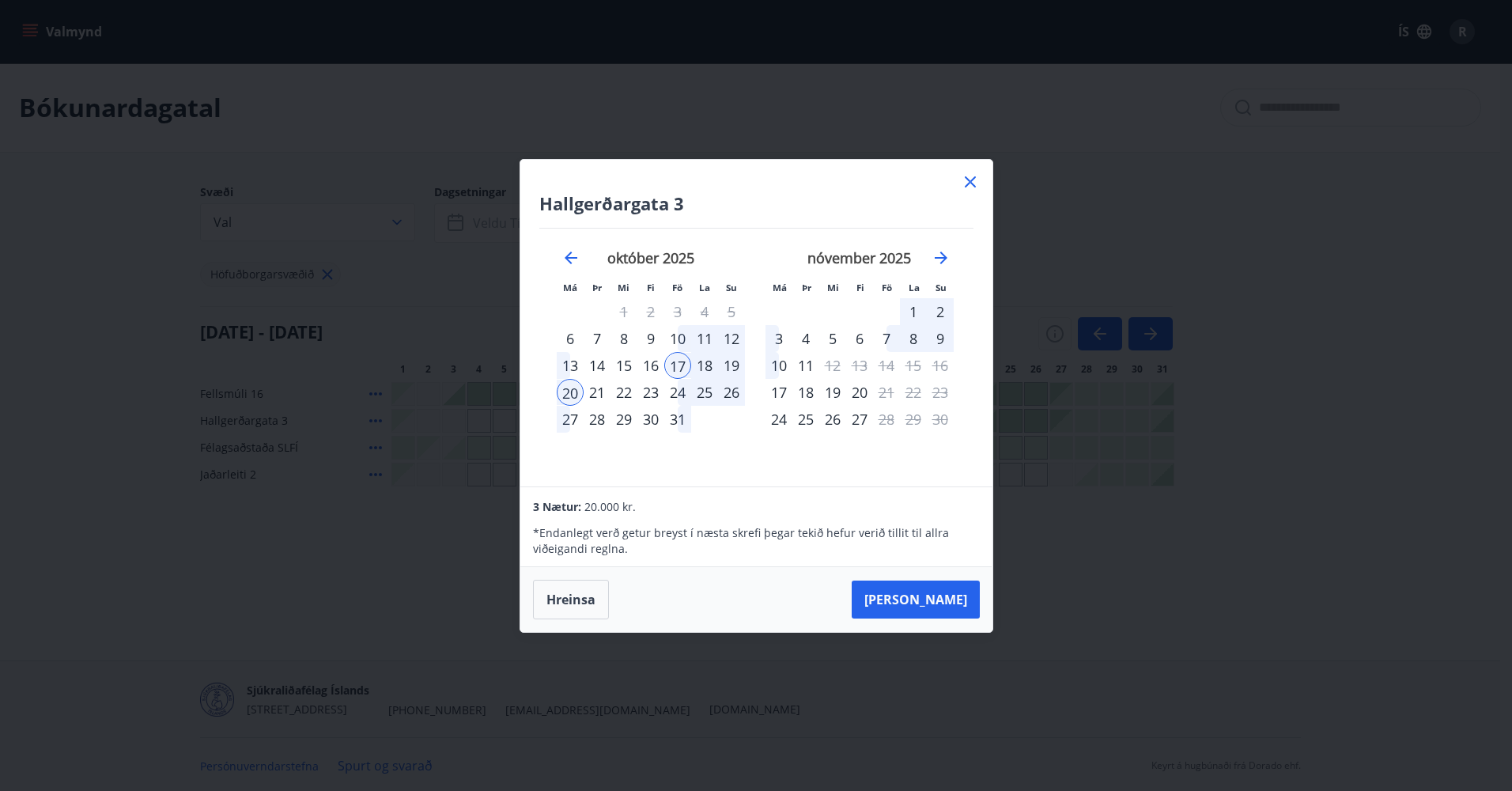
click at [653, 369] on div "16" at bounding box center [650, 365] width 27 height 27
click at [916, 594] on button "[PERSON_NAME]" at bounding box center [915, 599] width 128 height 38
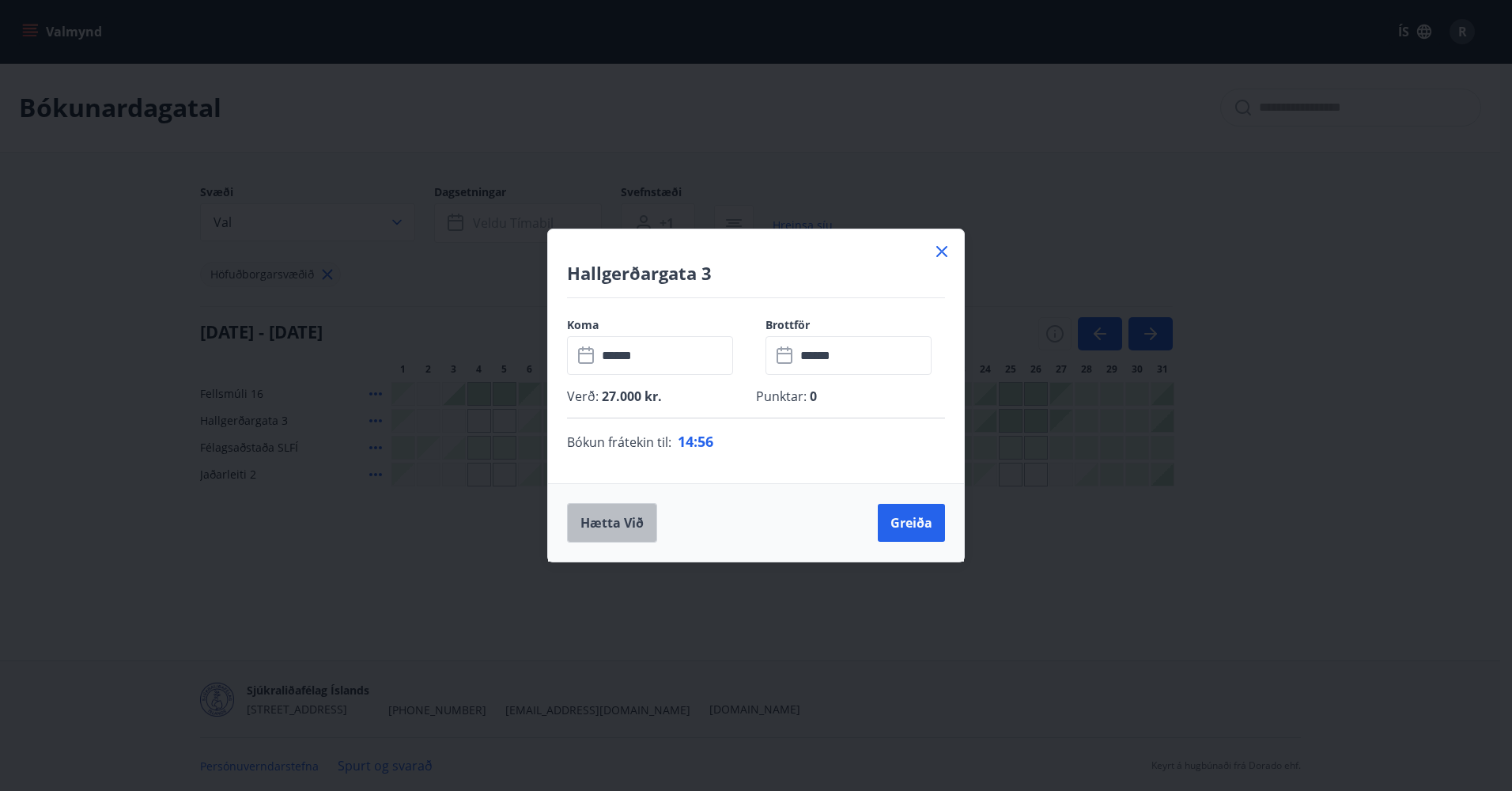
click at [637, 527] on button "Hætta við" at bounding box center [612, 522] width 90 height 39
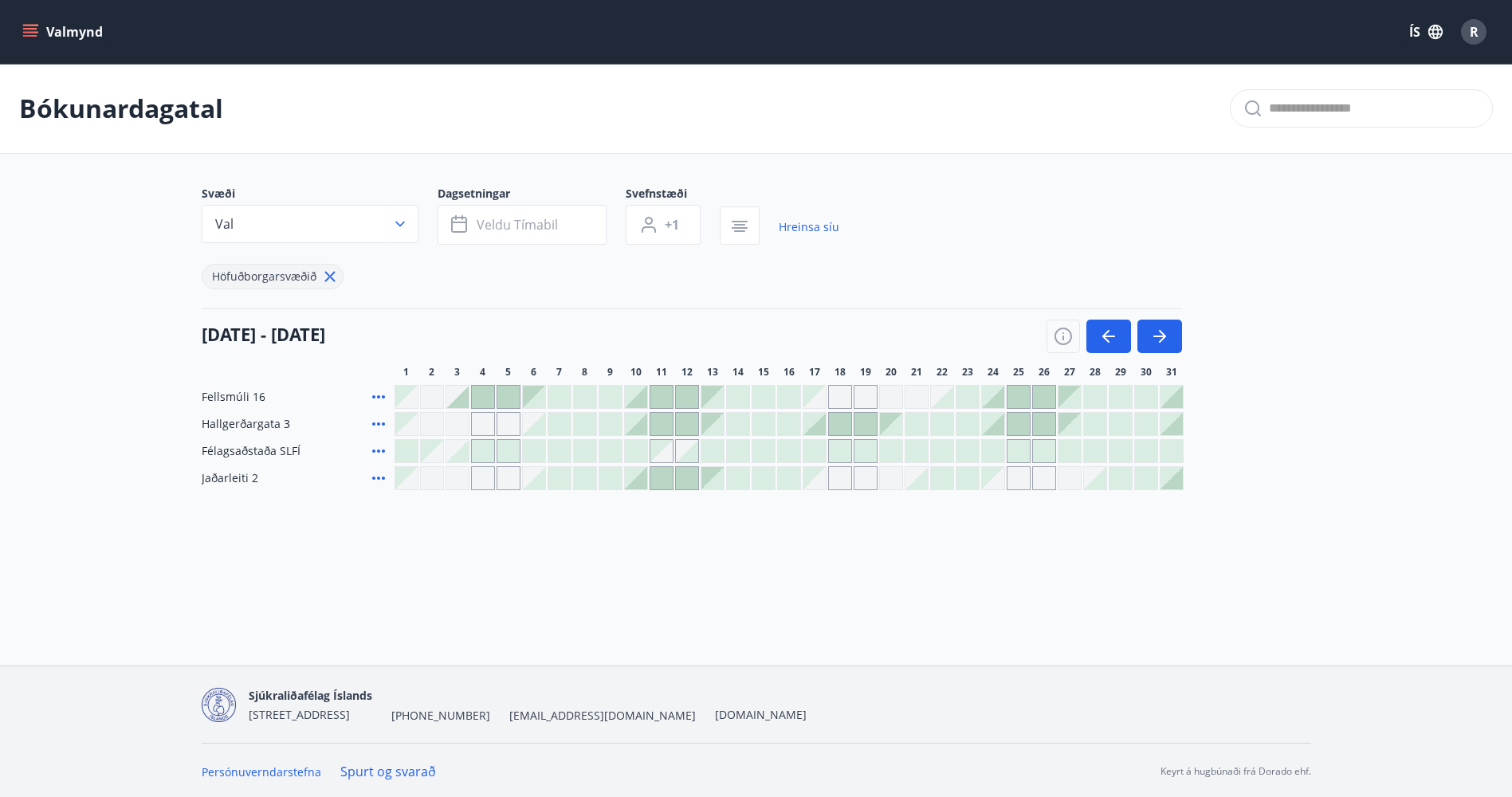
click at [793, 425] on div at bounding box center [789, 424] width 23 height 23
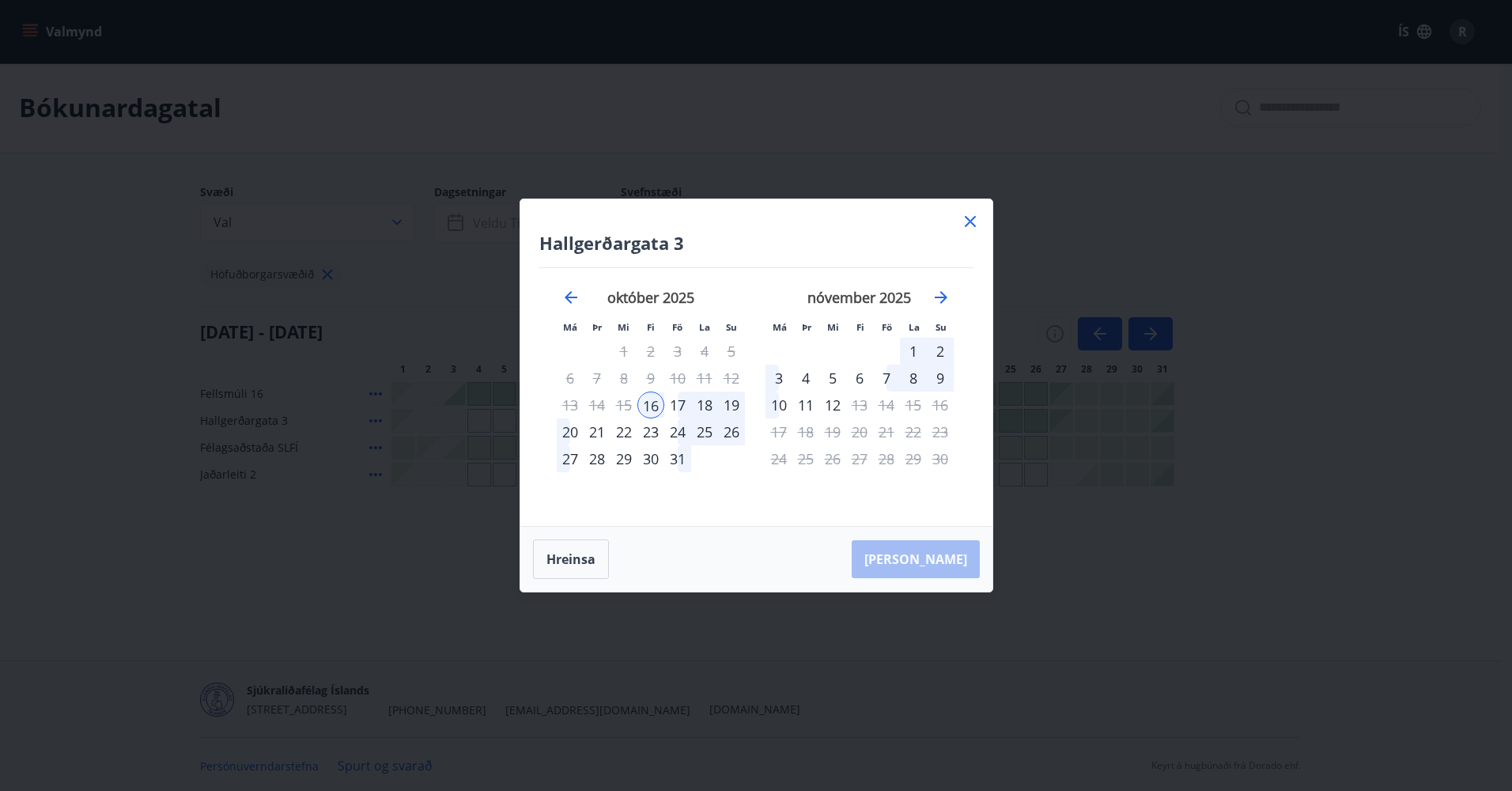
click at [653, 407] on div "16" at bounding box center [650, 404] width 27 height 27
click at [723, 402] on div "19" at bounding box center [731, 404] width 27 height 27
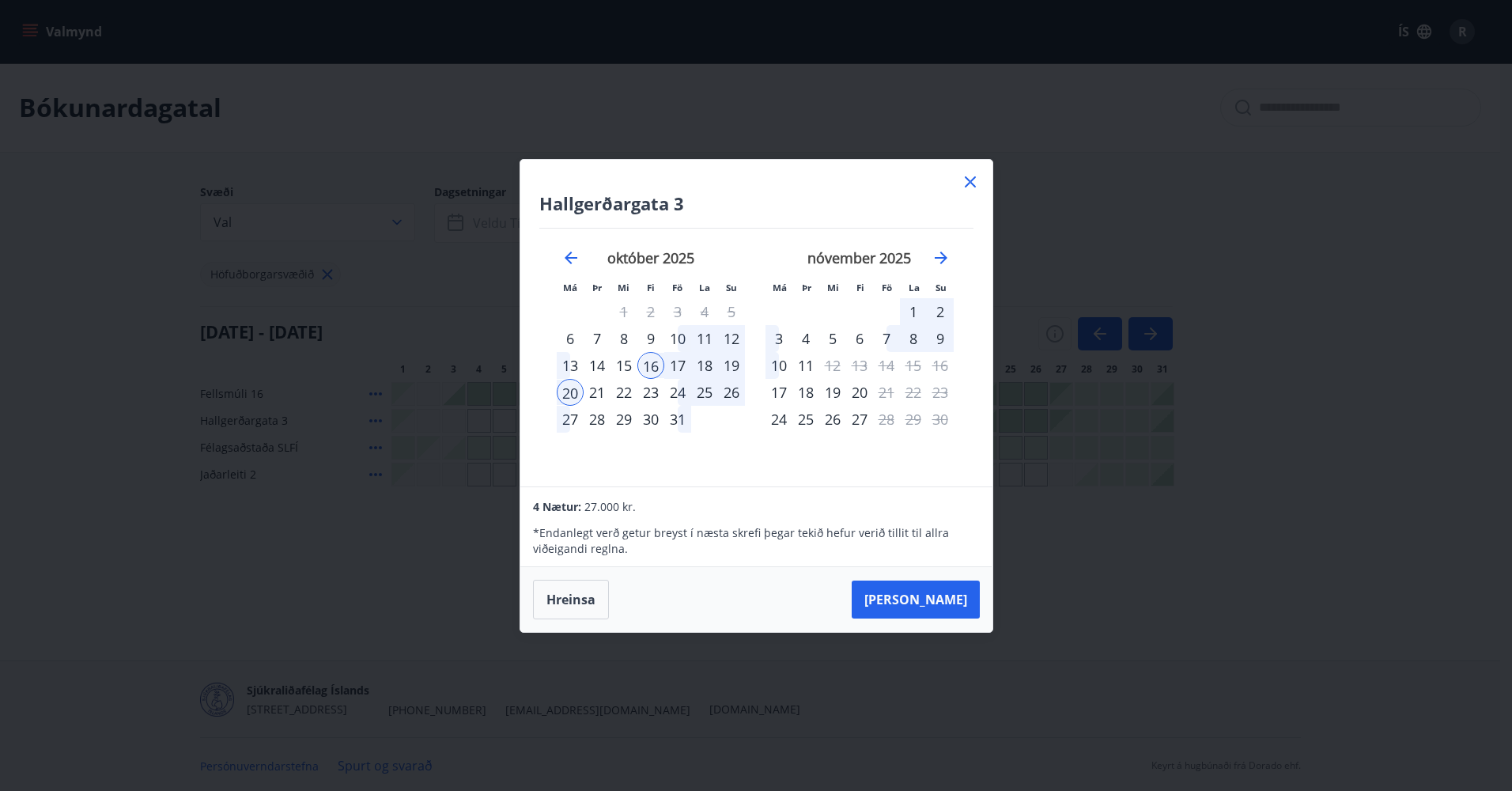
click at [729, 369] on div "19" at bounding box center [731, 365] width 27 height 27
click at [730, 371] on div "19" at bounding box center [731, 365] width 27 height 27
click at [729, 366] on div "19" at bounding box center [731, 365] width 27 height 27
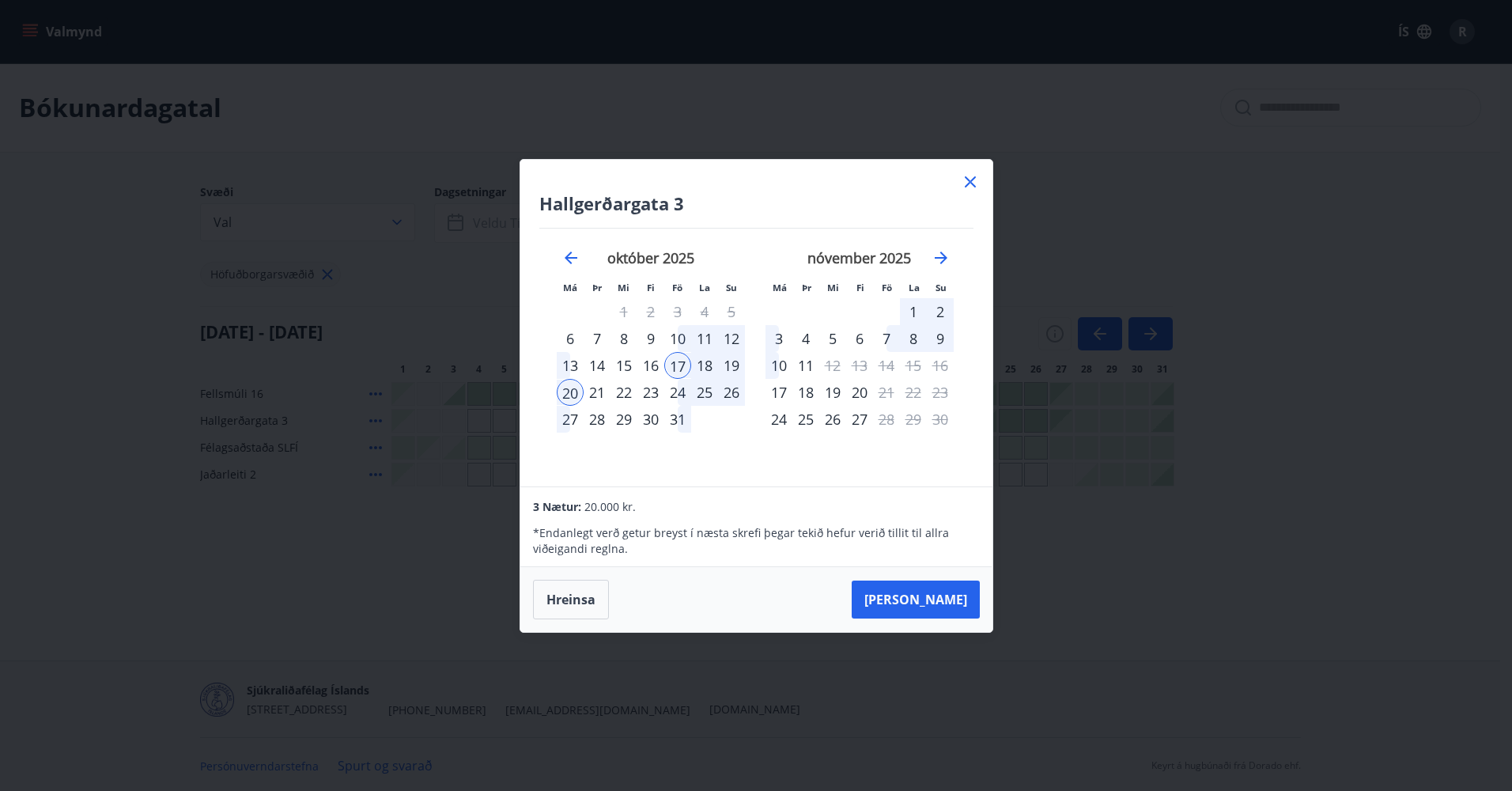
click at [568, 395] on div "20" at bounding box center [570, 392] width 27 height 27
click at [945, 602] on button "[PERSON_NAME]" at bounding box center [915, 599] width 128 height 38
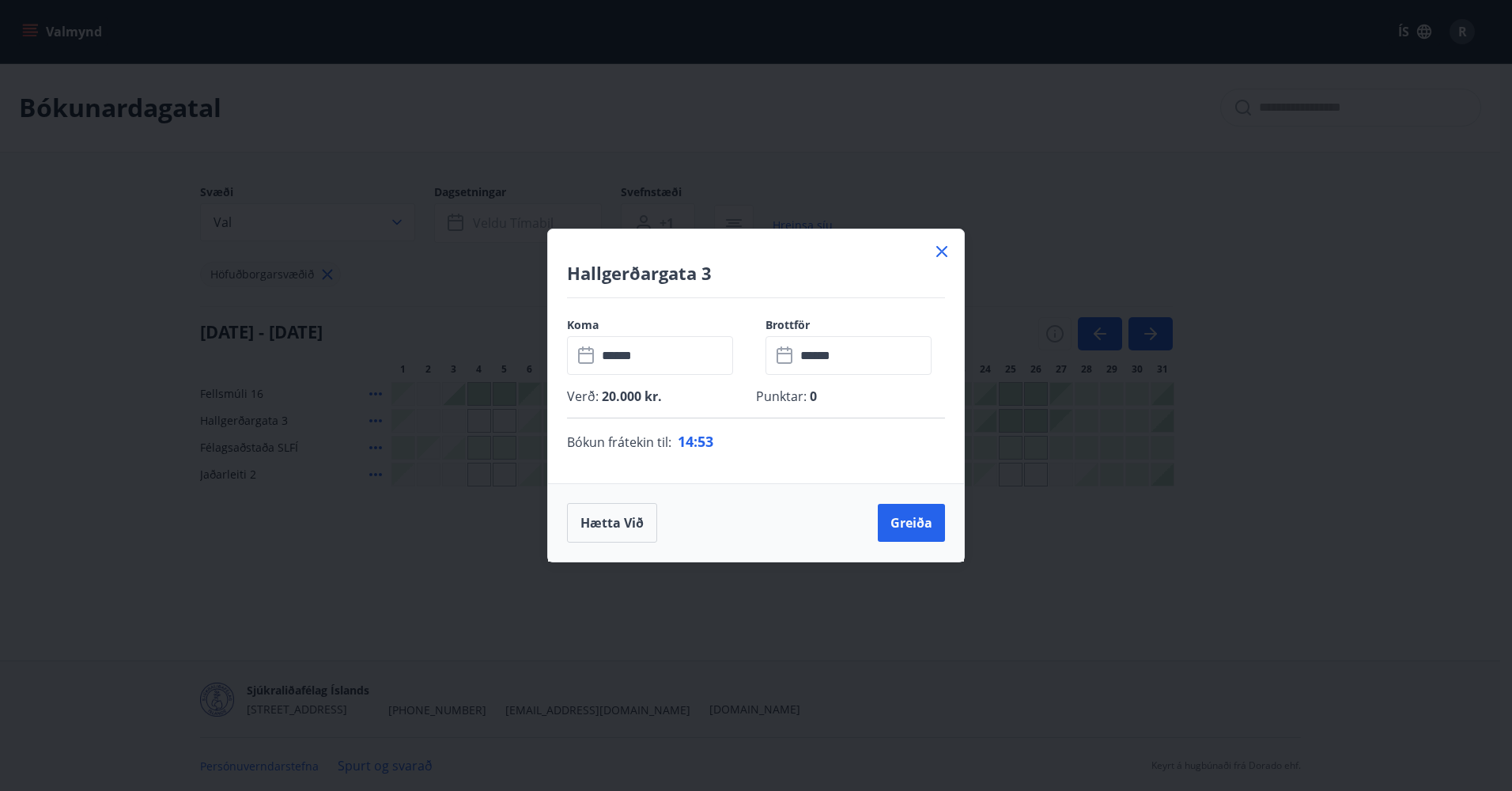
click at [700, 613] on div "Hallgerðargata 3 Koma ​ ****** ​ Brottför ​ ****** ​ Verð : 20.000 kr. Punktar …" at bounding box center [756, 395] width 1512 height 791
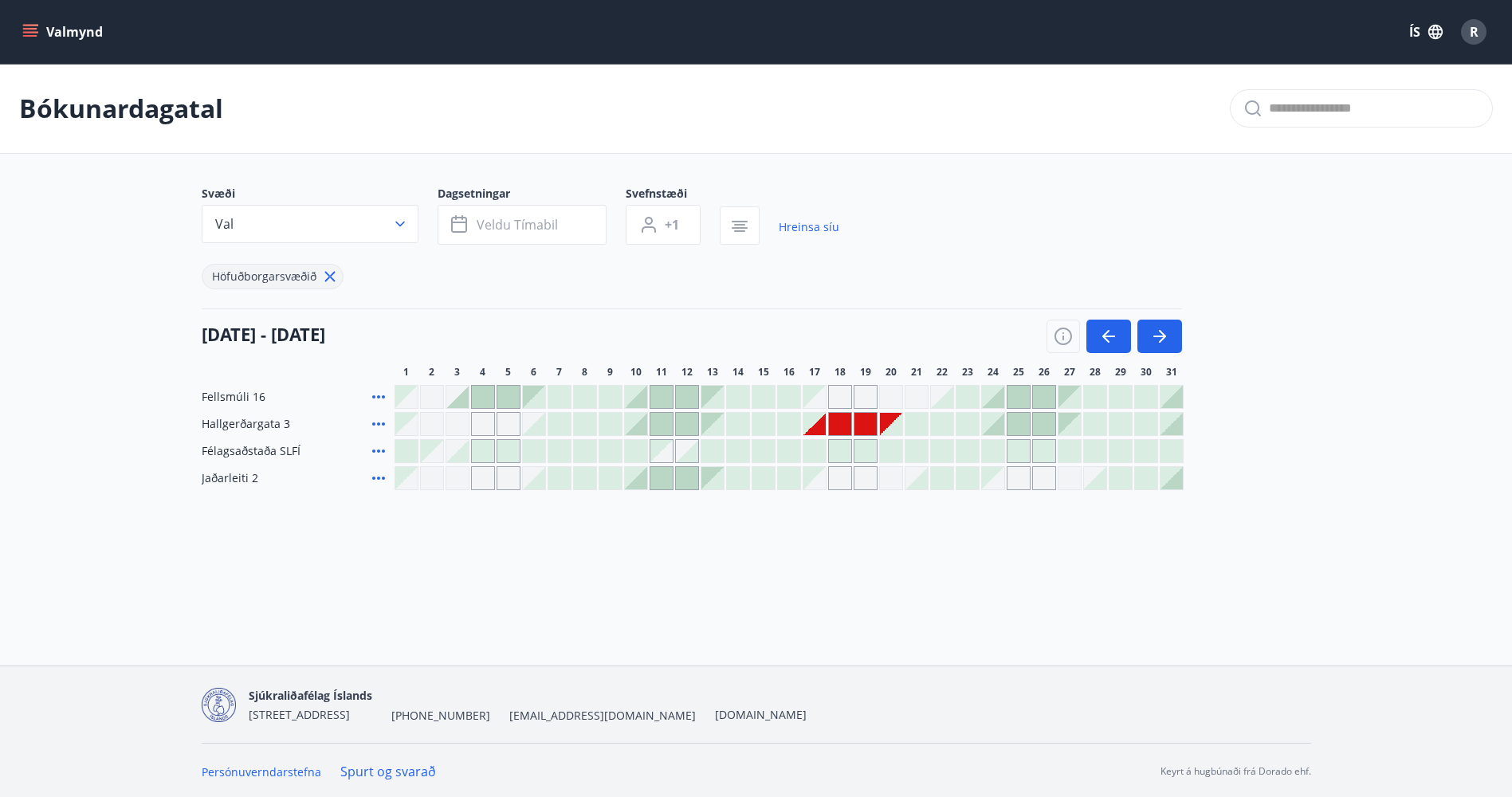
click at [817, 486] on div "Gráir dagar eru ekki bókanlegir" at bounding box center [815, 478] width 23 height 23
click at [811, 470] on div "Gráir dagar eru ekki bókanlegir" at bounding box center [815, 478] width 23 height 23
click at [793, 476] on div at bounding box center [789, 478] width 23 height 23
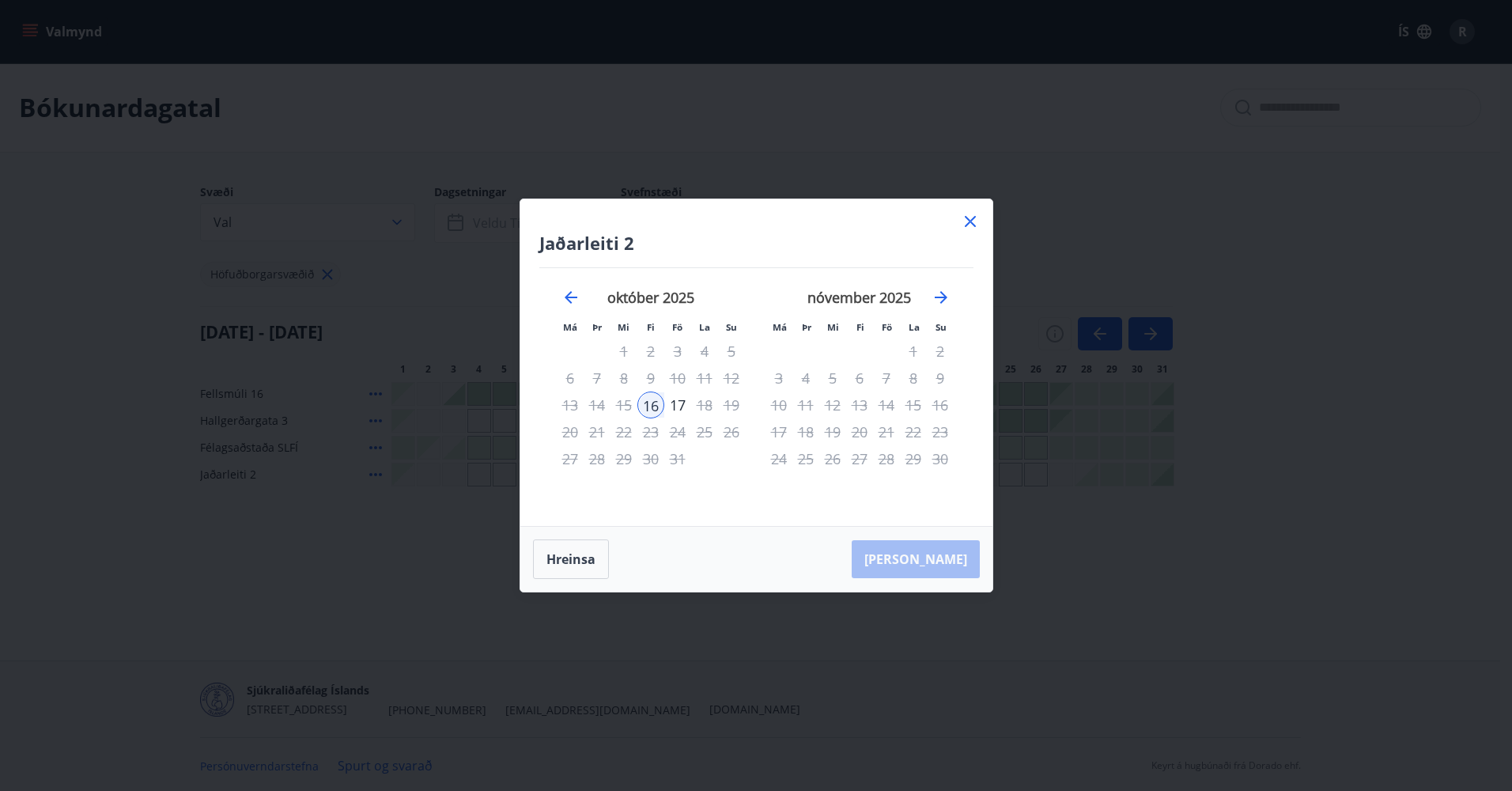
click at [964, 221] on icon at bounding box center [970, 221] width 19 height 19
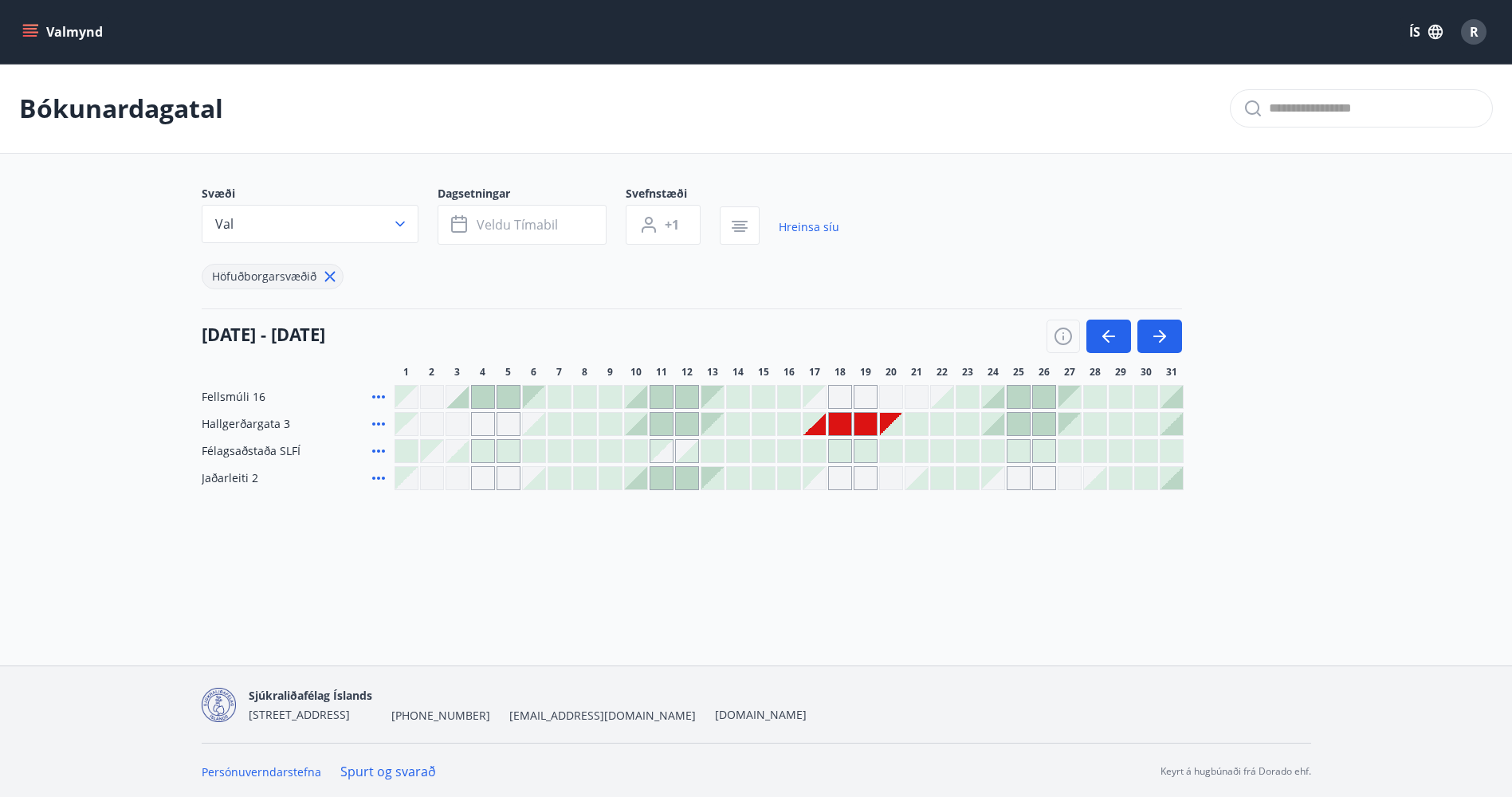
click at [819, 430] on div "Gráir dagar eru ekki bókanlegir" at bounding box center [815, 424] width 23 height 23
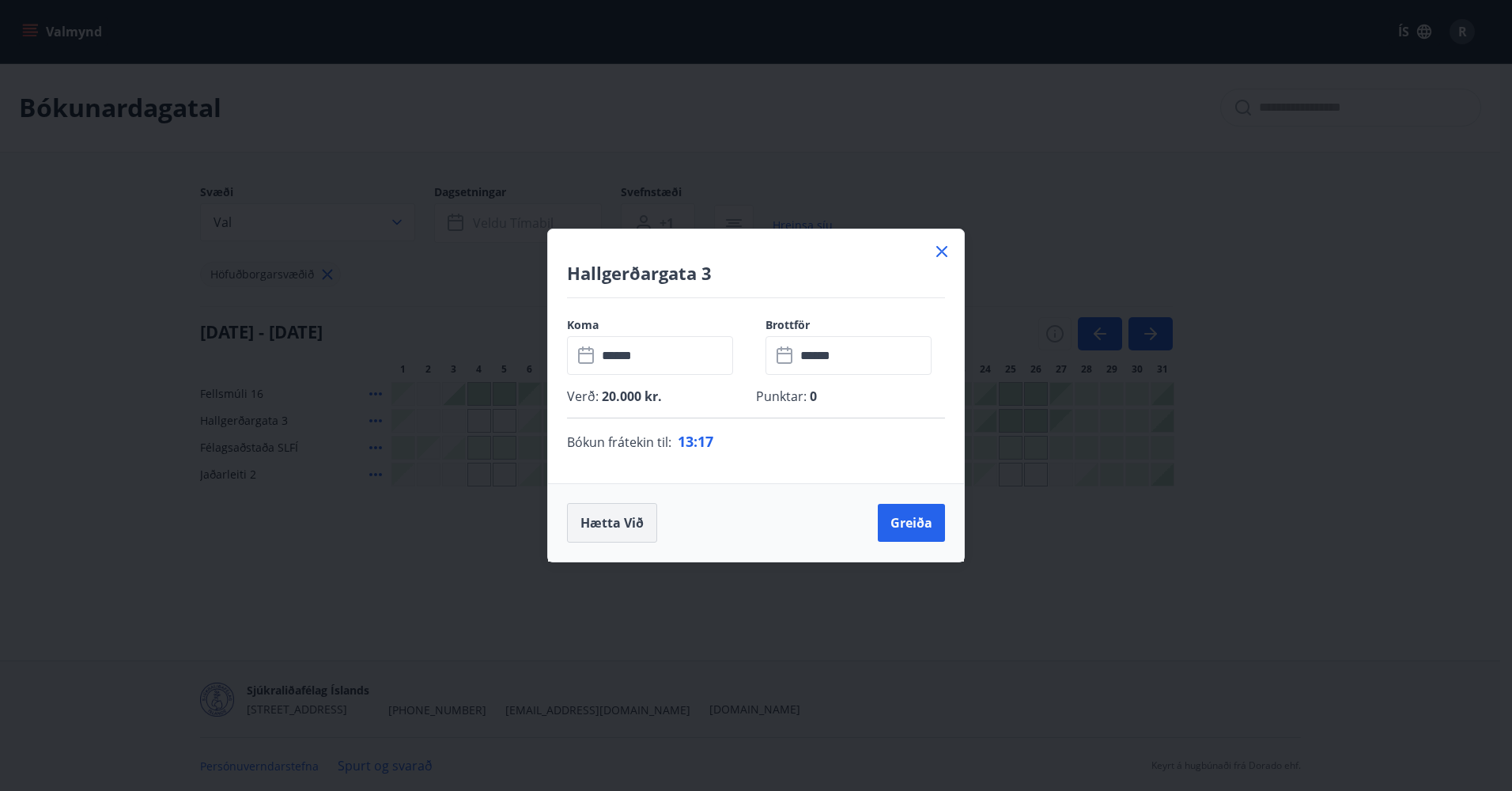
click at [618, 527] on button "Hætta við" at bounding box center [612, 522] width 90 height 39
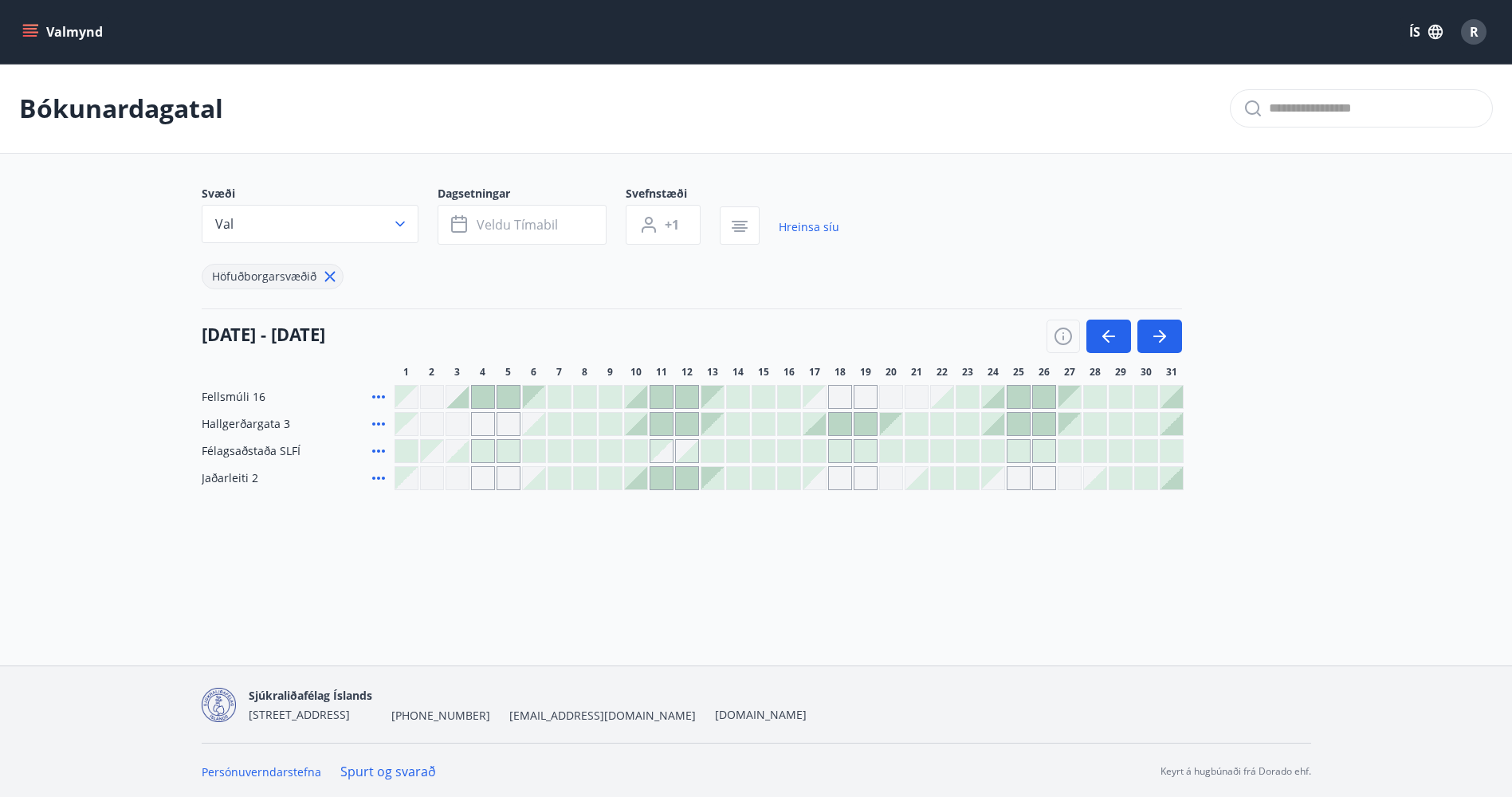
click at [887, 418] on div at bounding box center [891, 424] width 23 height 23
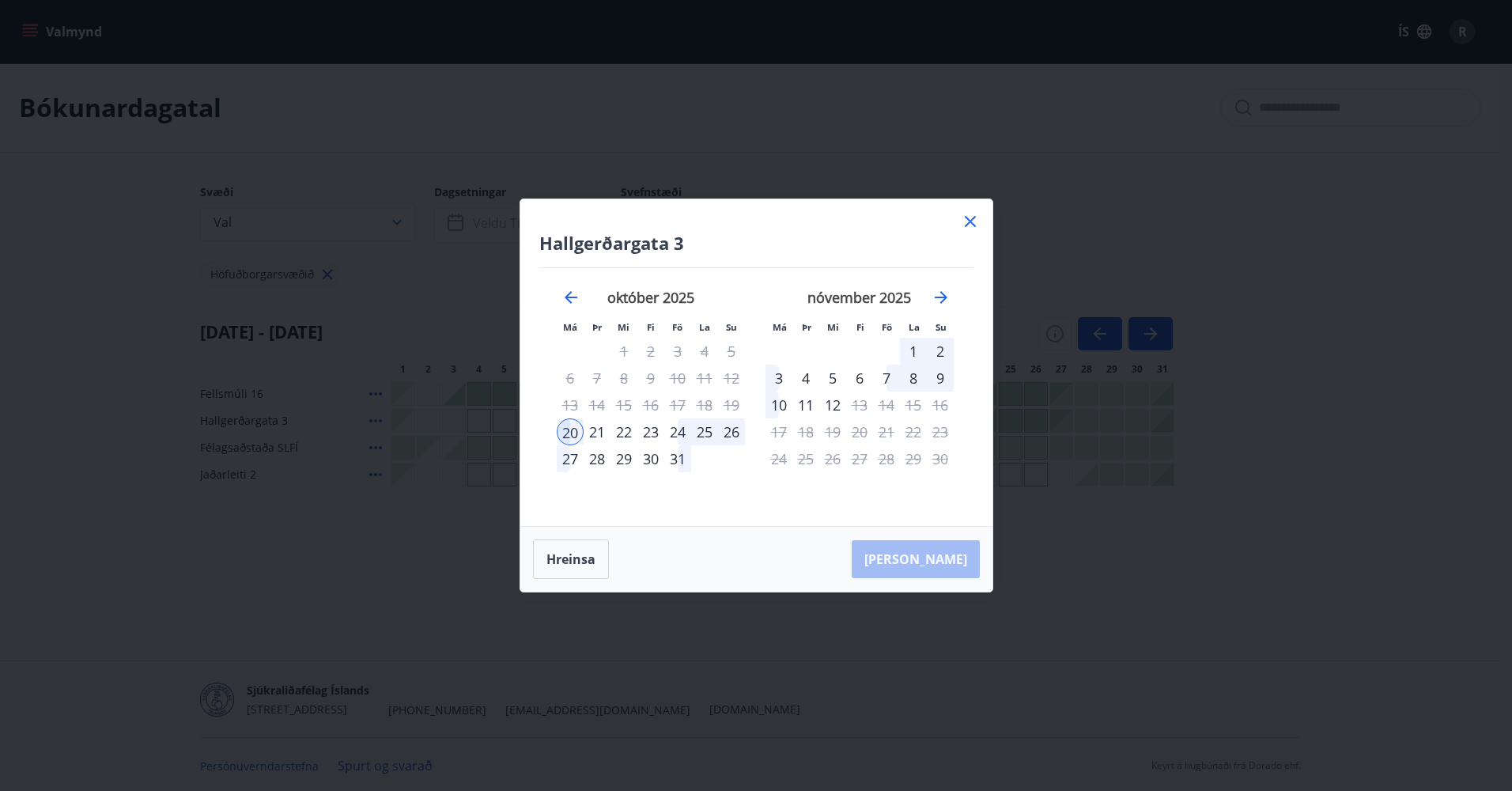
click at [706, 409] on div "18" at bounding box center [704, 404] width 27 height 27
click at [620, 435] on div "22" at bounding box center [624, 431] width 27 height 27
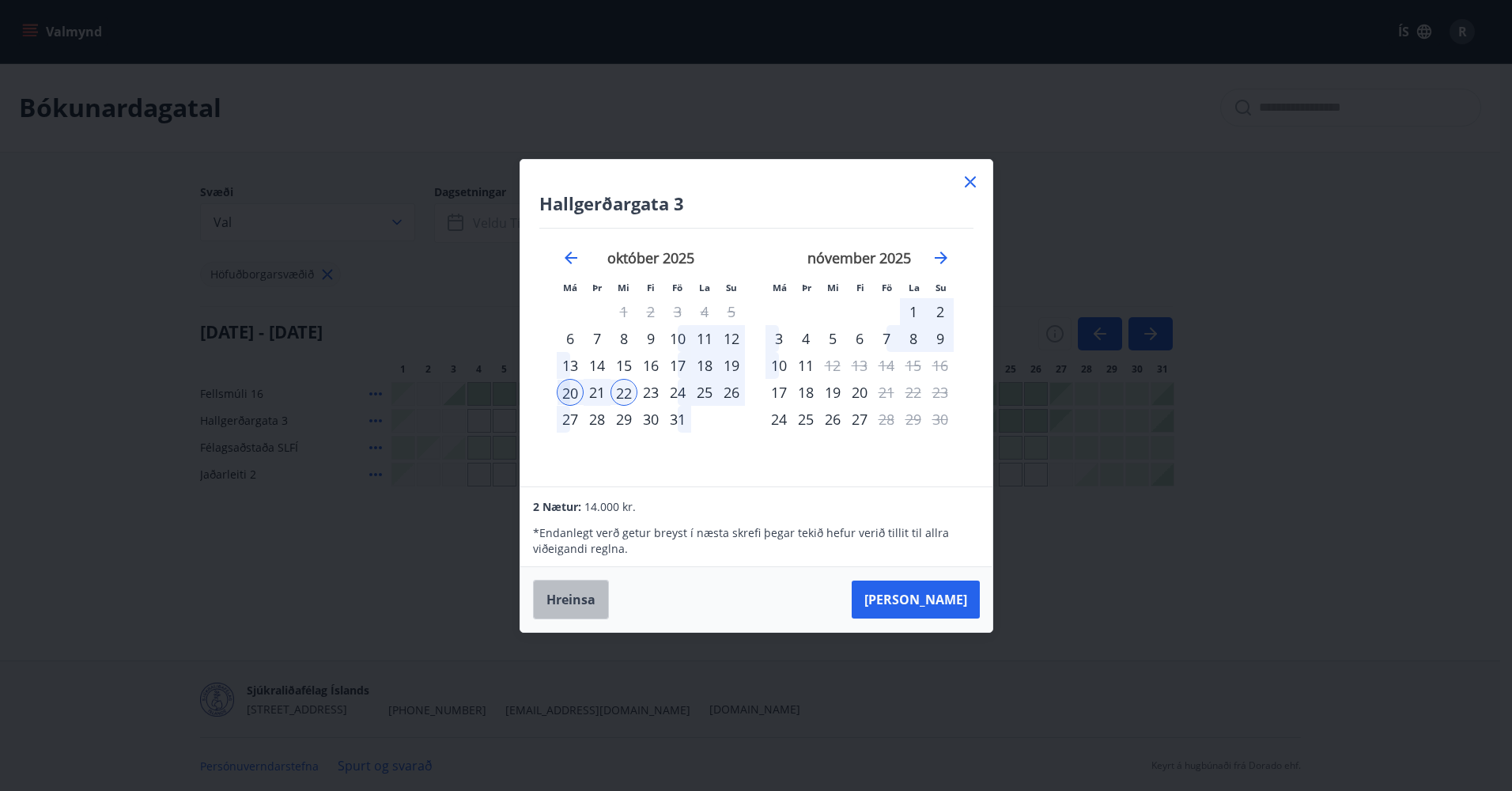
click at [581, 601] on button "Hreinsa" at bounding box center [571, 599] width 76 height 39
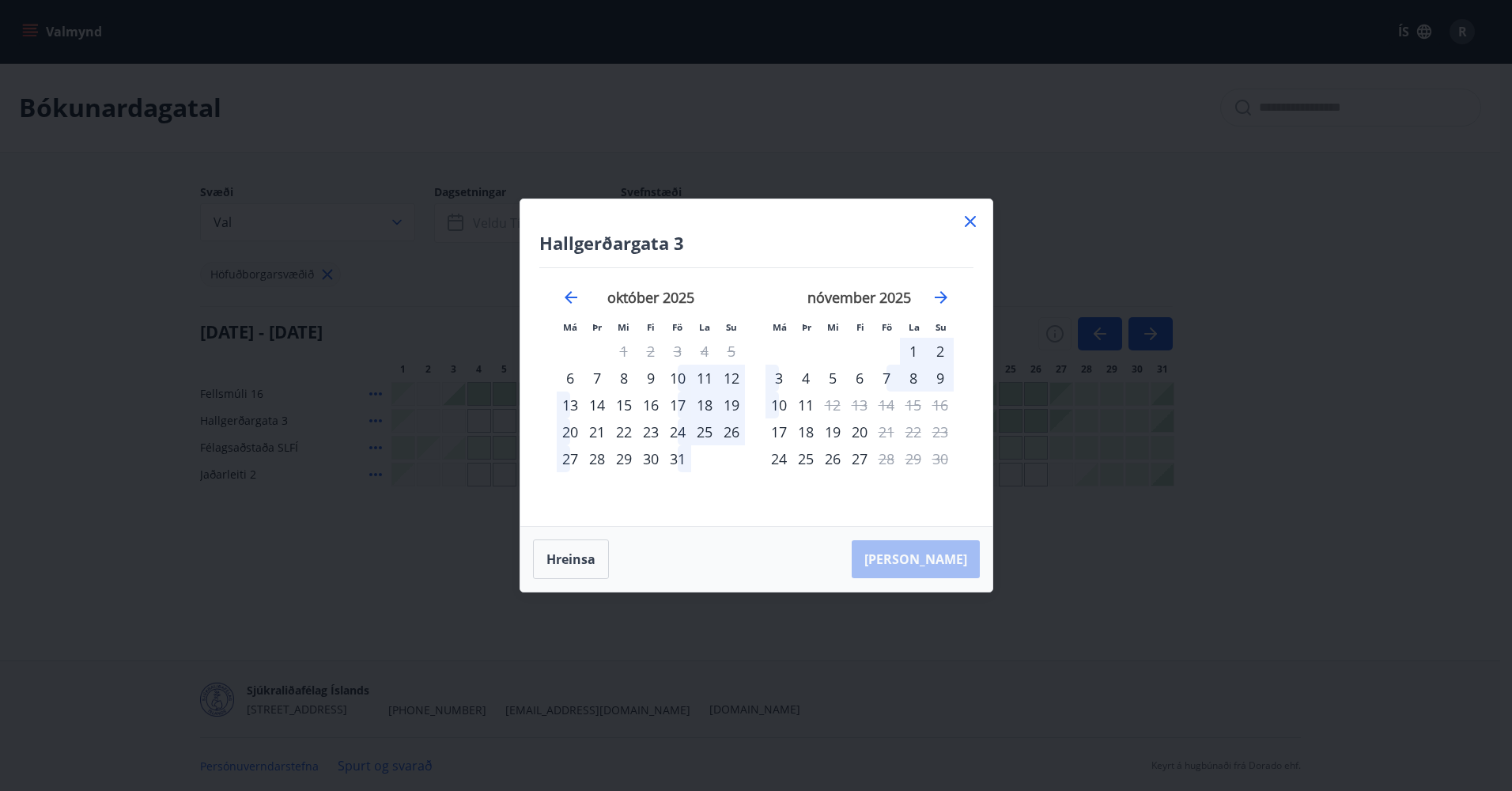
click at [729, 472] on td "Calendar" at bounding box center [731, 458] width 27 height 27
click at [682, 409] on div "17" at bounding box center [678, 404] width 27 height 27
click at [624, 434] on div "22" at bounding box center [624, 431] width 27 height 27
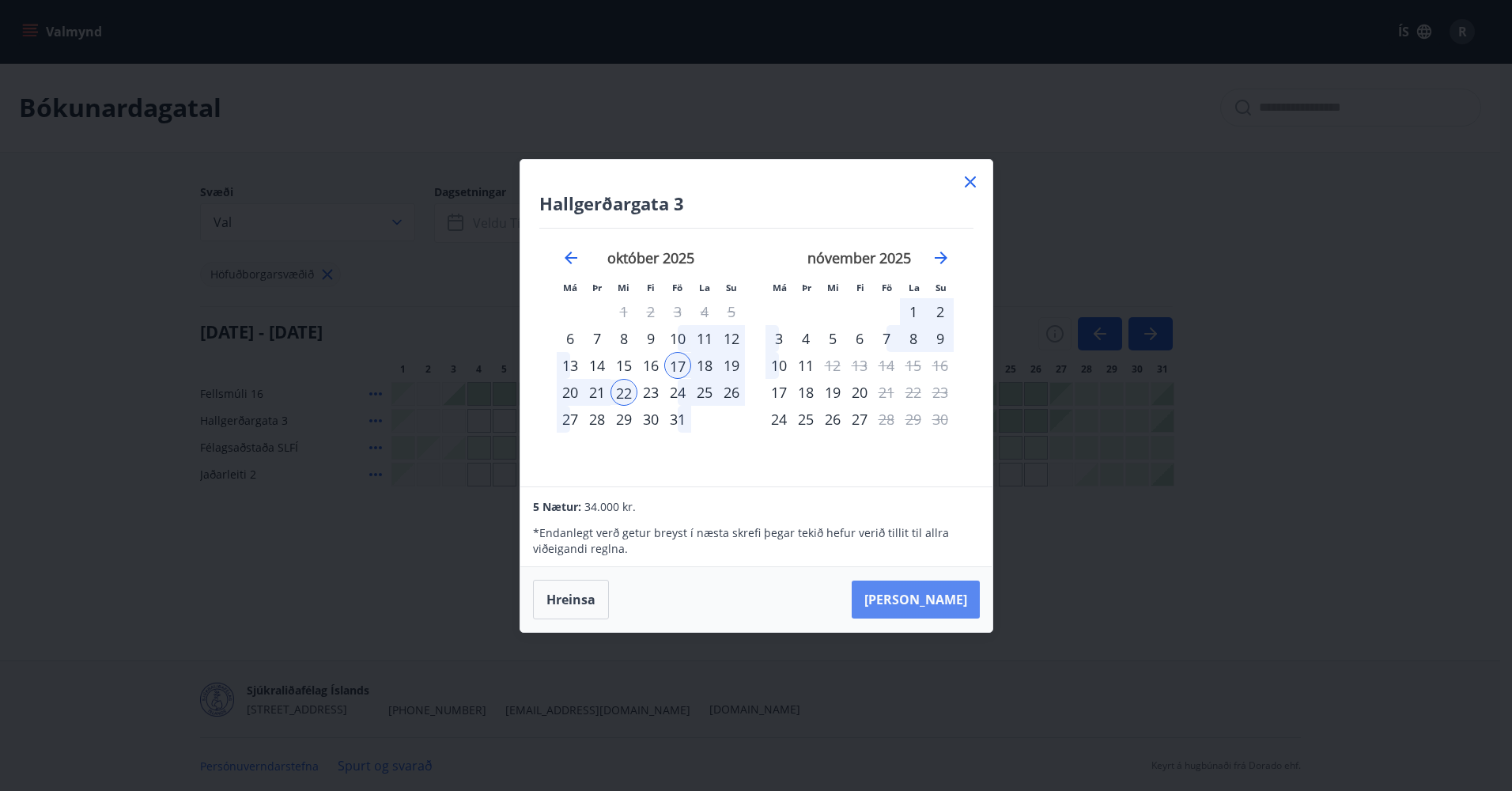
click at [925, 591] on button "[PERSON_NAME]" at bounding box center [915, 599] width 128 height 38
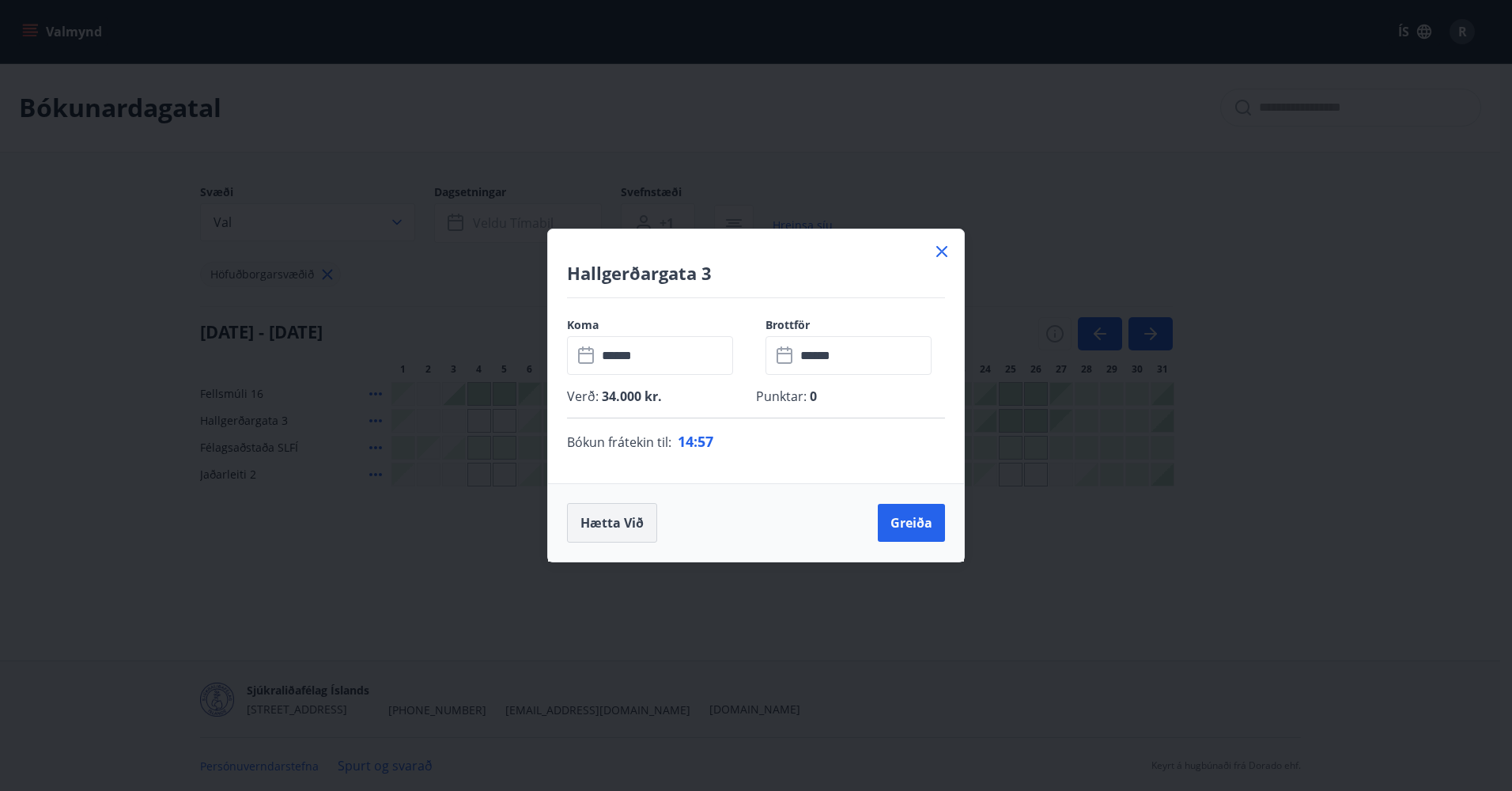
click at [612, 526] on button "Hætta við" at bounding box center [612, 522] width 90 height 39
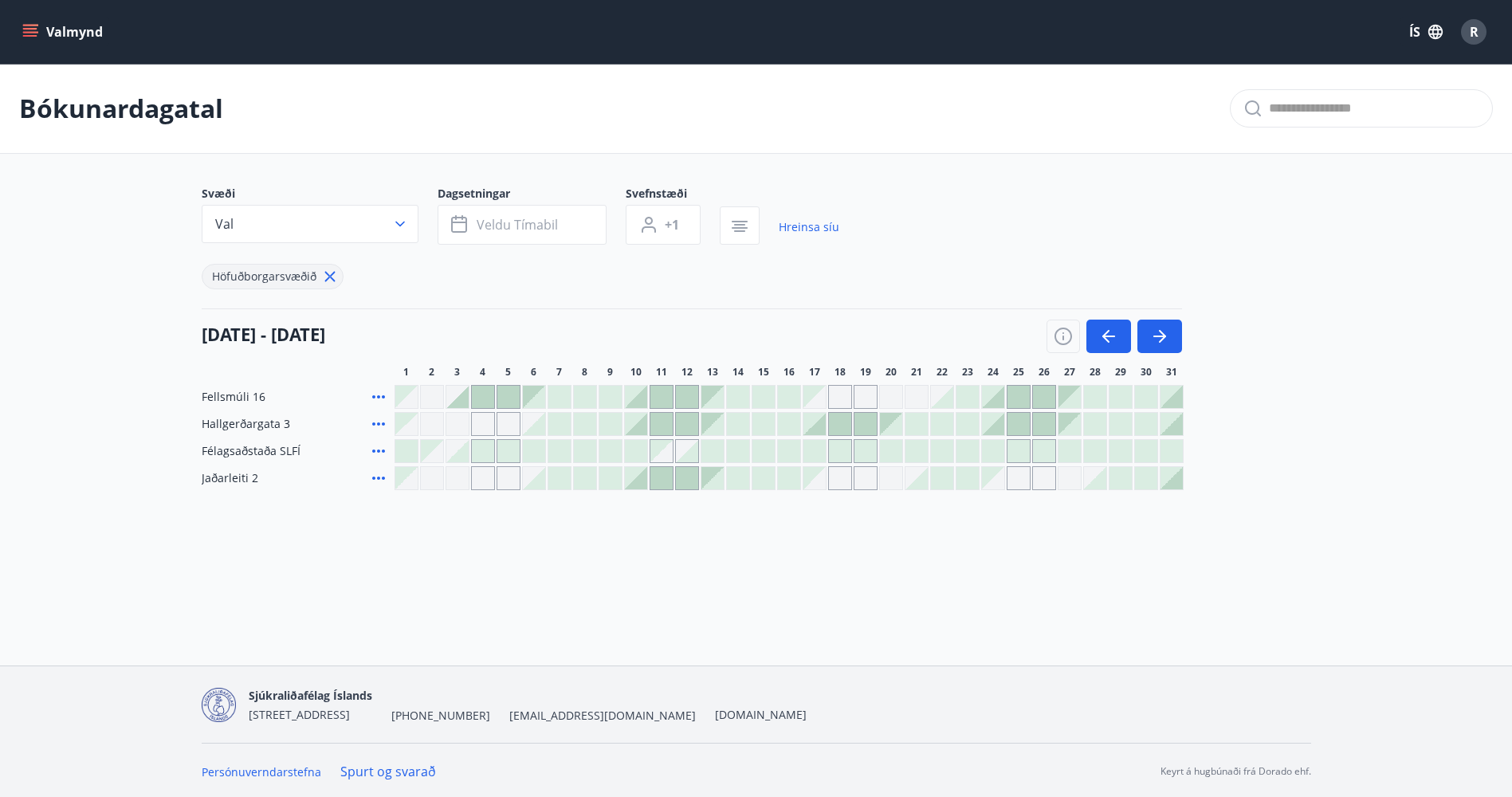
click at [862, 481] on div "Gráir dagar eru ekki bókanlegir" at bounding box center [866, 478] width 24 height 24
click at [895, 481] on div "Gráir dagar eru ekki bókanlegir" at bounding box center [891, 478] width 24 height 24
click at [842, 550] on div "Bókunardagatal Svæði Val Dagsetningar Veldu tímabil Svefnstæði +1 Hreinsa síu H…" at bounding box center [756, 309] width 1512 height 490
click at [828, 422] on div at bounding box center [840, 423] width 24 height 24
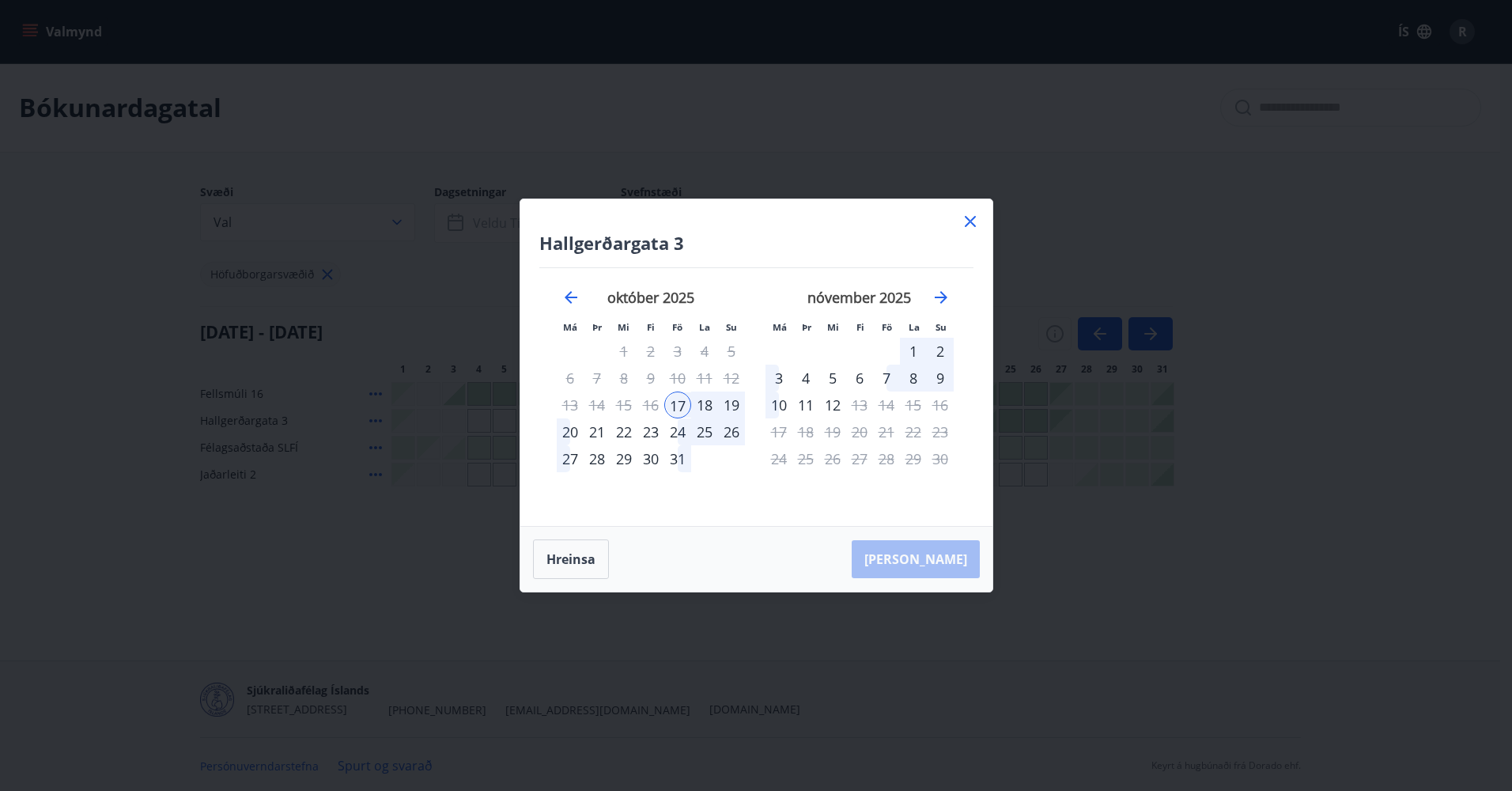
click at [620, 435] on div "22" at bounding box center [624, 431] width 27 height 27
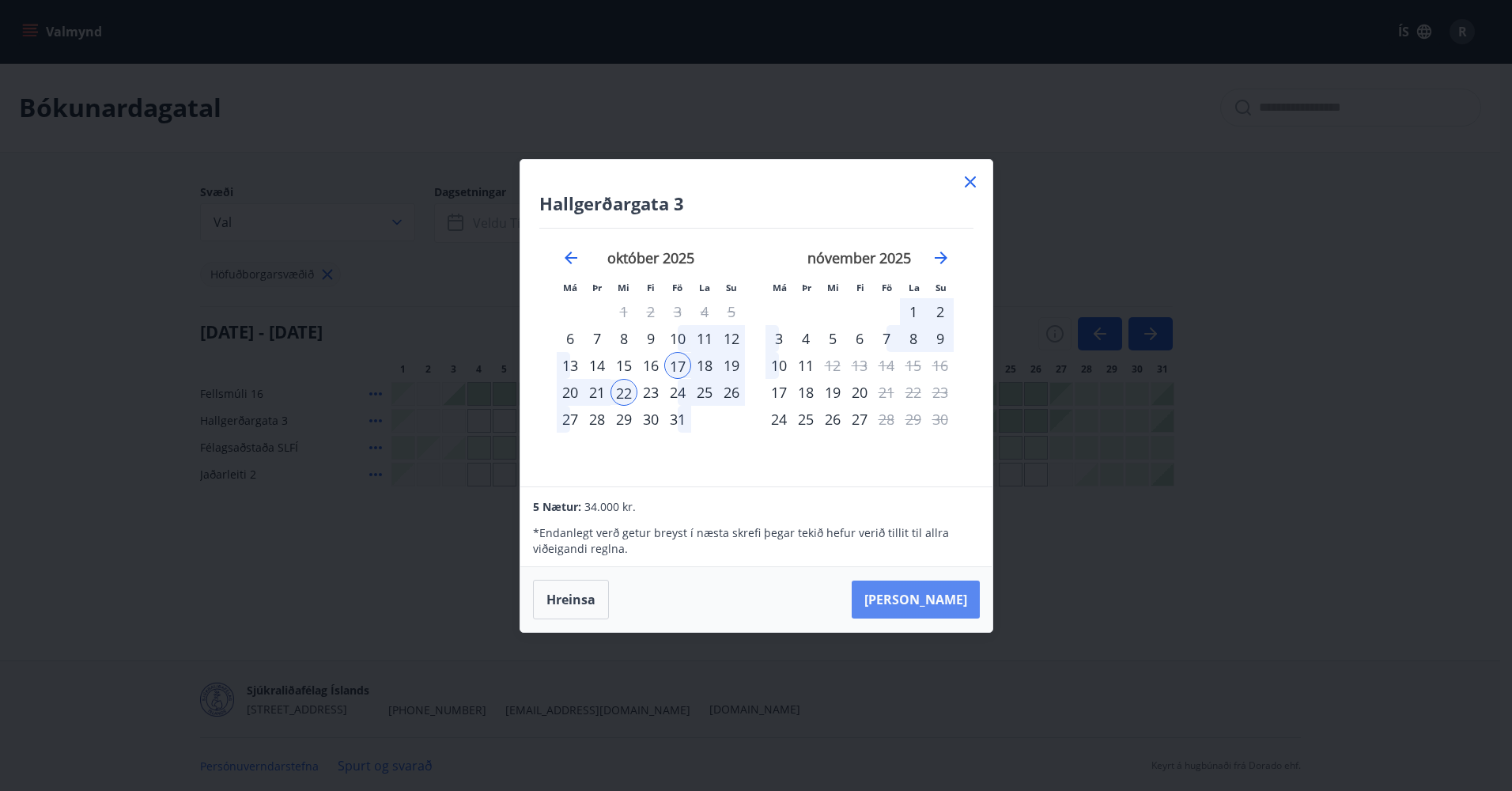
click at [940, 595] on button "[PERSON_NAME]" at bounding box center [915, 599] width 128 height 38
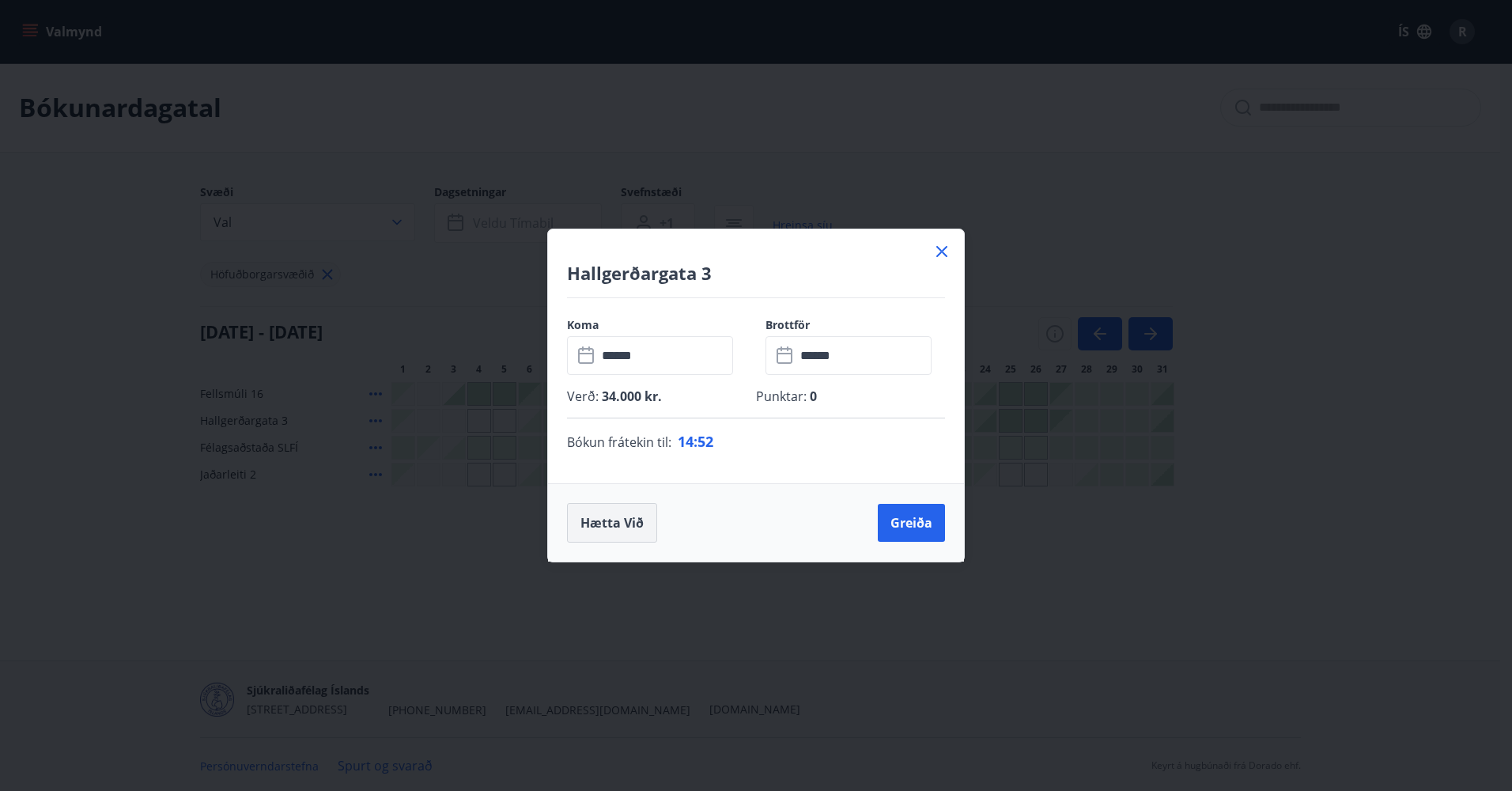
click at [620, 530] on button "Hætta við" at bounding box center [612, 522] width 90 height 39
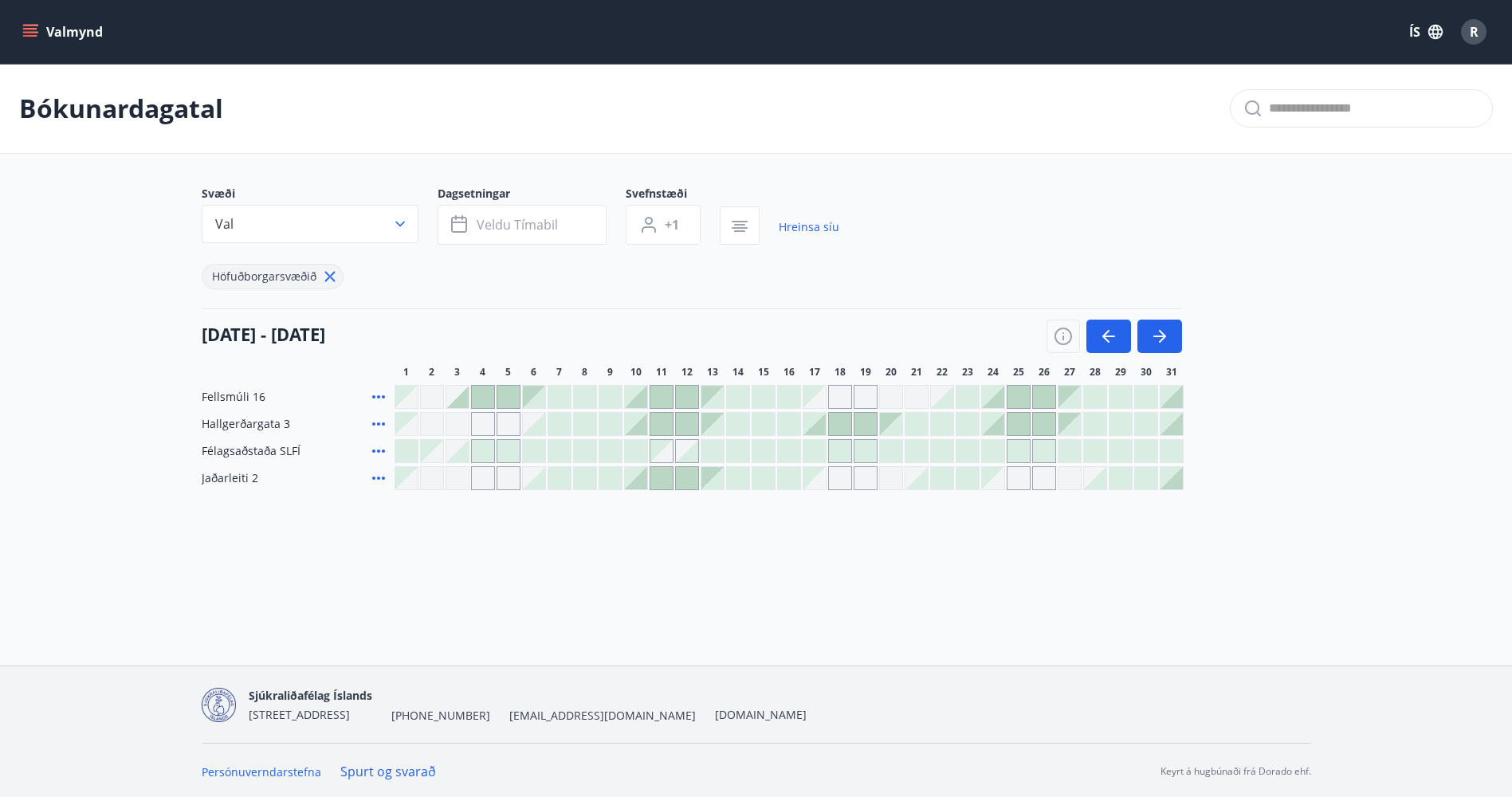
click at [843, 428] on div at bounding box center [840, 424] width 23 height 23
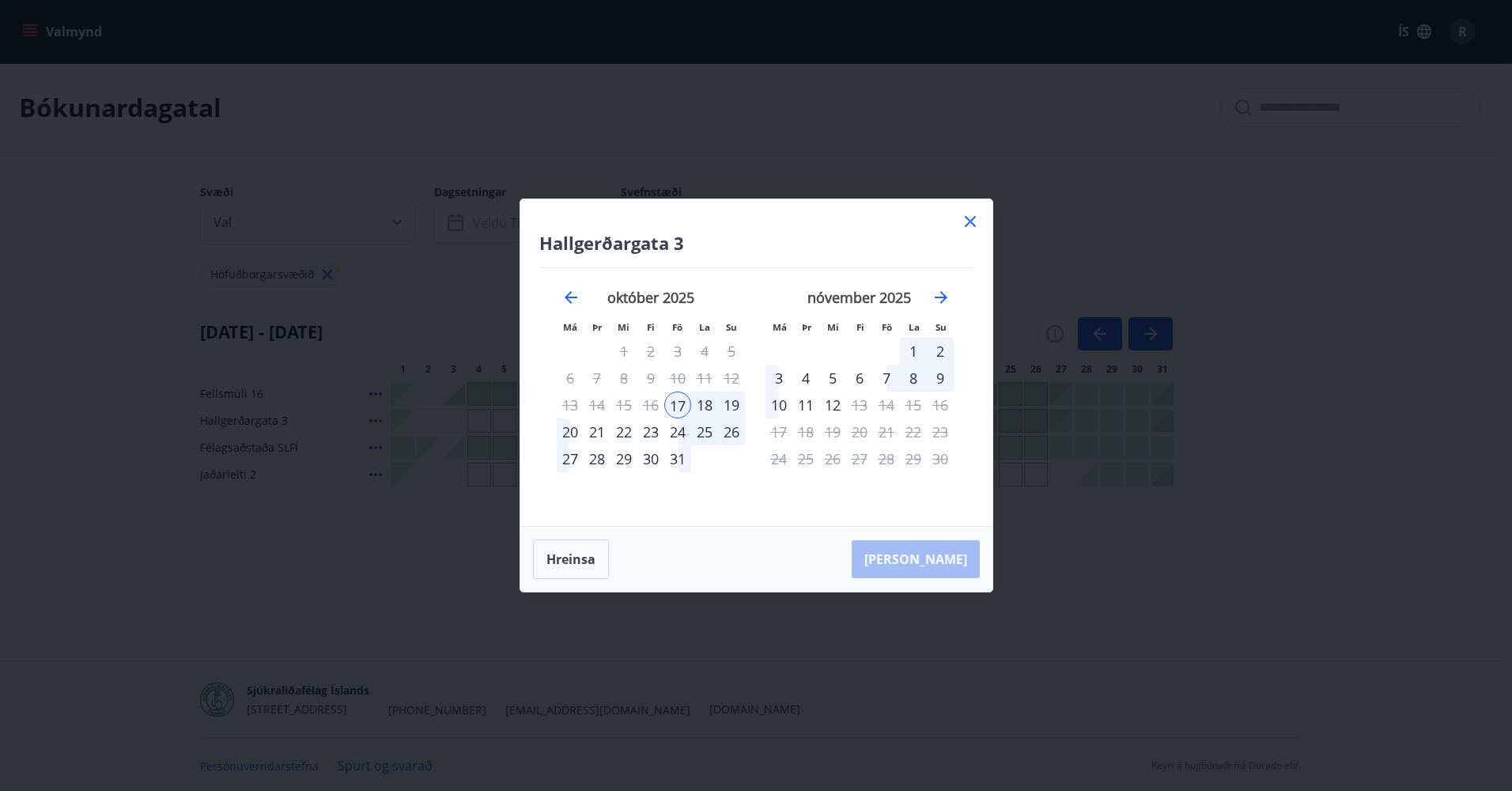
click at [619, 434] on div "22" at bounding box center [624, 431] width 27 height 27
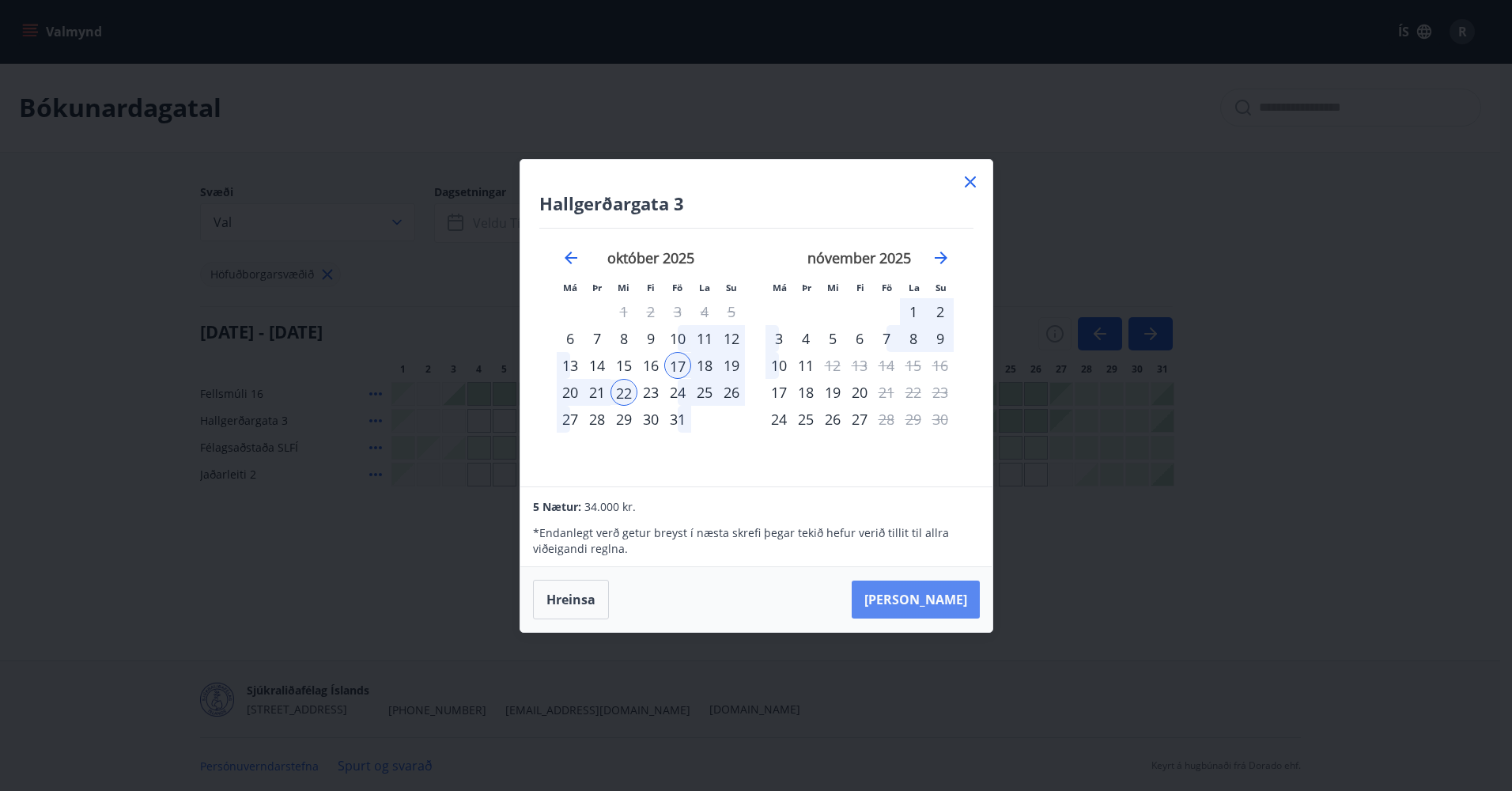
click at [922, 599] on button "[PERSON_NAME]" at bounding box center [915, 599] width 128 height 38
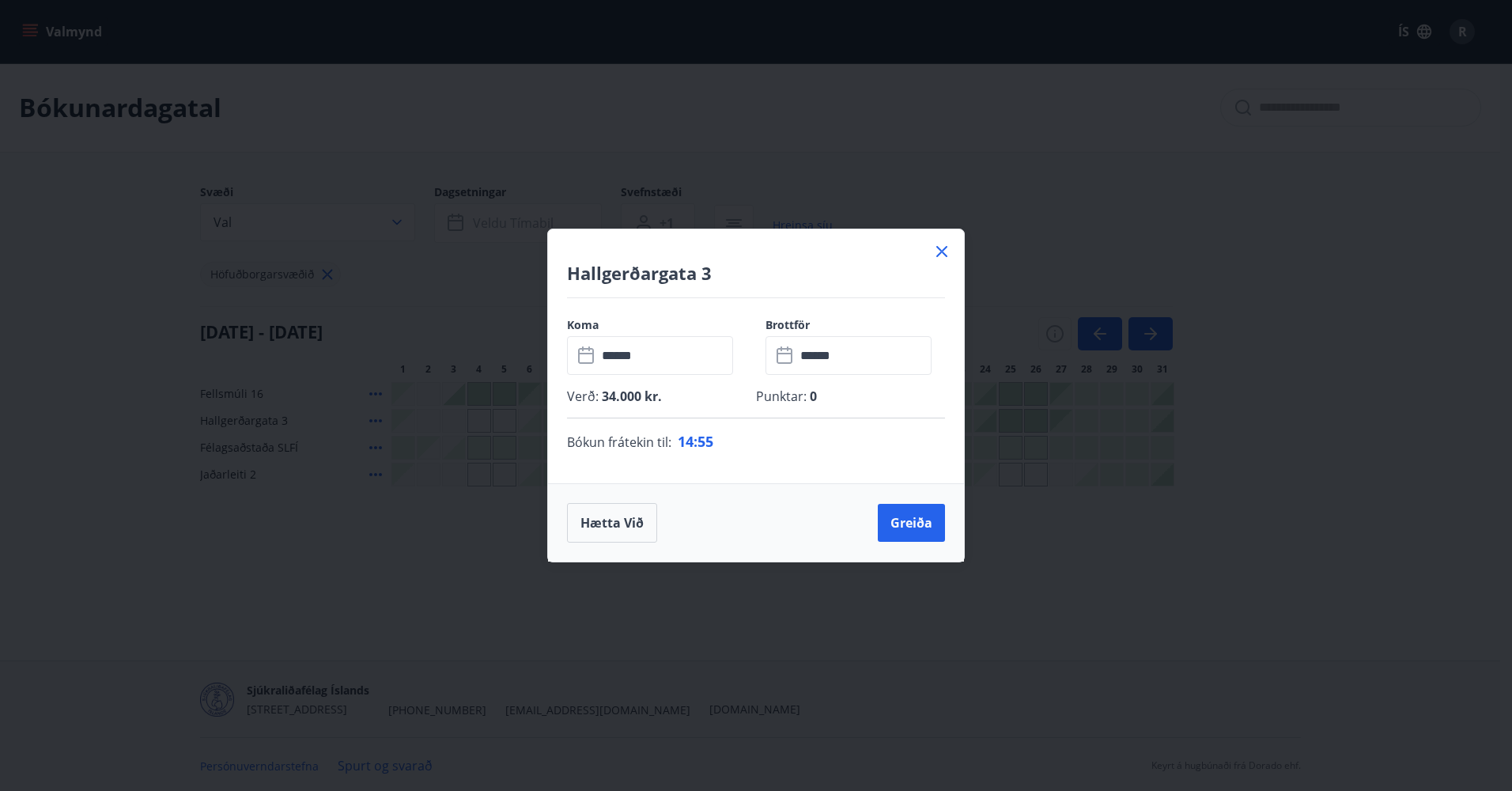
click at [639, 358] on input "******" at bounding box center [665, 356] width 136 height 39
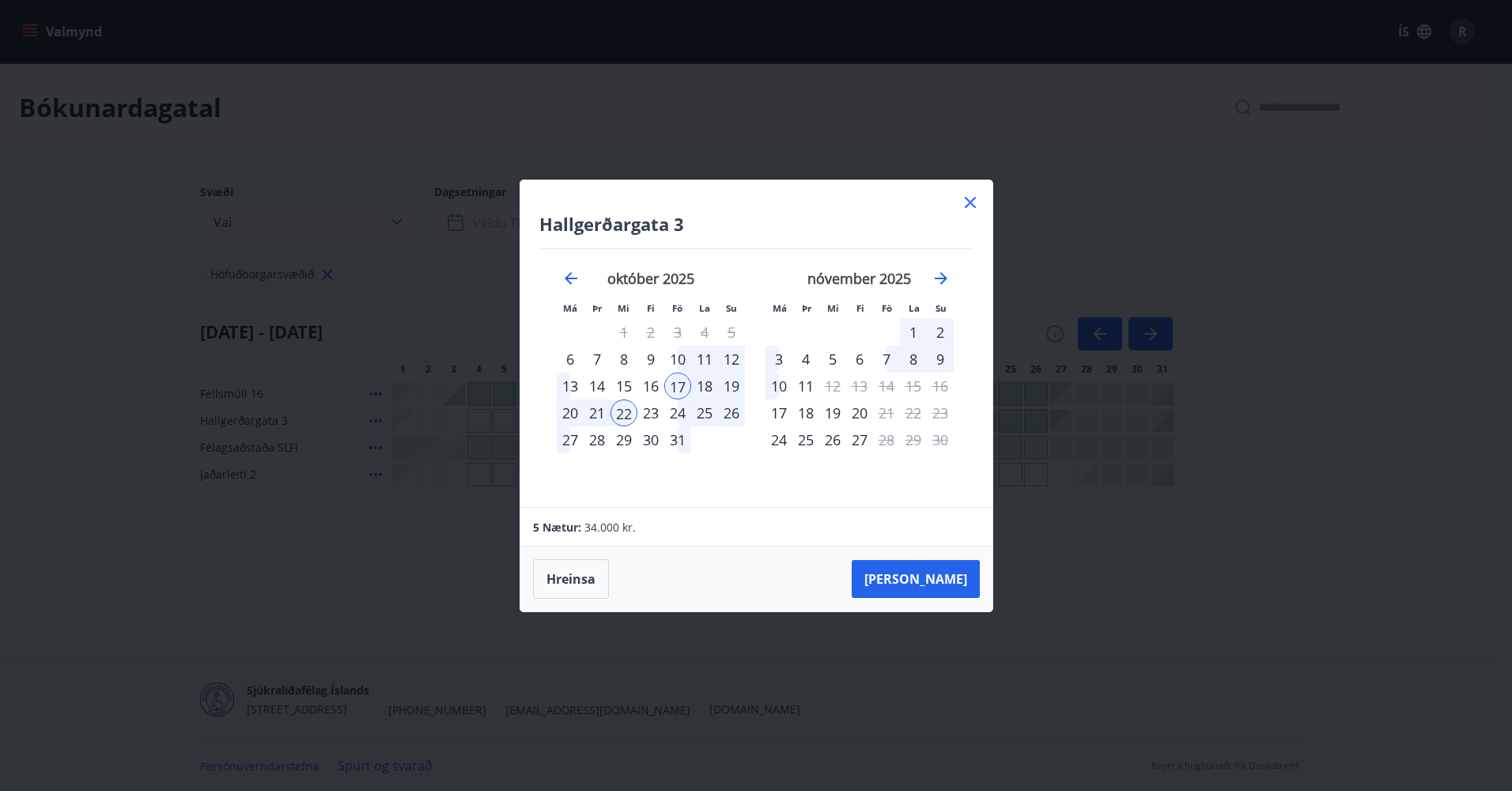
click at [649, 384] on div "16" at bounding box center [650, 385] width 27 height 27
click at [628, 415] on div "22" at bounding box center [624, 412] width 27 height 27
click at [946, 575] on button "[PERSON_NAME]" at bounding box center [915, 579] width 128 height 38
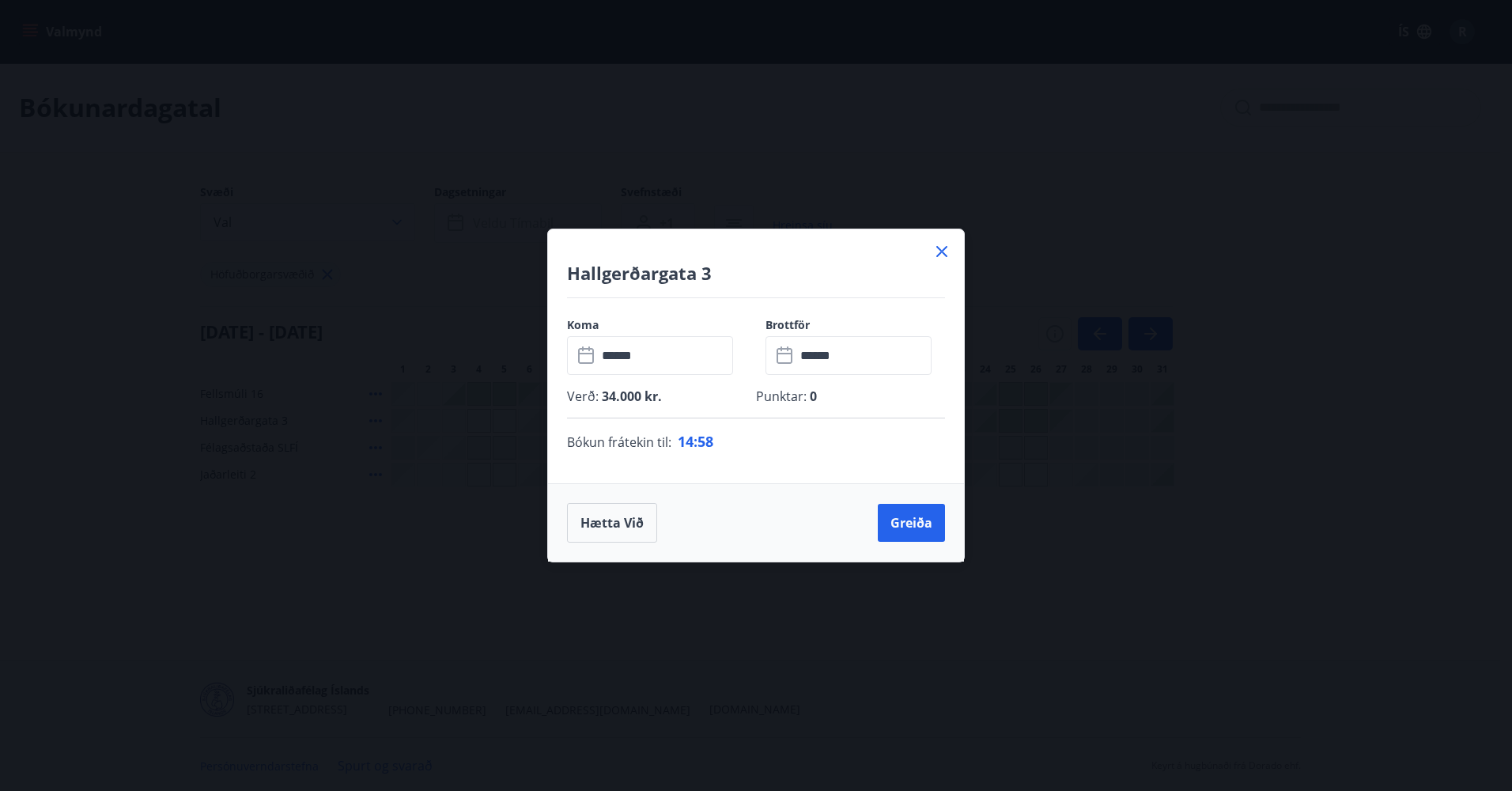
click at [682, 627] on div "Hallgerðargata 3 Koma ​ ****** ​ Brottför ​ ****** ​ Verð : 34.000 kr. Punktar …" at bounding box center [756, 395] width 1512 height 791
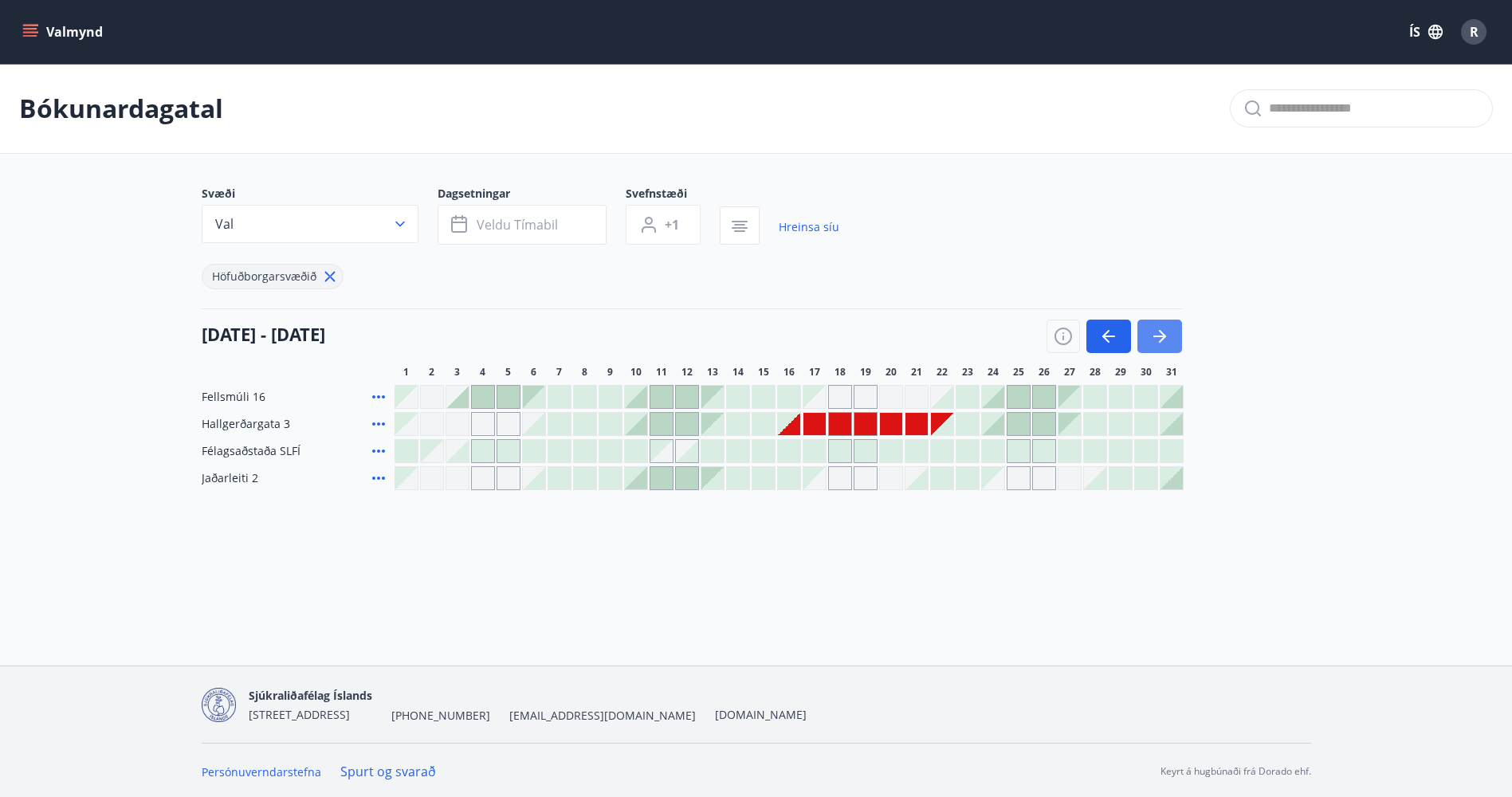
click at [1167, 329] on icon "button" at bounding box center [1160, 336] width 19 height 19
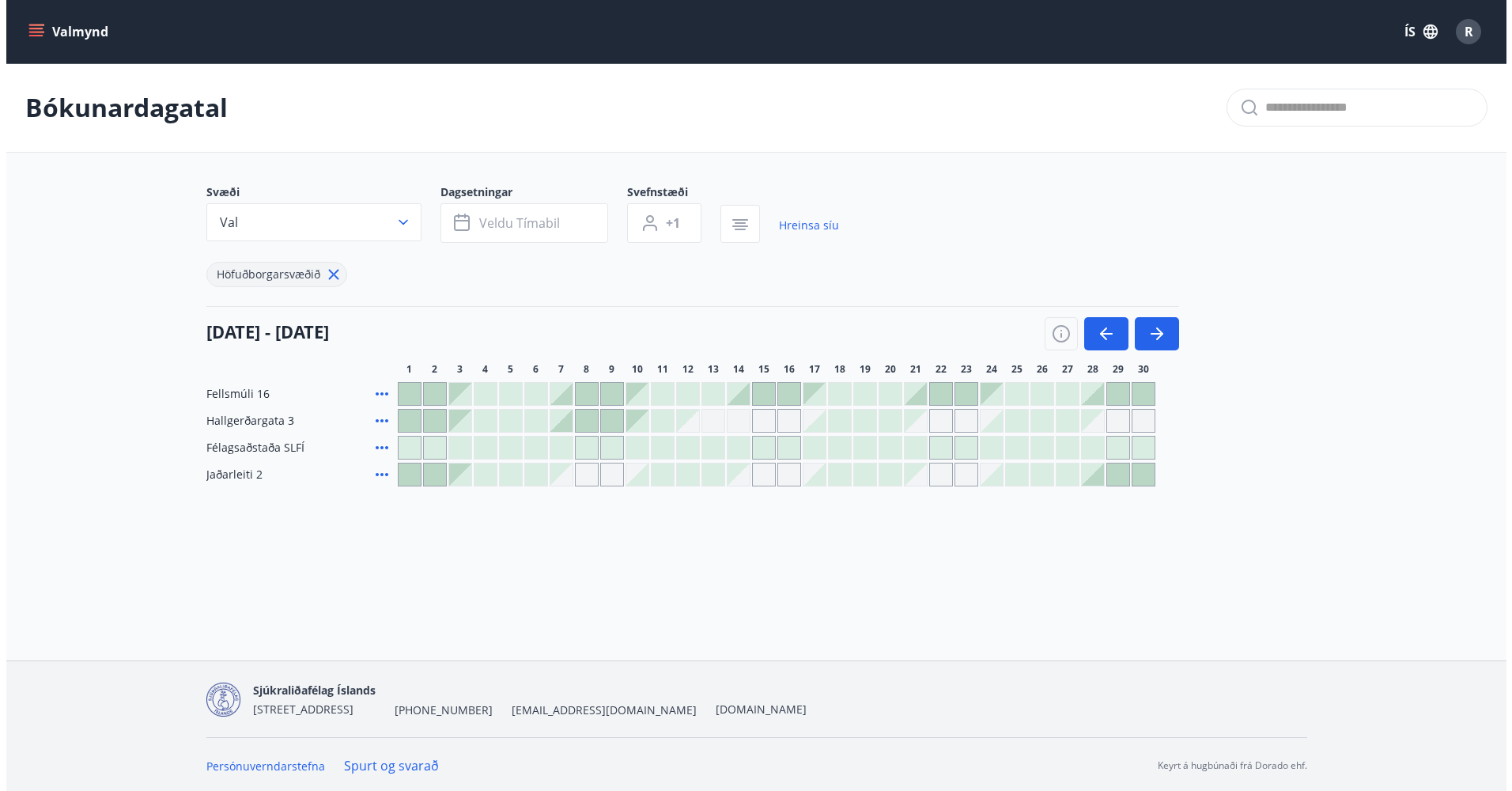
scroll to position [2, 0]
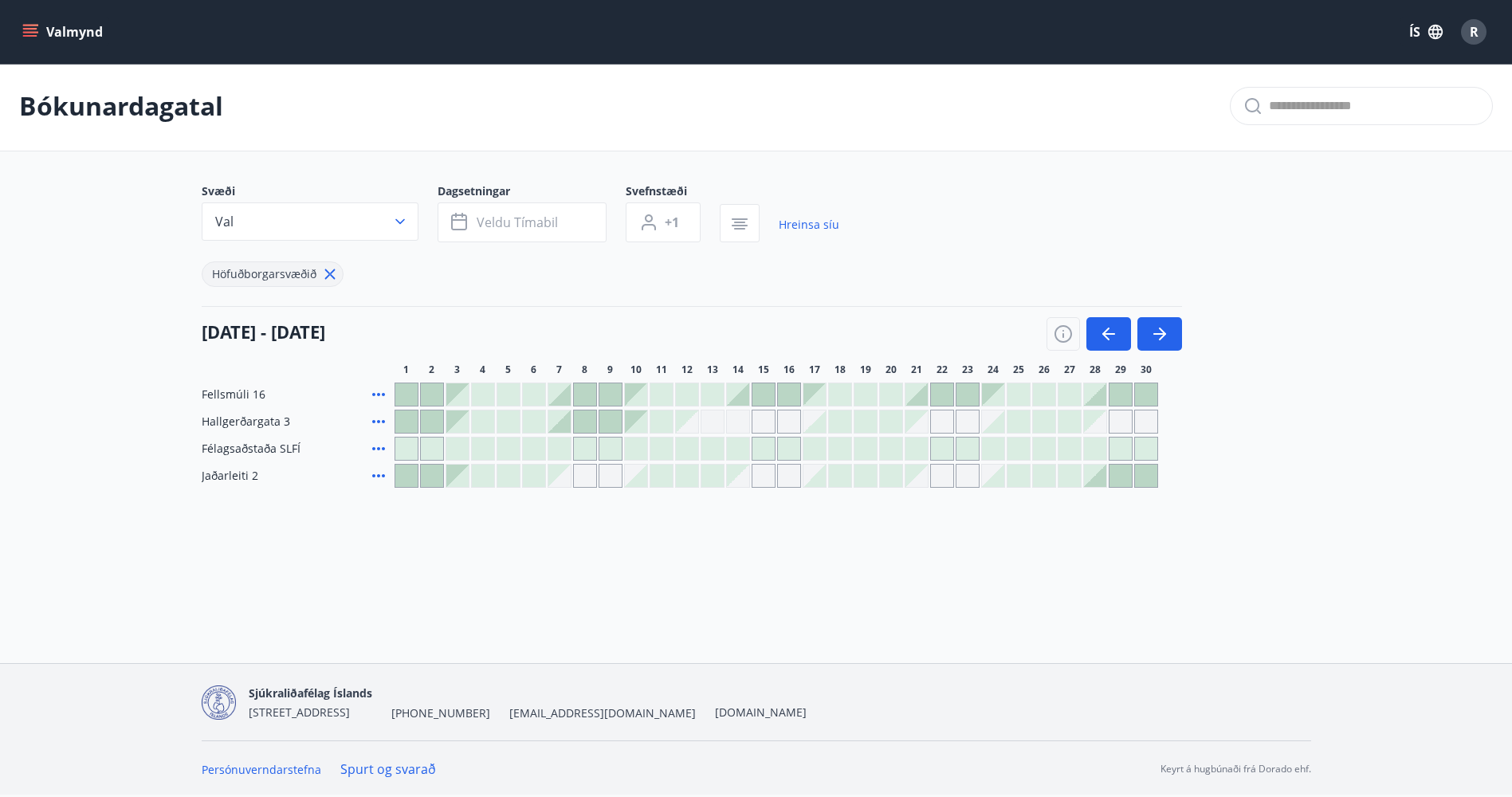
click at [614, 422] on div at bounding box center [611, 422] width 23 height 23
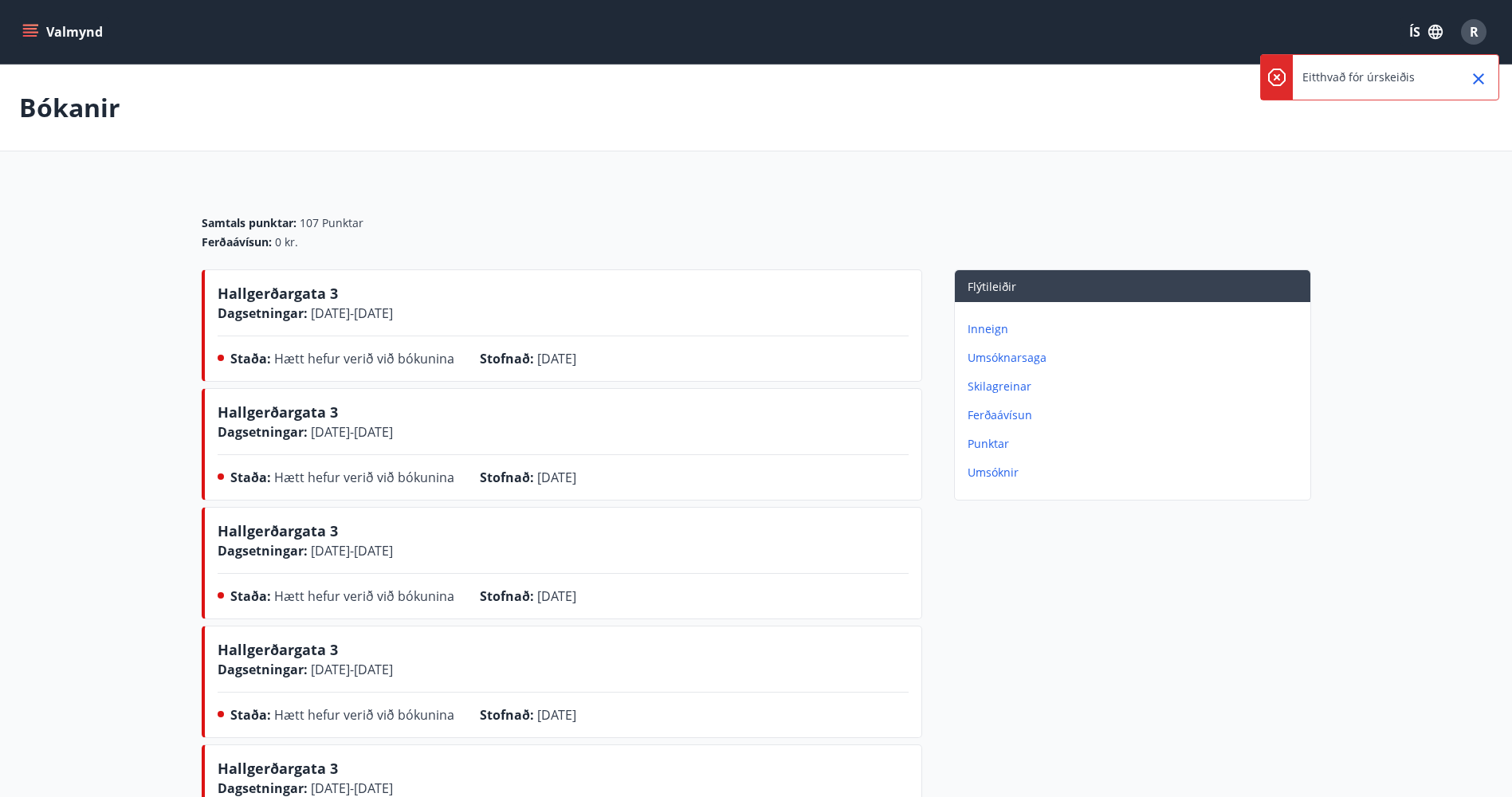
click at [1484, 76] on icon "Close" at bounding box center [1479, 79] width 19 height 19
click at [24, 38] on icon "menu" at bounding box center [31, 32] width 16 height 16
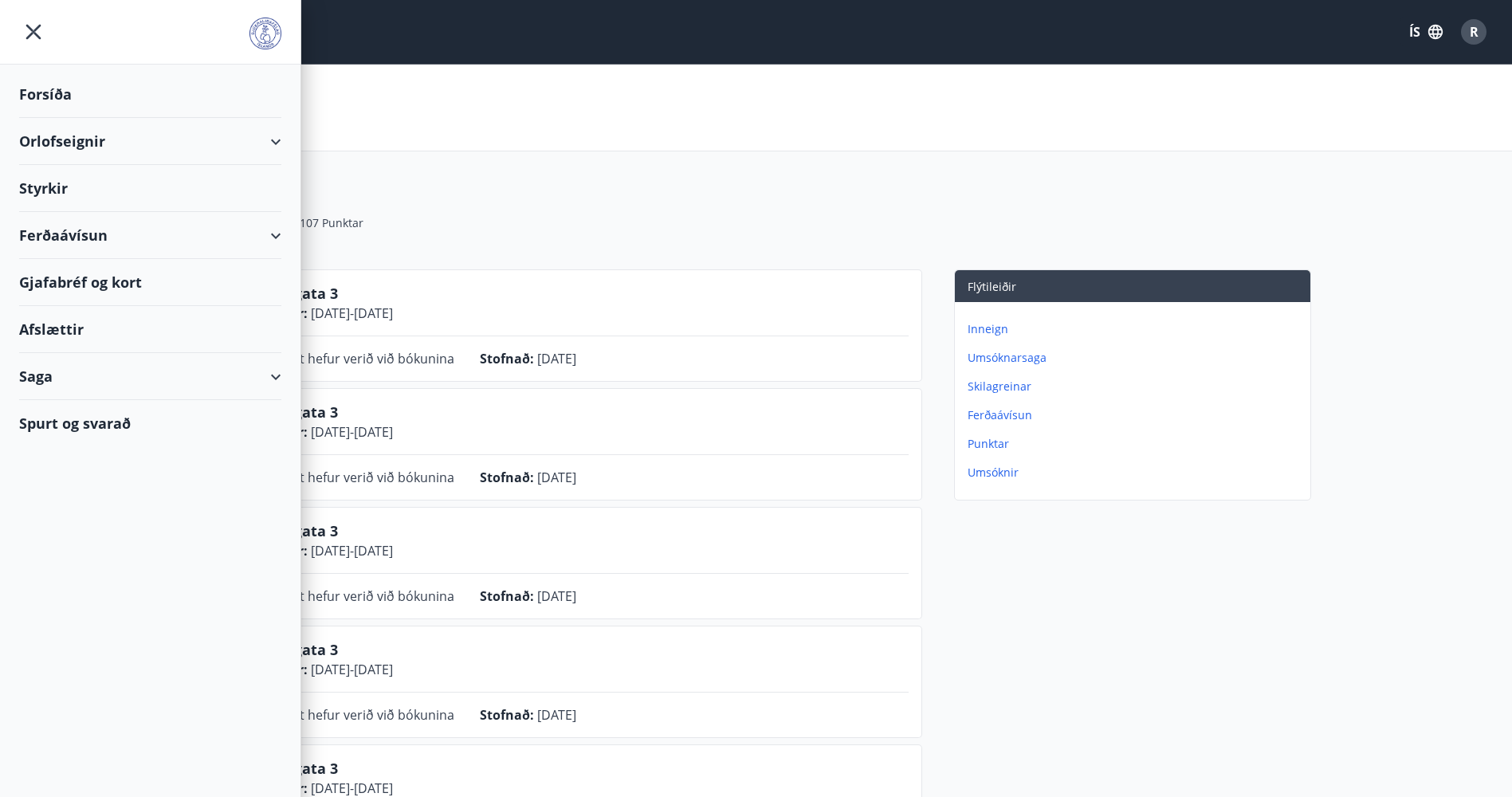
click at [256, 148] on div "Orlofseignir" at bounding box center [150, 141] width 262 height 47
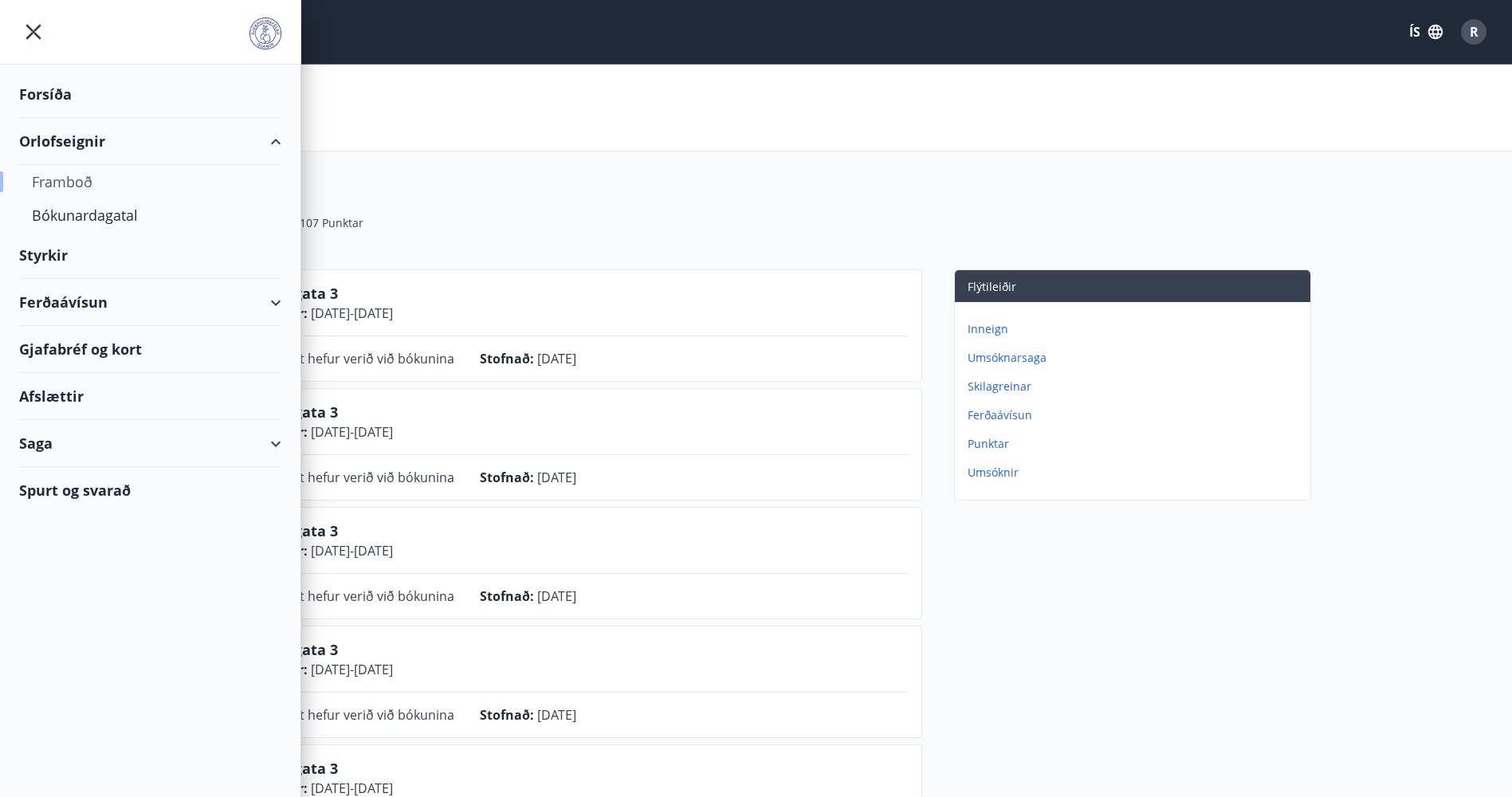
click at [68, 188] on div "Framboð" at bounding box center [150, 181] width 237 height 33
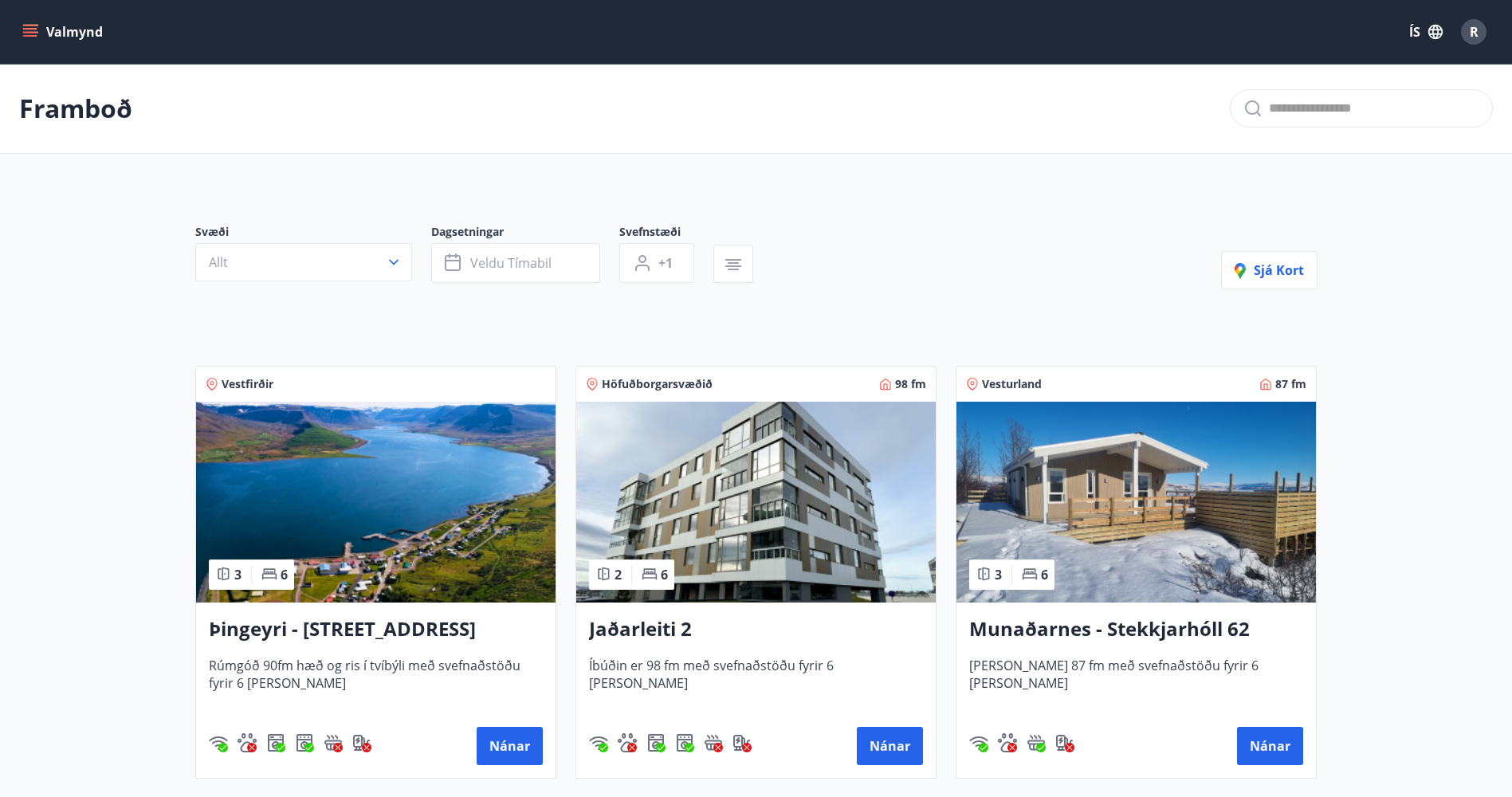
click at [23, 26] on icon "menu" at bounding box center [31, 32] width 16 height 16
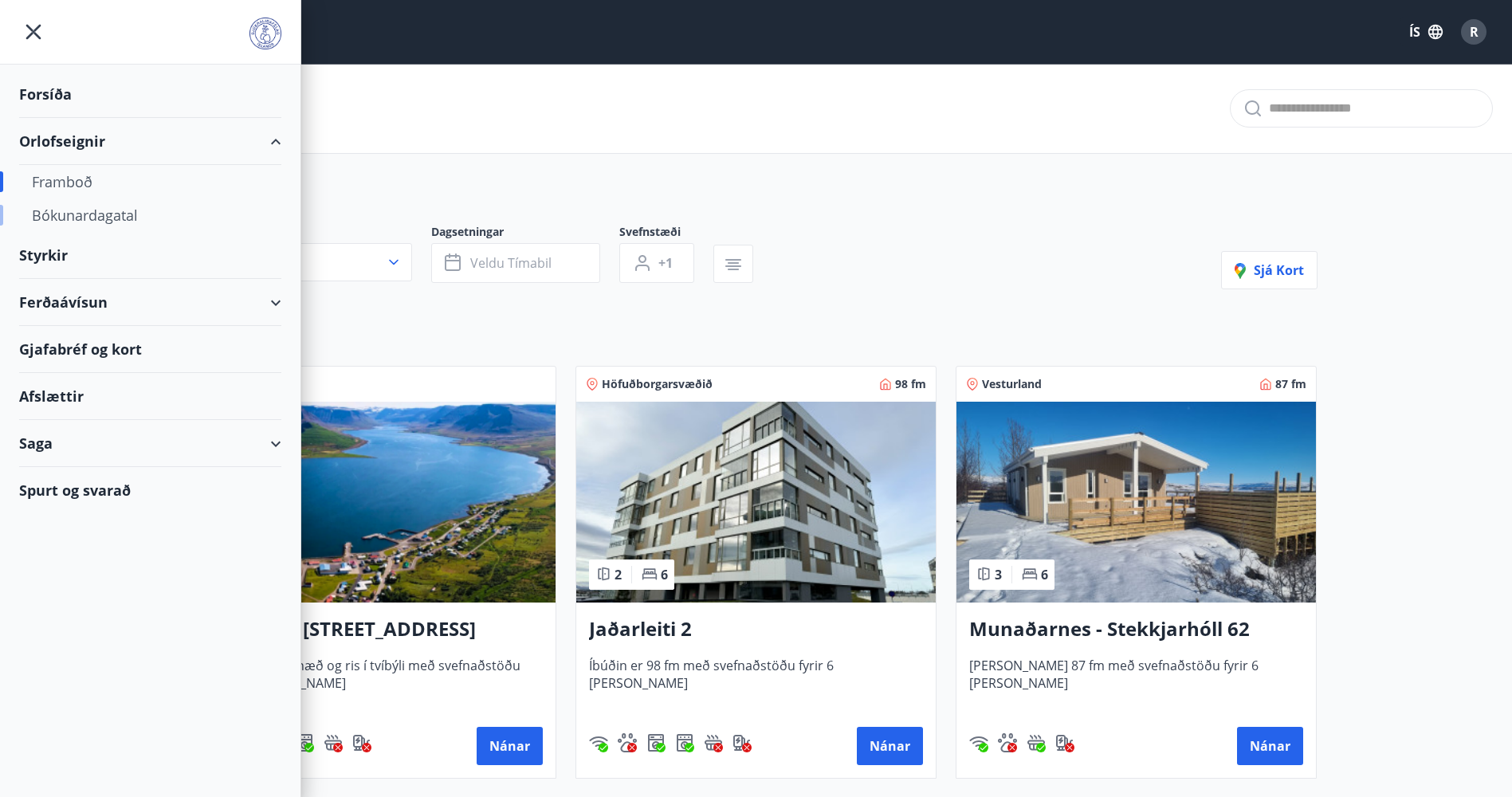
click at [78, 209] on div "Bókunardagatal" at bounding box center [150, 215] width 237 height 33
